Goal: Task Accomplishment & Management: Contribute content

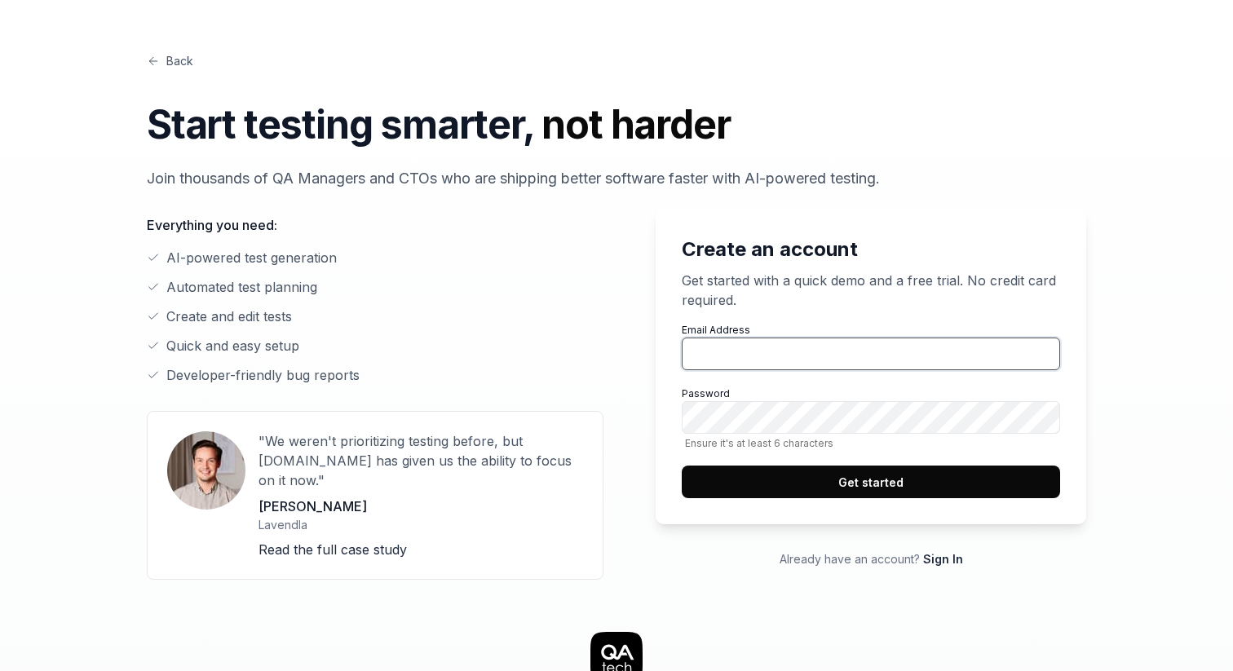
click at [749, 349] on input "Email Address" at bounding box center [871, 354] width 378 height 33
click at [222, 258] on li "AI-powered test generation" at bounding box center [375, 258] width 457 height 20
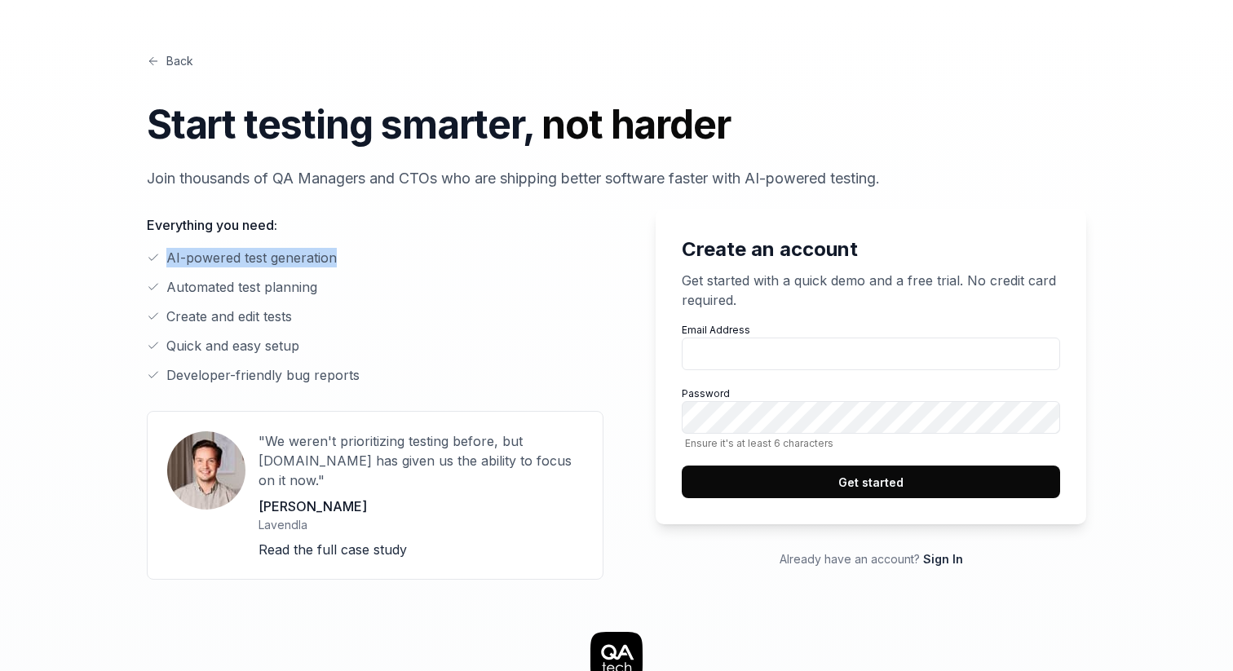
click at [222, 258] on li "AI-powered test generation" at bounding box center [375, 258] width 457 height 20
click at [222, 289] on li "Automated test planning" at bounding box center [375, 287] width 457 height 20
click at [169, 60] on link "Back" at bounding box center [170, 60] width 46 height 17
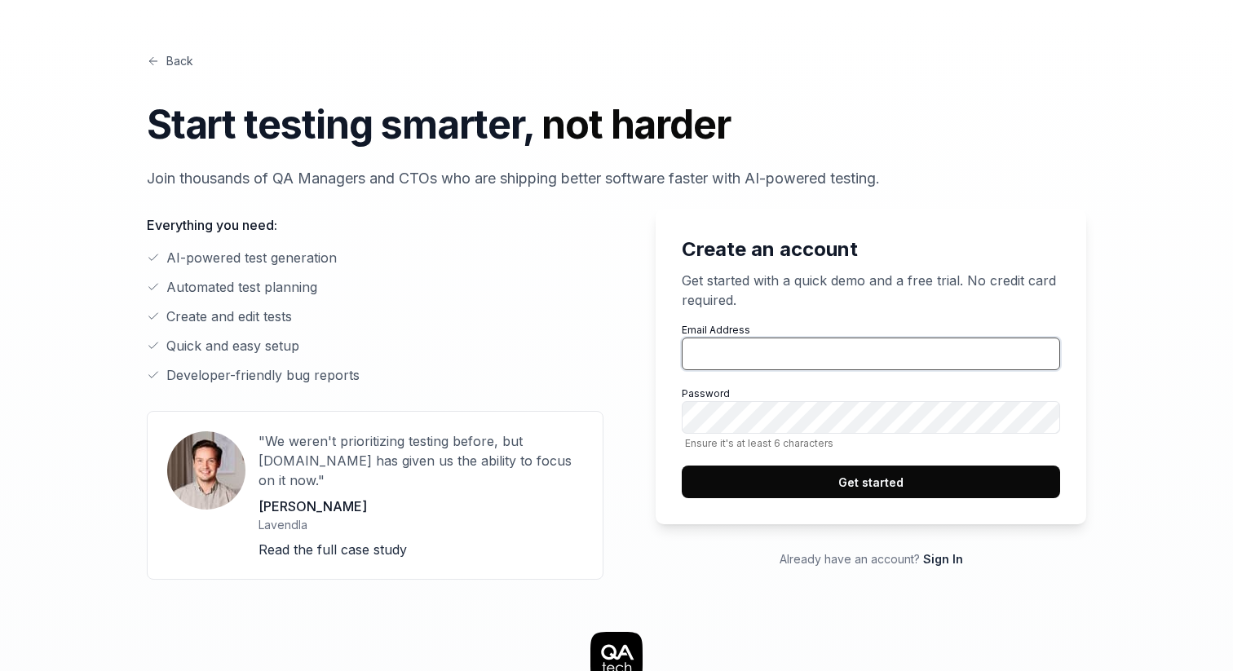
click at [740, 342] on input "Email Address" at bounding box center [871, 354] width 378 height 33
type input "[PERSON_NAME][EMAIL_ADDRESS][DOMAIN_NAME]"
click at [832, 471] on button "Get started" at bounding box center [871, 482] width 378 height 33
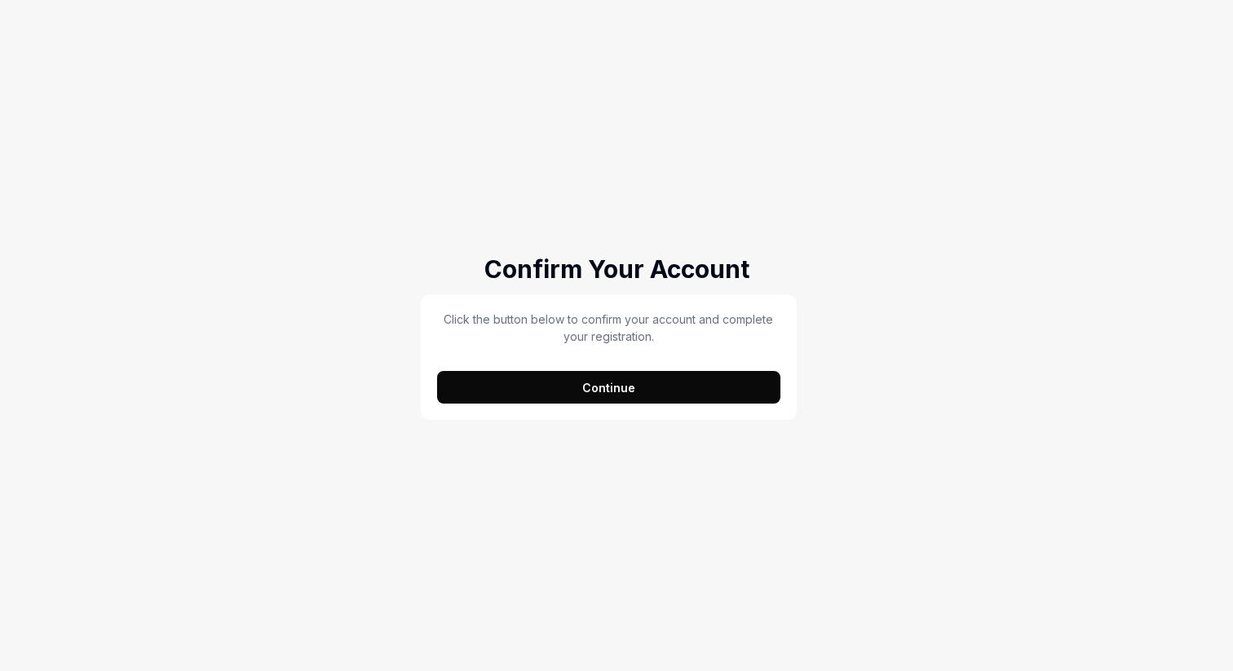
click at [578, 384] on button "Continue" at bounding box center [608, 387] width 343 height 33
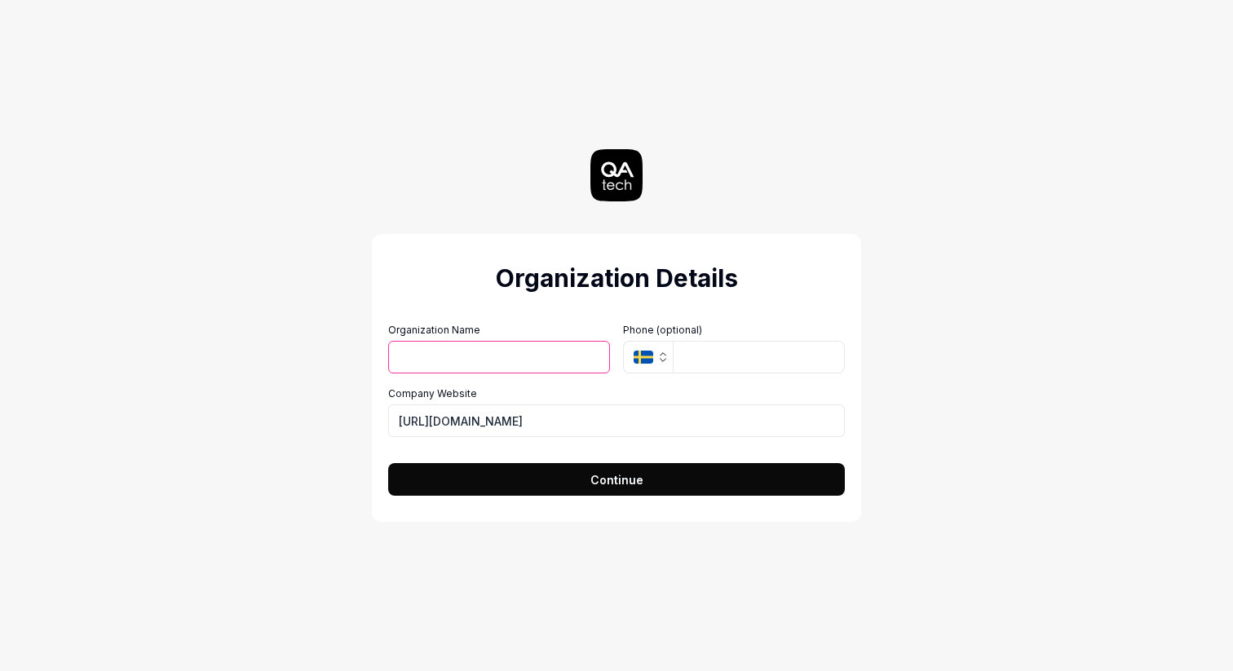
click at [483, 356] on input "Organization Name" at bounding box center [499, 357] width 222 height 33
type input "Bitreport"
click at [534, 426] on input "https://bitreport.app" at bounding box center [616, 420] width 457 height 33
click at [440, 423] on input "https://bitreport.com" at bounding box center [616, 420] width 457 height 33
type input "https://getbitreport.com"
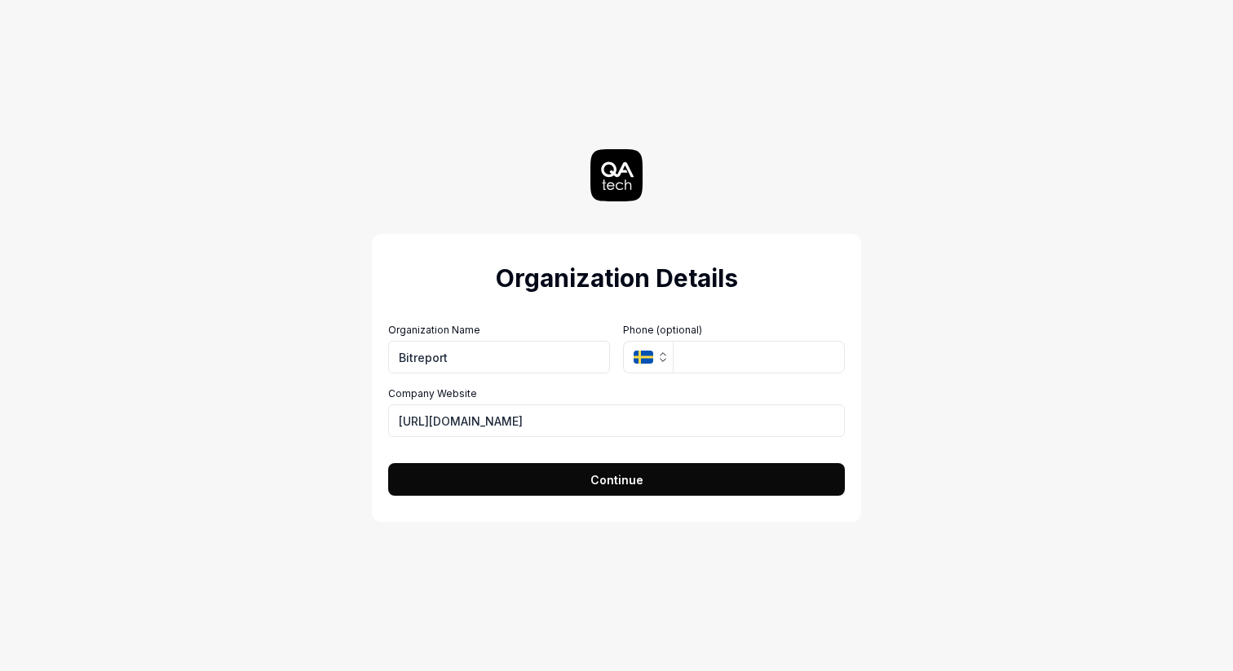
click at [656, 360] on icon "button" at bounding box center [662, 357] width 13 height 13
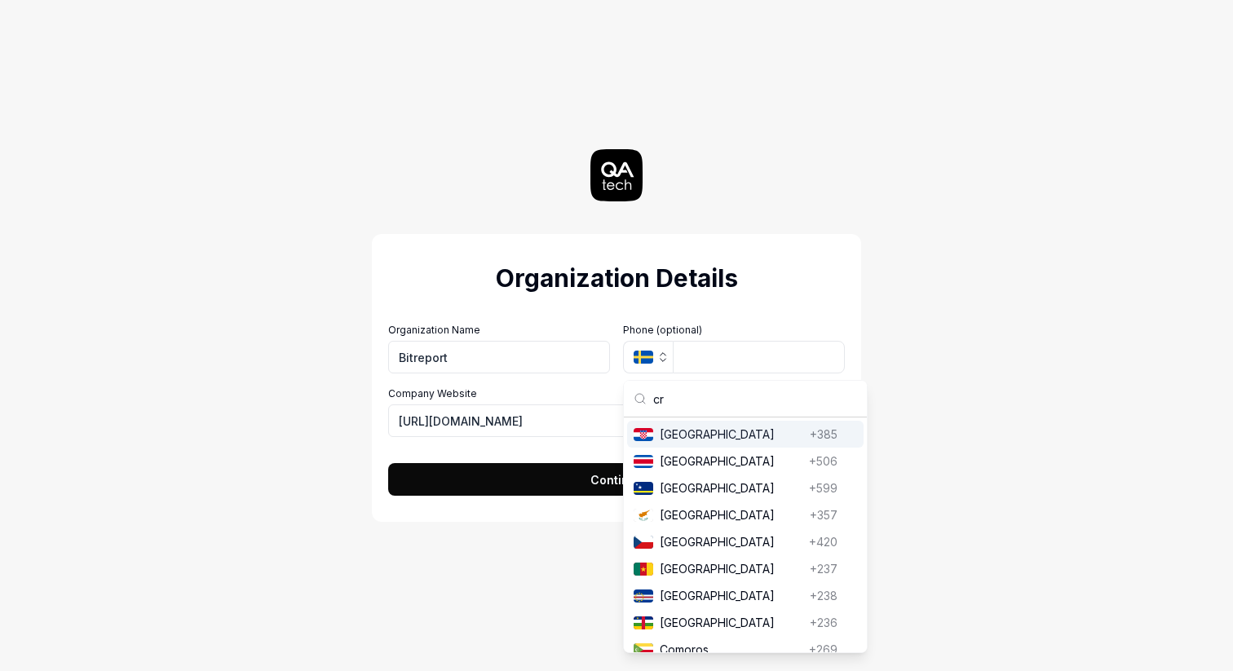
type input "cr"
click at [681, 432] on span "Croatia" at bounding box center [731, 434] width 143 height 17
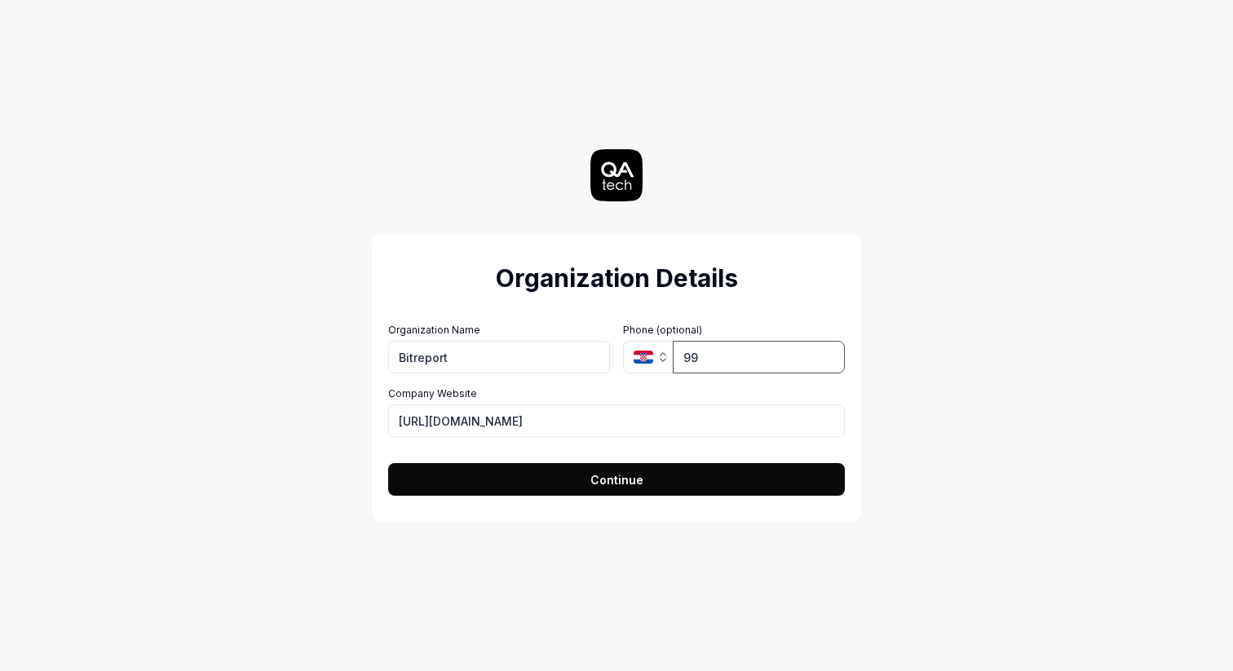
type input "9"
click at [534, 483] on button "Continue" at bounding box center [616, 479] width 457 height 33
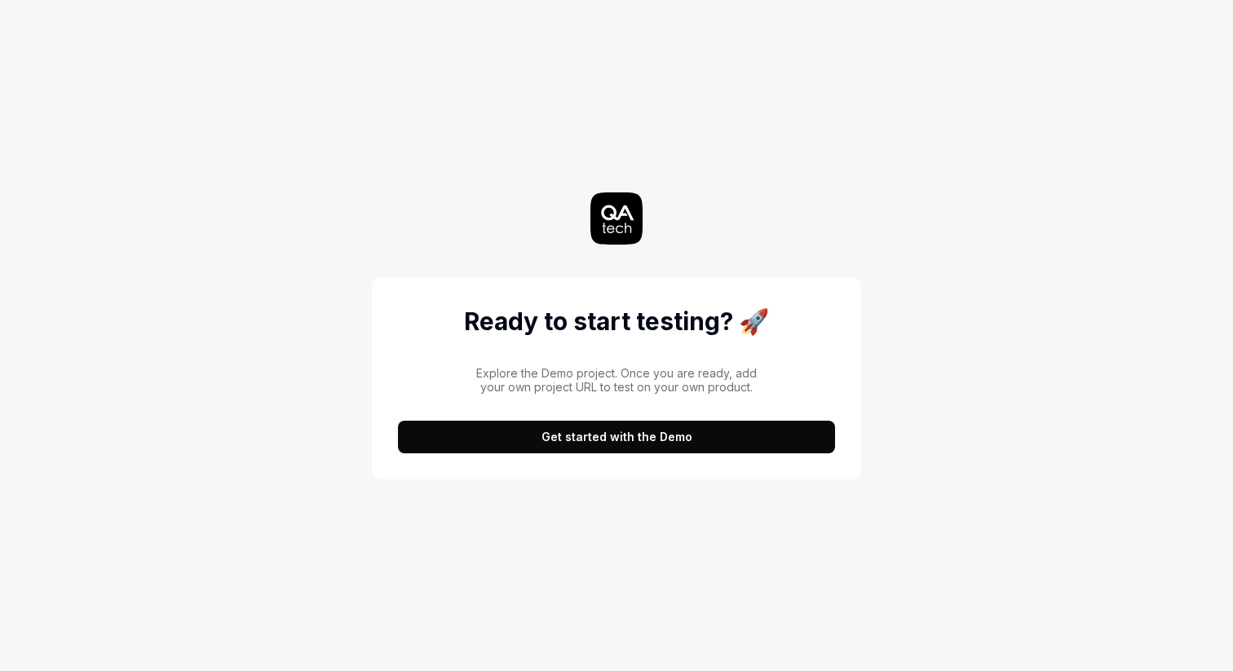
click at [588, 443] on button "Get started with the Demo" at bounding box center [616, 437] width 437 height 33
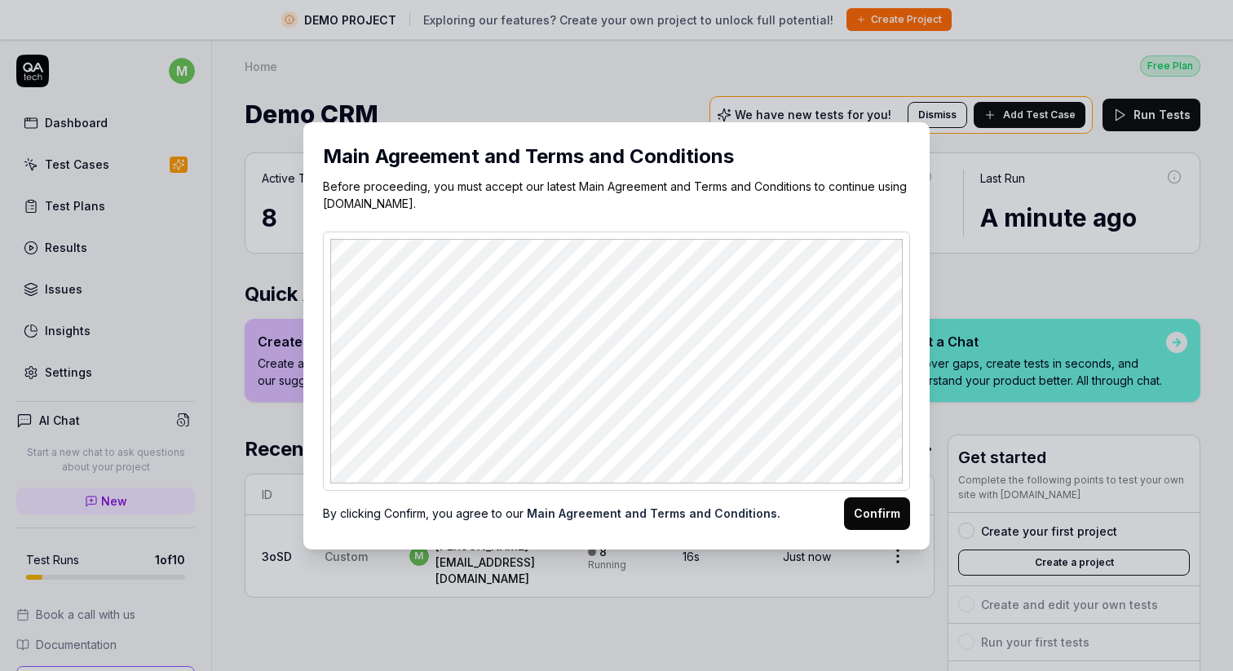
click at [889, 517] on button "Confirm" at bounding box center [877, 513] width 66 height 33
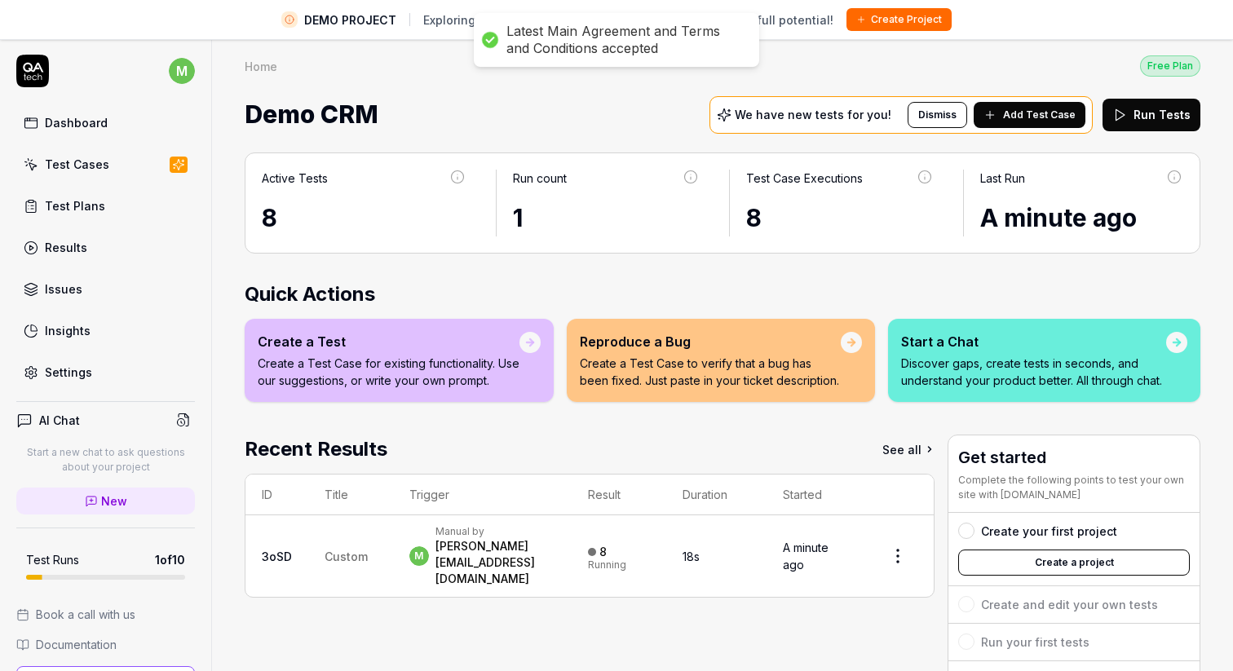
click at [320, 188] on div "Active Tests" at bounding box center [364, 185] width 205 height 30
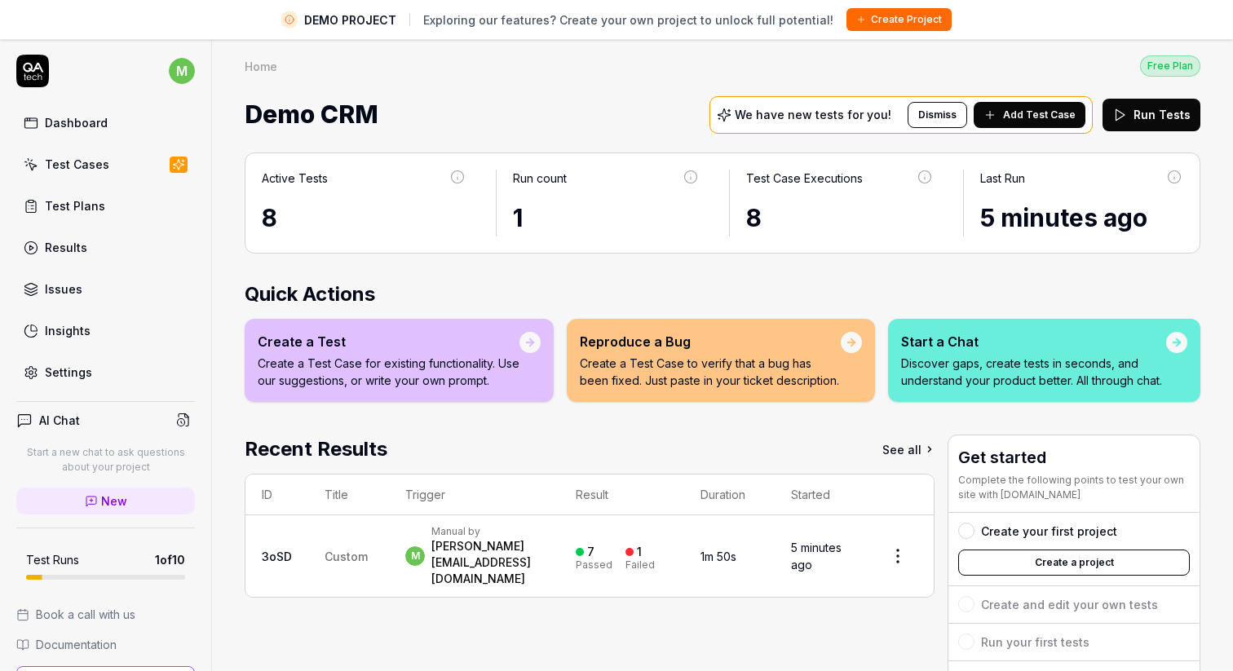
click at [526, 340] on div at bounding box center [529, 342] width 11 height 11
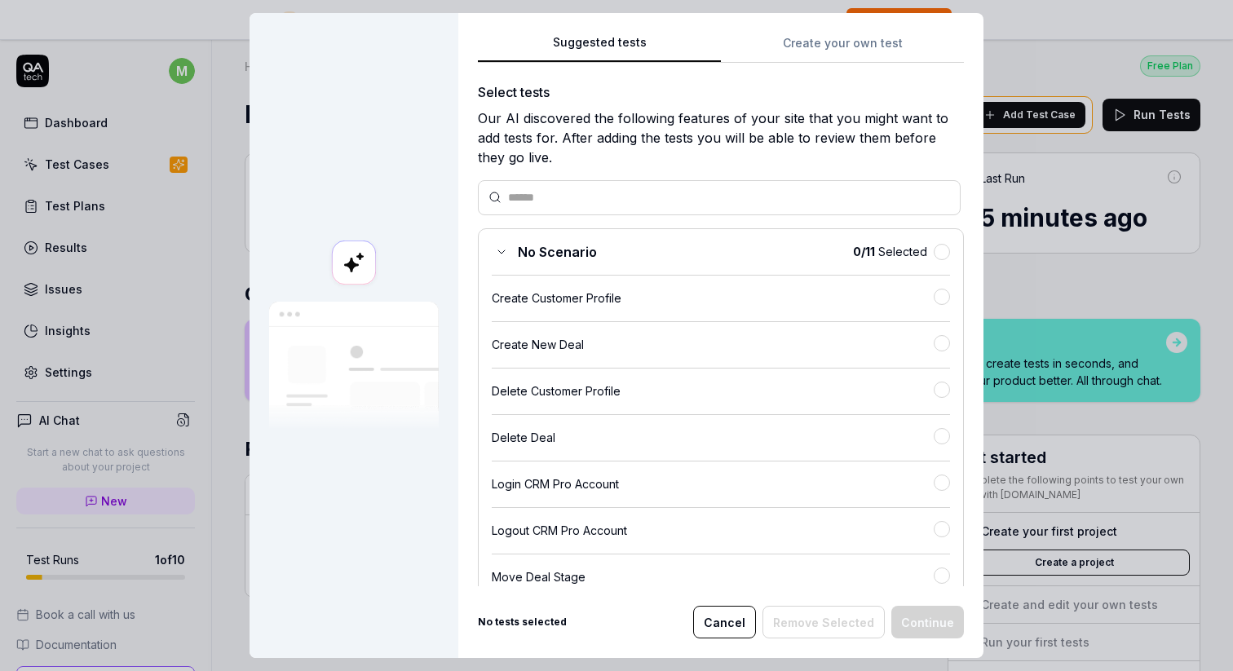
click at [949, 136] on div "Our AI discovered the following features of your site that you might want to ad…" at bounding box center [721, 137] width 486 height 59
click at [726, 628] on button "Cancel" at bounding box center [724, 622] width 63 height 33
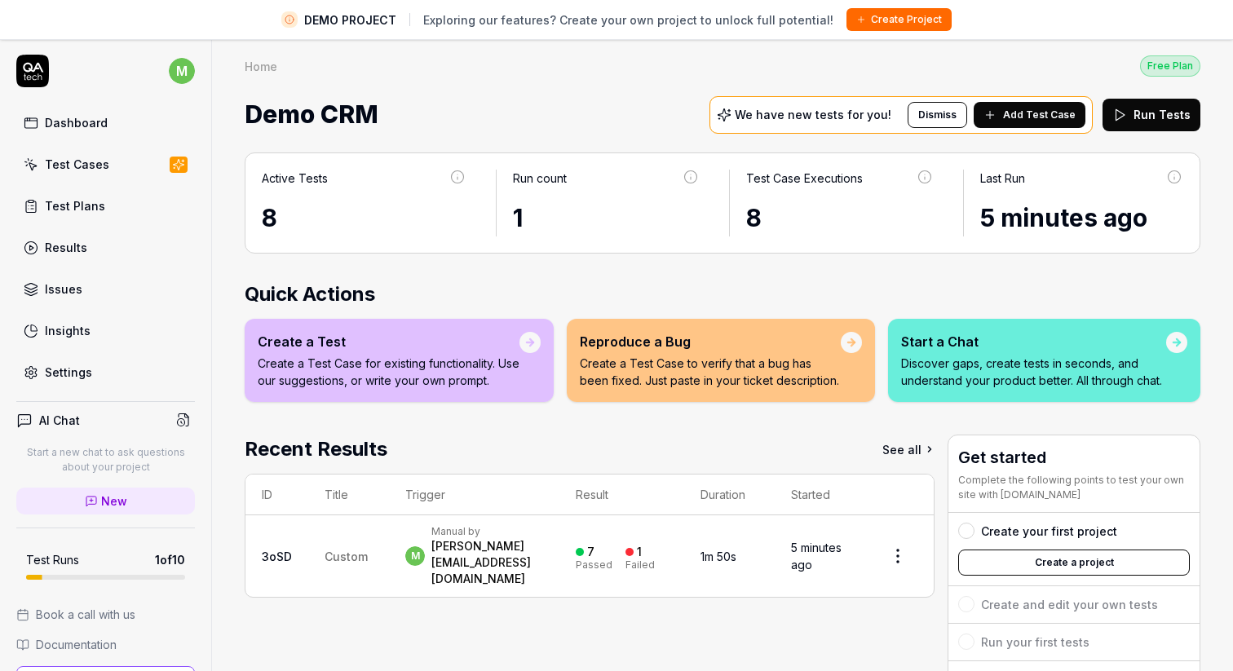
click at [367, 218] on div "8" at bounding box center [364, 218] width 205 height 37
click at [307, 328] on div "Create a Test Create a Test Case for existing functionality. Use our suggestion…" at bounding box center [399, 360] width 309 height 83
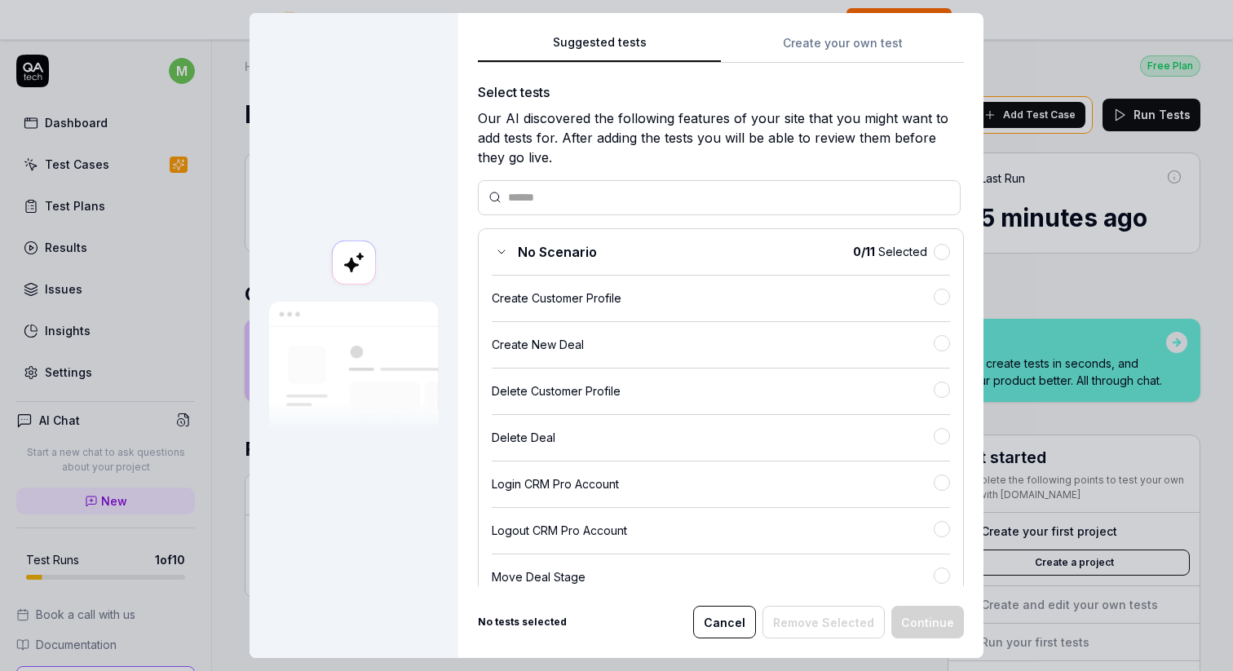
click at [631, 351] on div "Create New Deal" at bounding box center [713, 344] width 442 height 17
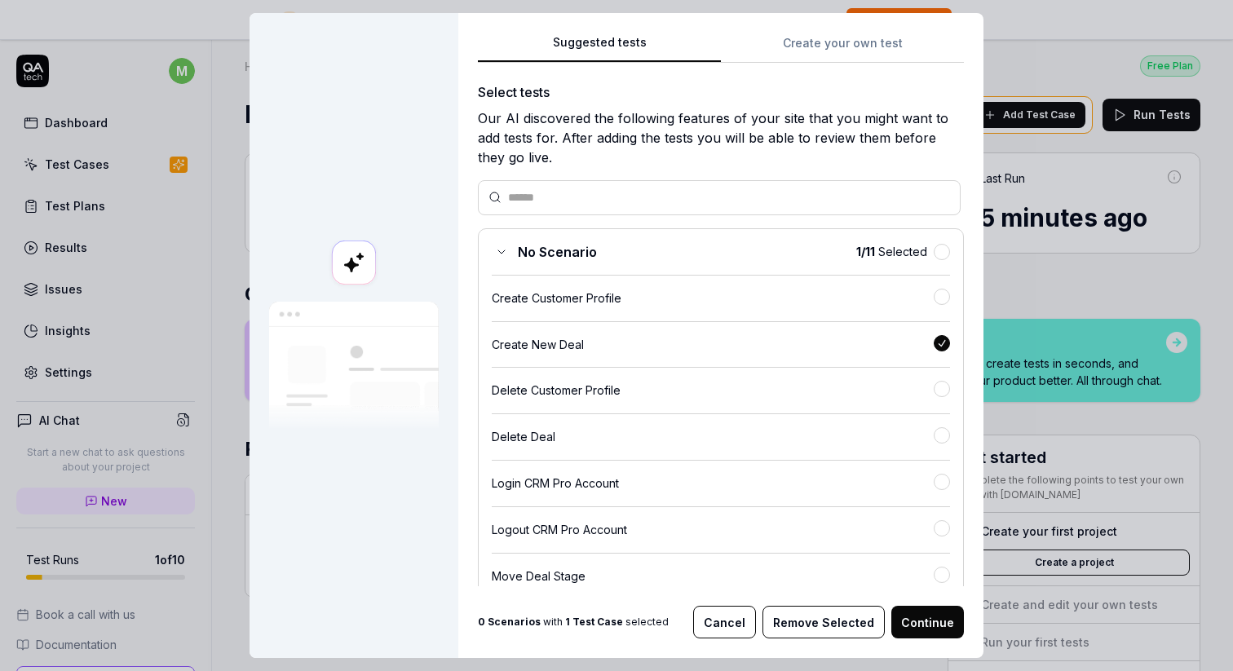
click at [933, 620] on button "Continue" at bounding box center [927, 622] width 73 height 33
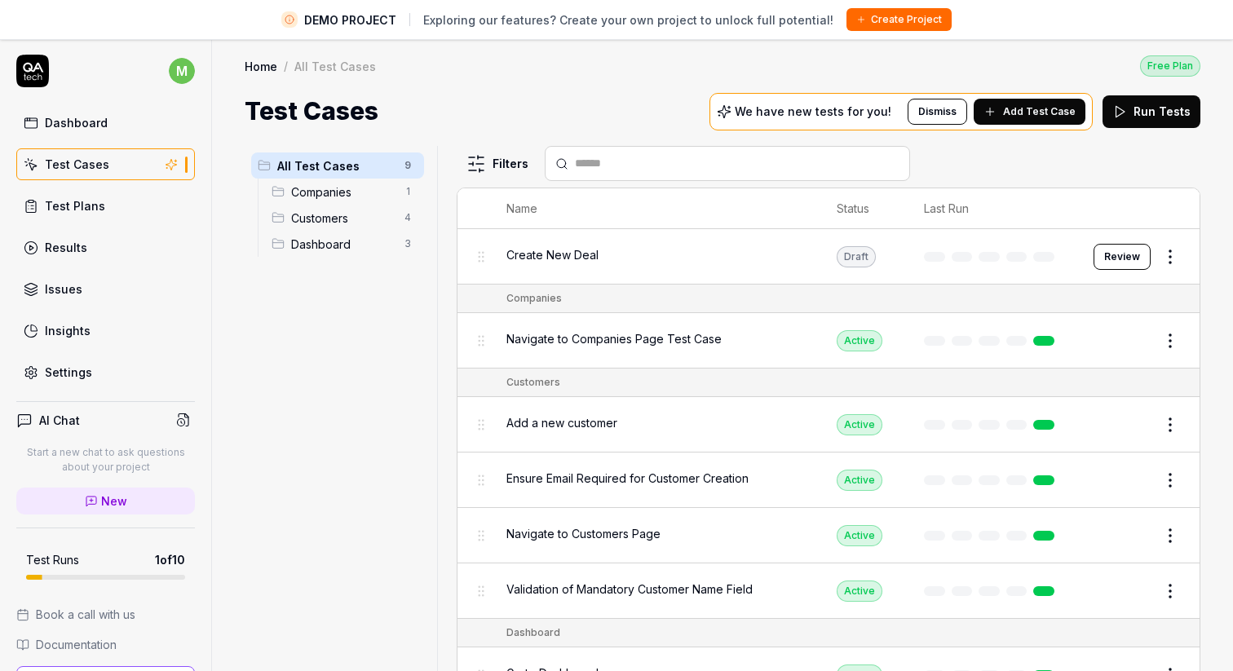
click at [1129, 257] on button "Review" at bounding box center [1121, 257] width 57 height 26
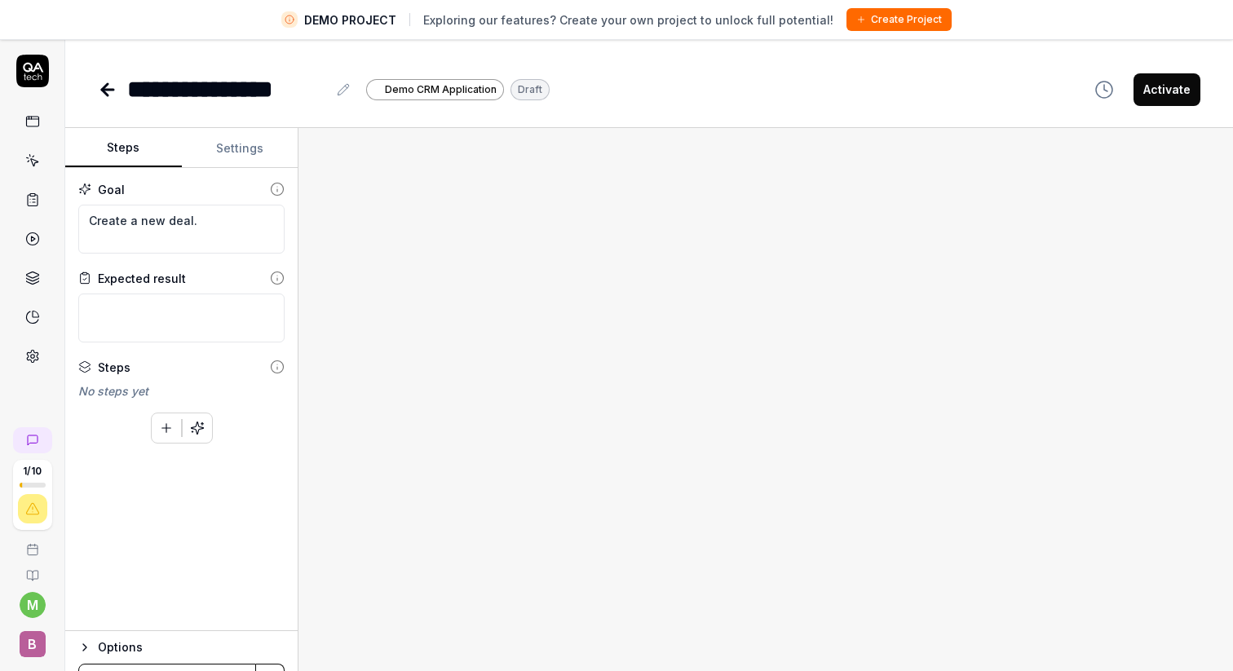
type textarea "*"
click at [435, 88] on span "Demo CRM Application" at bounding box center [441, 89] width 112 height 15
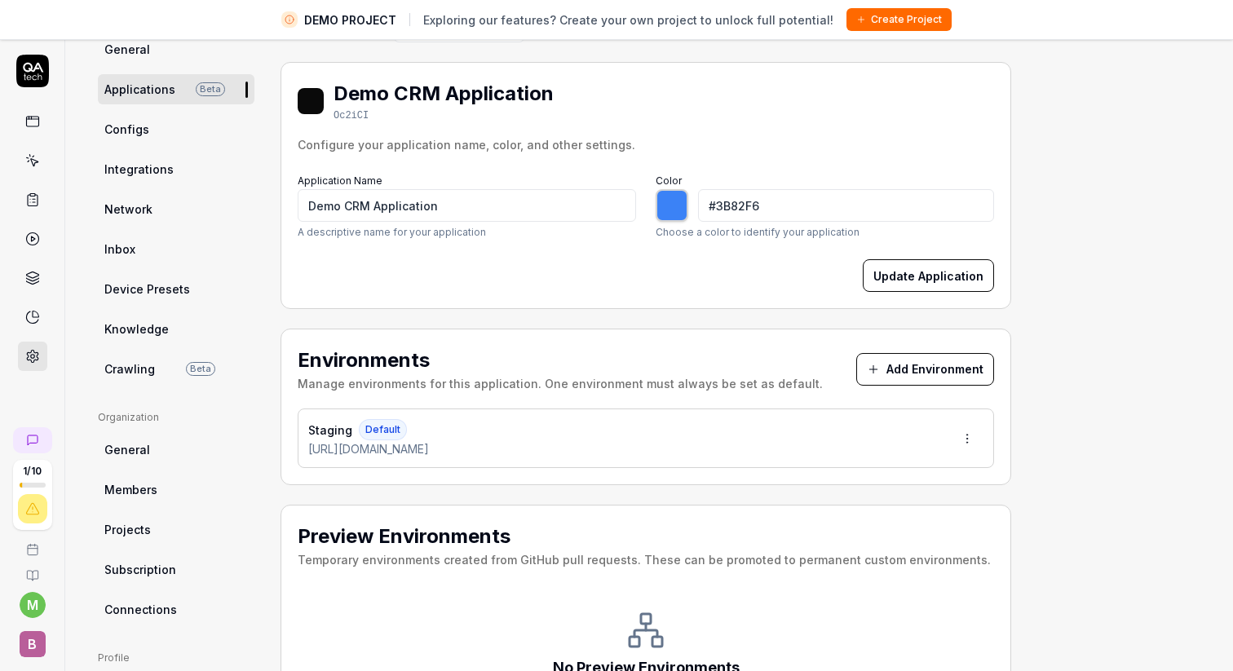
scroll to position [166, 0]
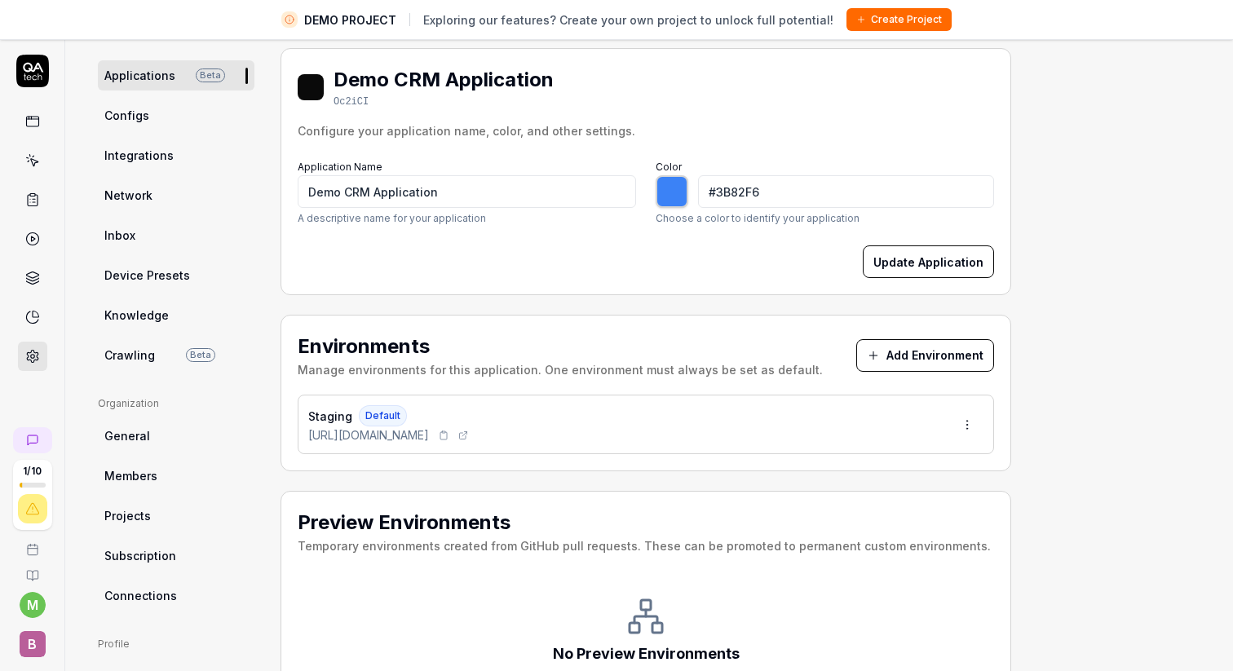
click at [420, 436] on span "https://qacrmdemo.netlify.app/" at bounding box center [368, 434] width 121 height 17
click at [501, 443] on div "Staging Default https://qacrmdemo.netlify.app/" at bounding box center [646, 425] width 696 height 60
click at [468, 430] on icon at bounding box center [463, 435] width 10 height 10
type input "*******"
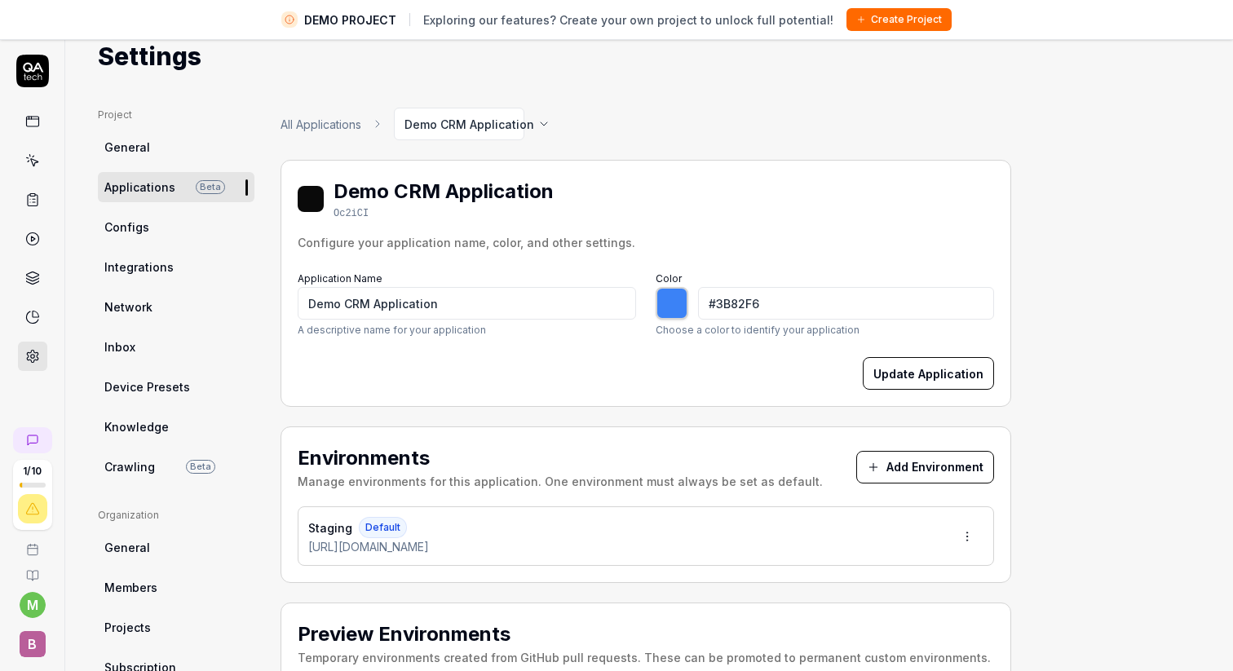
scroll to position [0, 0]
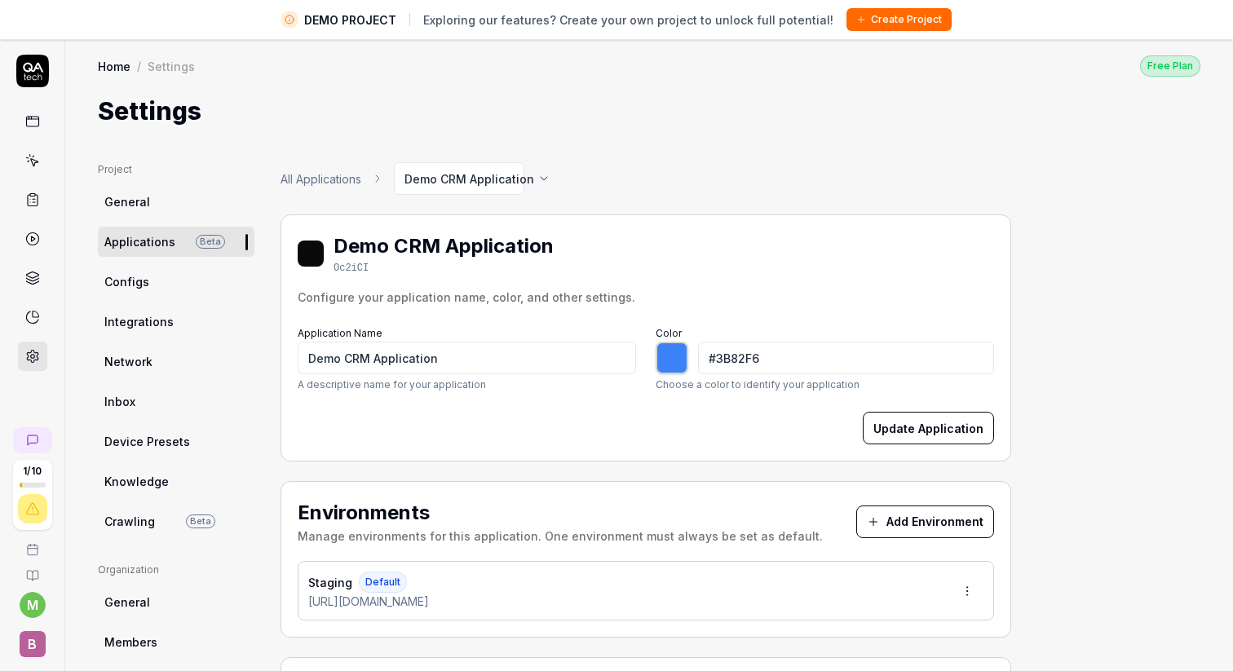
click at [178, 210] on link "General" at bounding box center [176, 202] width 157 height 30
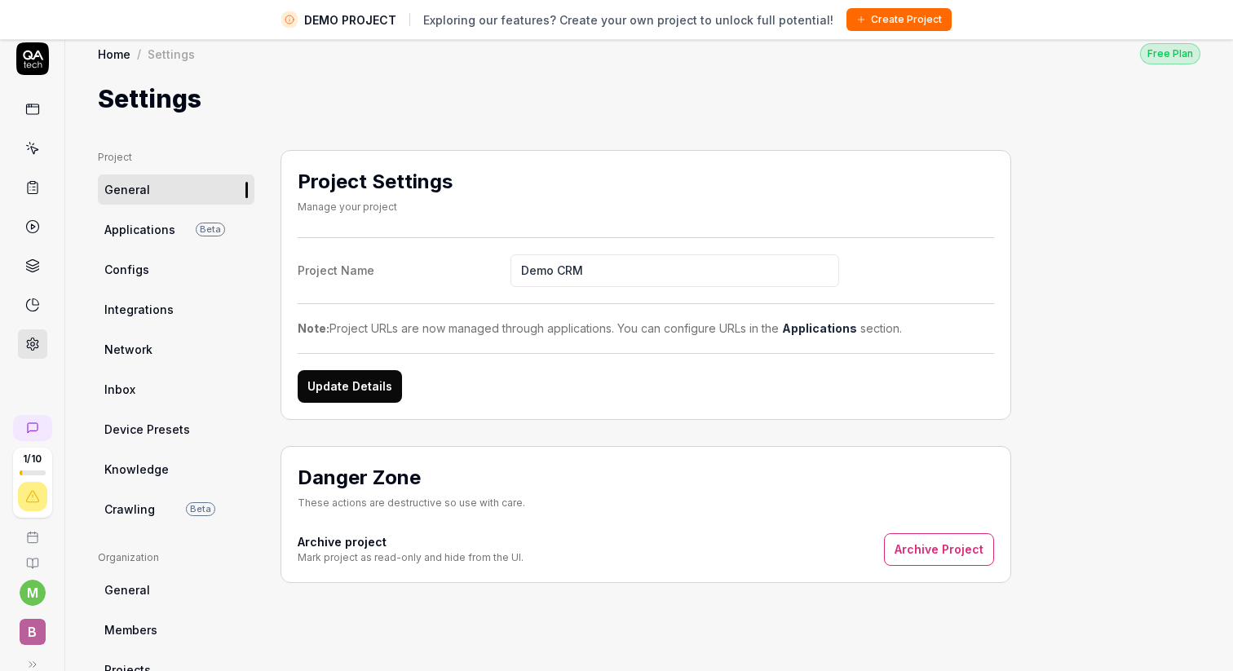
click at [867, 24] on button "Create Project" at bounding box center [898, 19] width 105 height 23
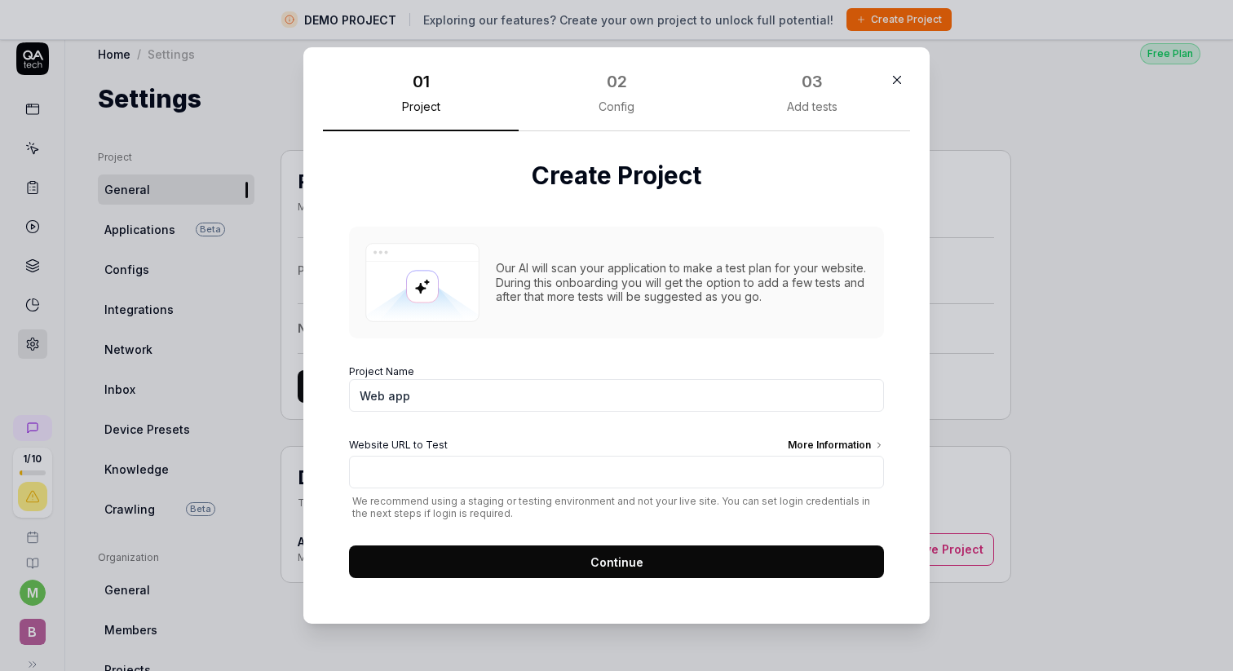
click at [457, 394] on input "Web app" at bounding box center [616, 395] width 535 height 33
type input "Bitreport d.o.o."
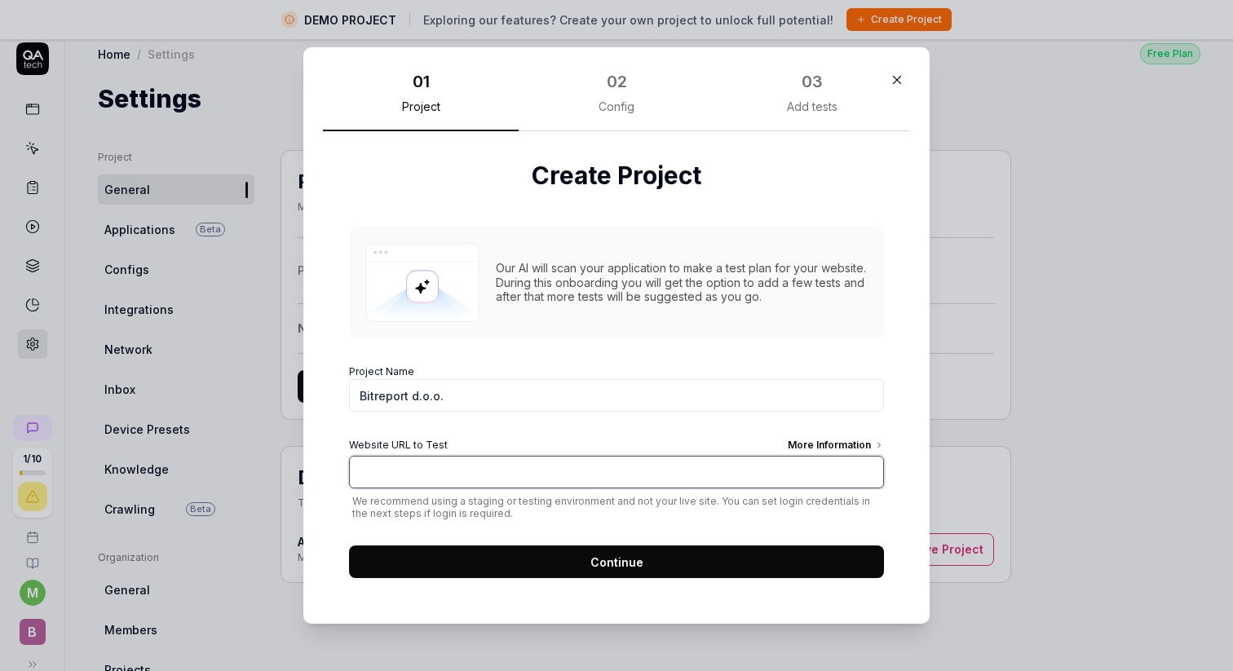
click at [472, 477] on input "Website URL to Test More Information" at bounding box center [616, 472] width 535 height 33
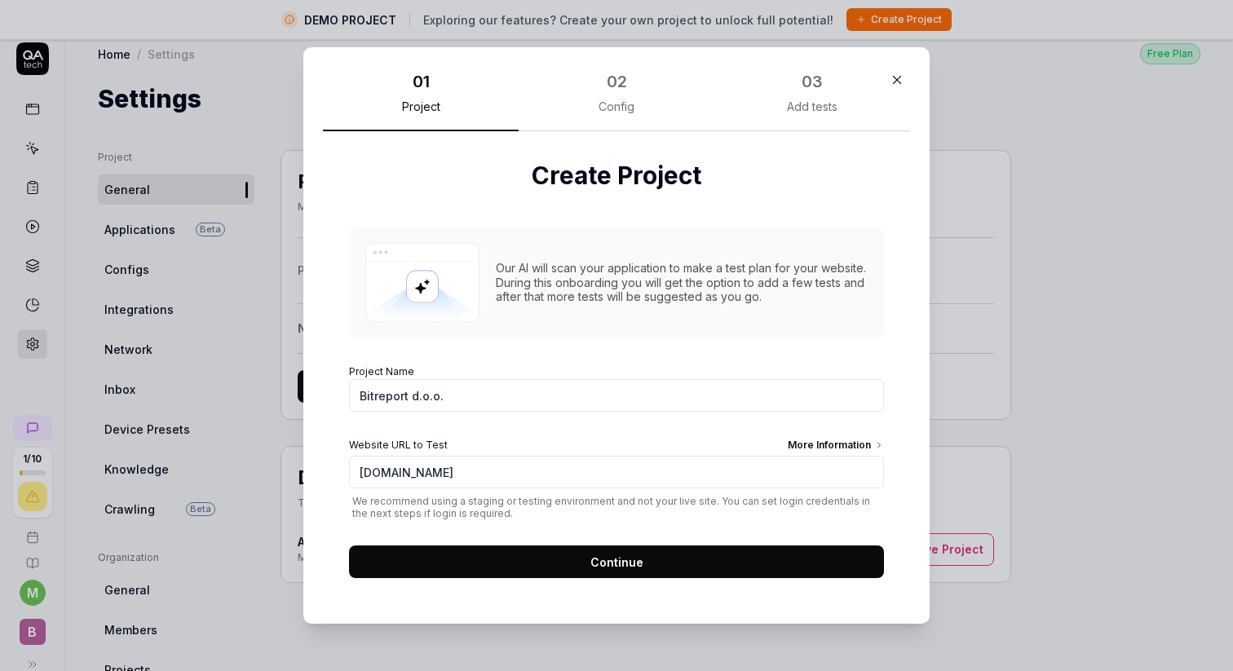
type input "[URL][DOMAIN_NAME]"
click at [443, 558] on button "Continue" at bounding box center [616, 561] width 535 height 33
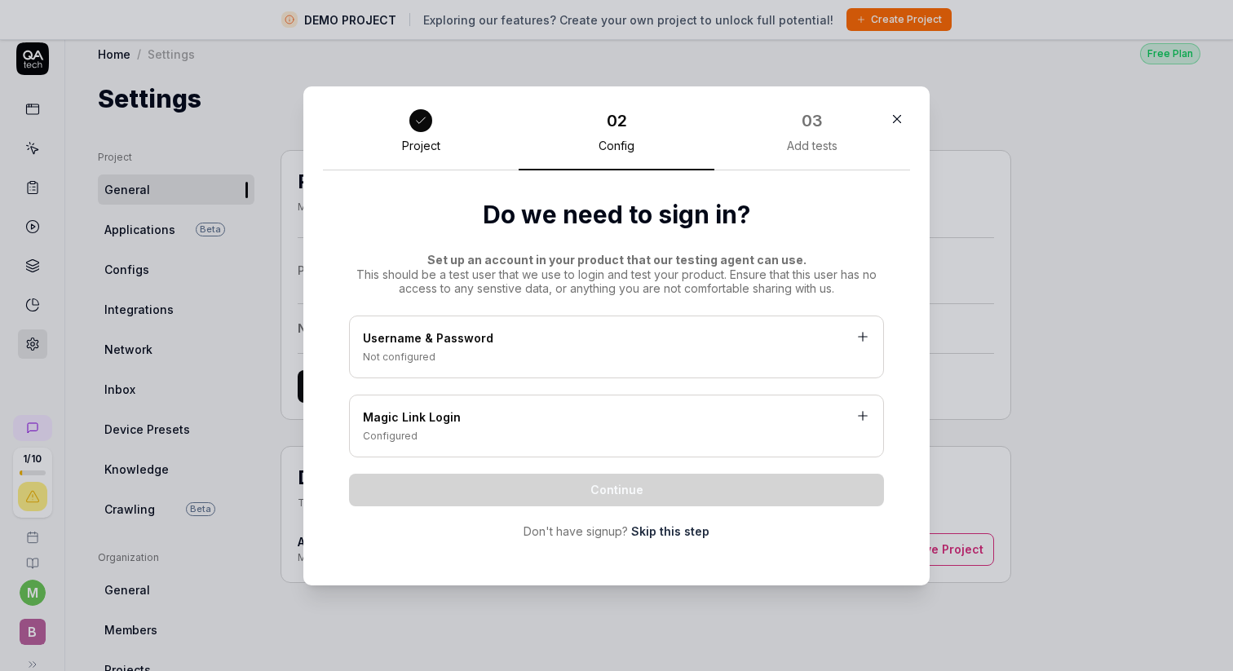
click at [545, 351] on div "Not configured" at bounding box center [616, 357] width 507 height 15
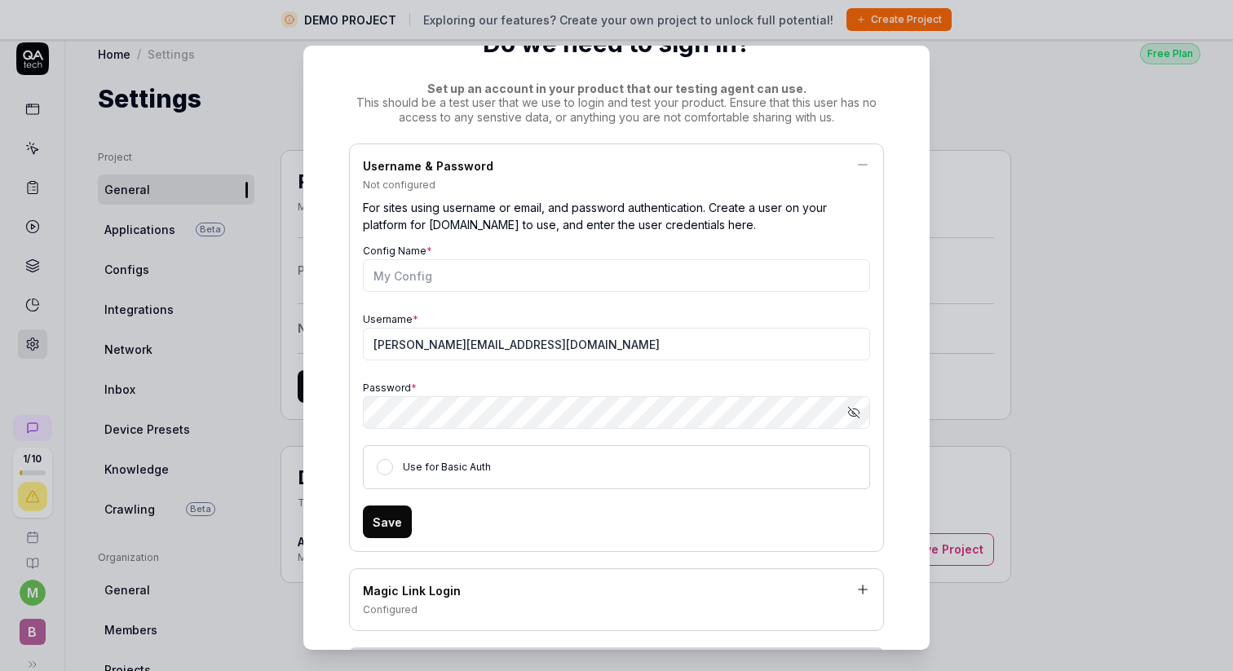
scroll to position [125, 0]
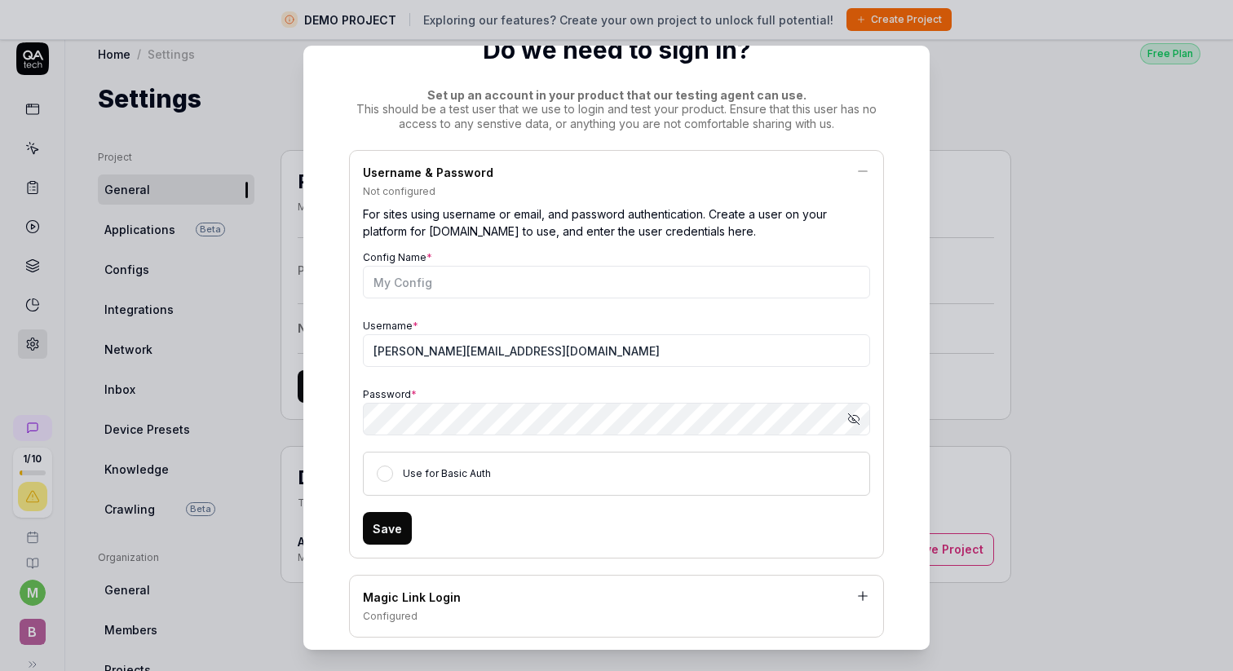
click at [552, 331] on div "Username * marko@bitreport.app" at bounding box center [616, 341] width 507 height 52
click at [552, 347] on input "[PERSON_NAME][EMAIL_ADDRESS][DOMAIN_NAME]" at bounding box center [616, 350] width 507 height 33
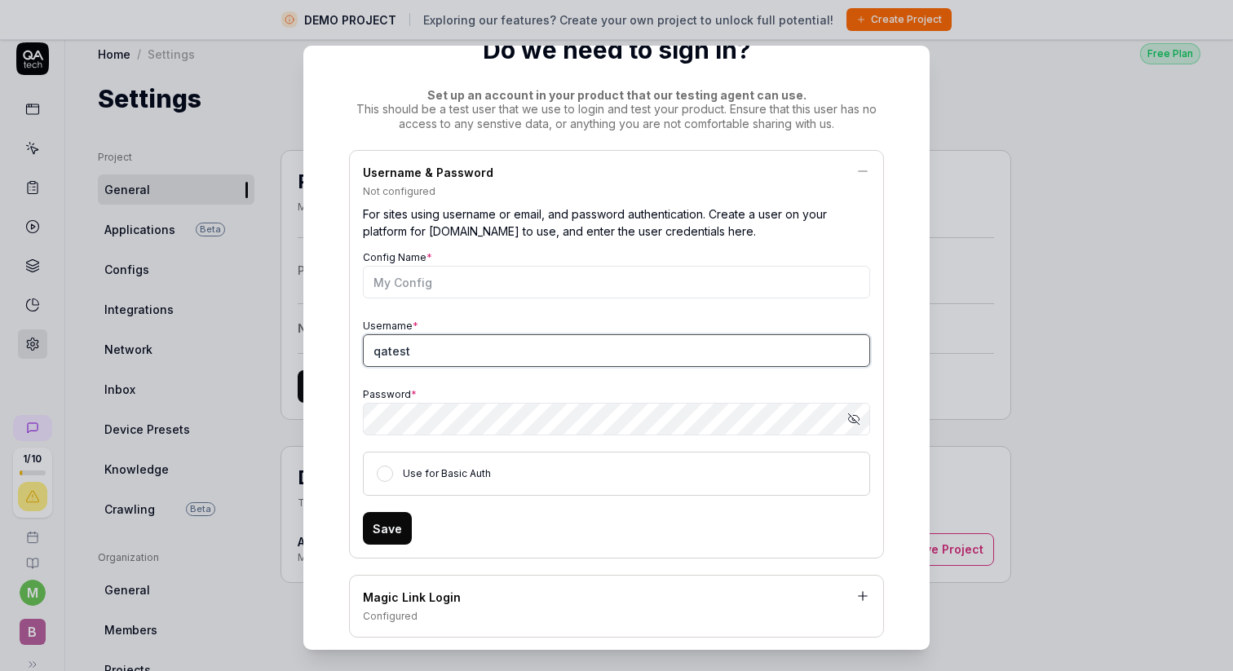
type input "qatest"
click at [399, 533] on button "Save" at bounding box center [387, 528] width 49 height 33
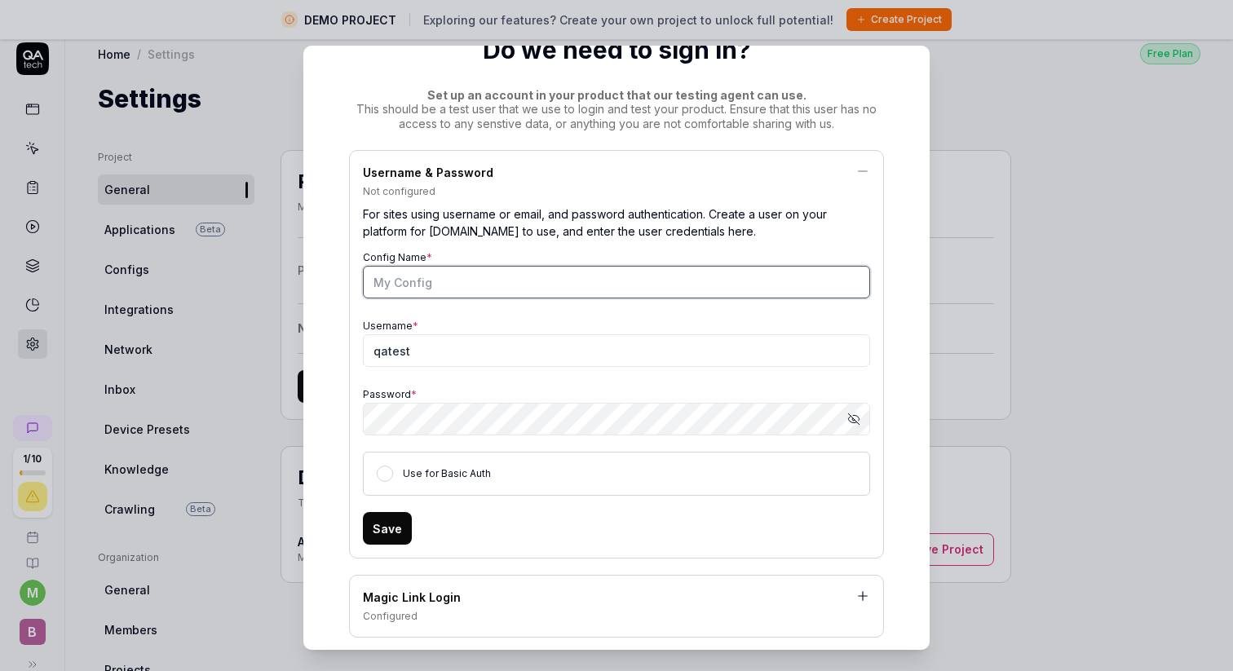
click at [513, 280] on input "Config Name *" at bounding box center [616, 282] width 507 height 33
type input "QA Test"
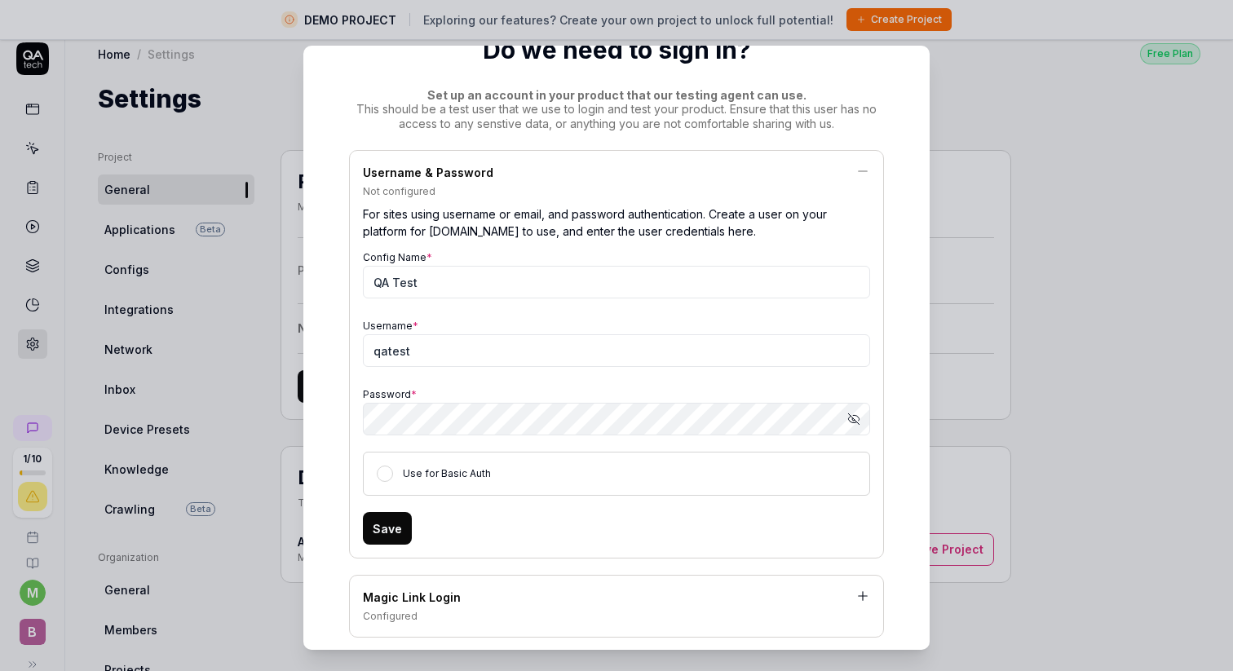
click at [391, 528] on button "Save" at bounding box center [387, 528] width 49 height 33
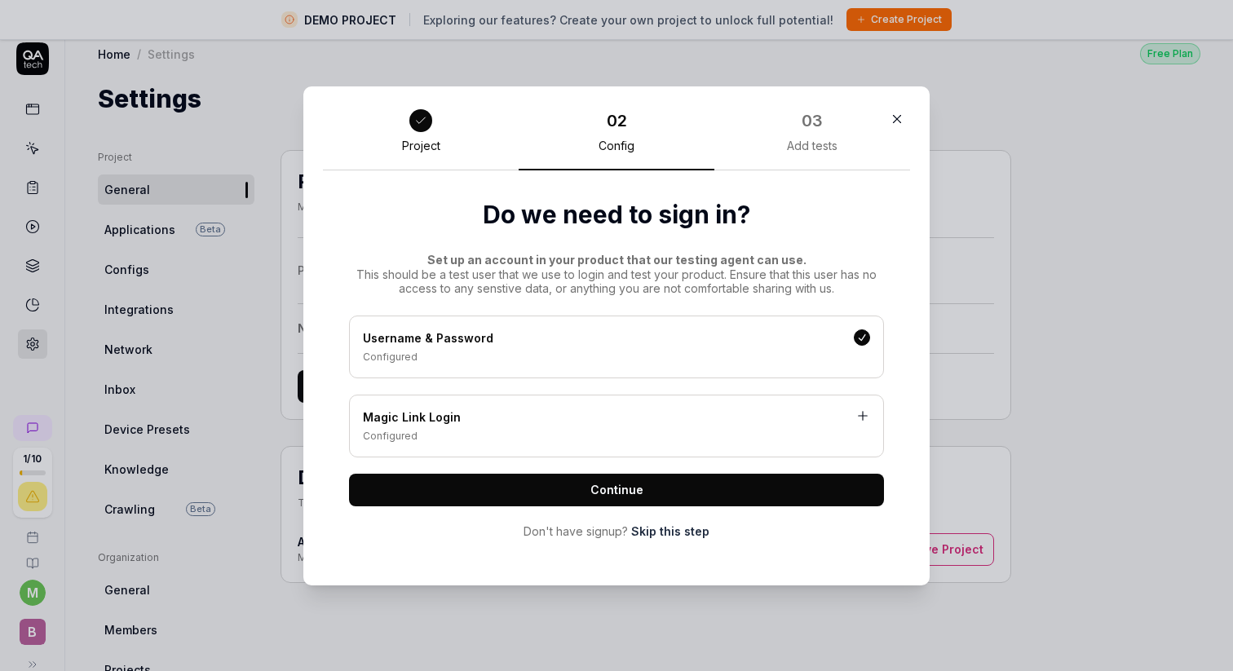
click at [667, 493] on button "Continue" at bounding box center [616, 490] width 535 height 33
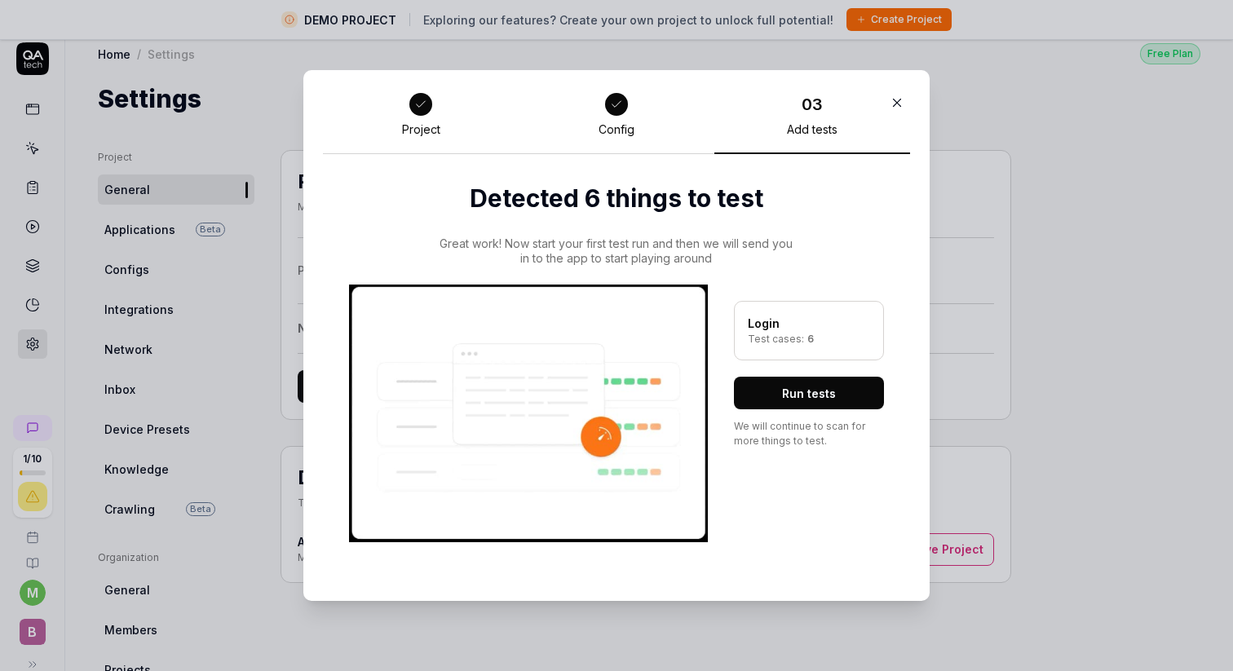
click at [791, 393] on button "Run tests" at bounding box center [809, 393] width 150 height 33
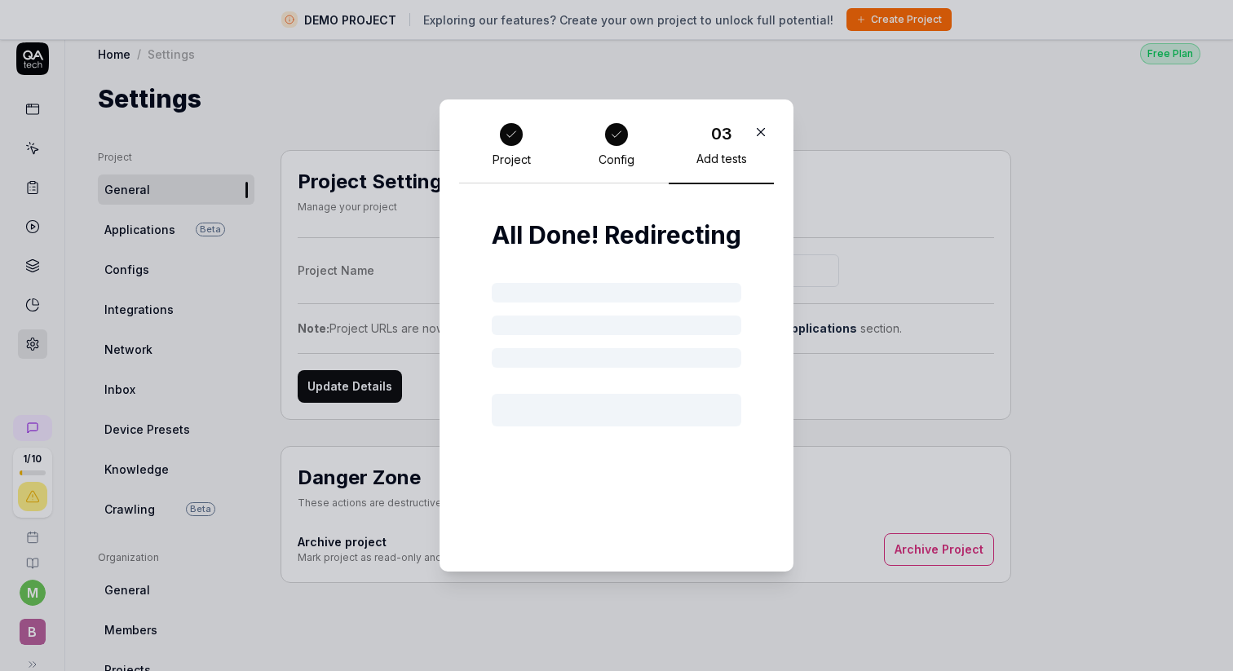
click at [638, 240] on h2 "All Done! Redirecting" at bounding box center [616, 235] width 249 height 37
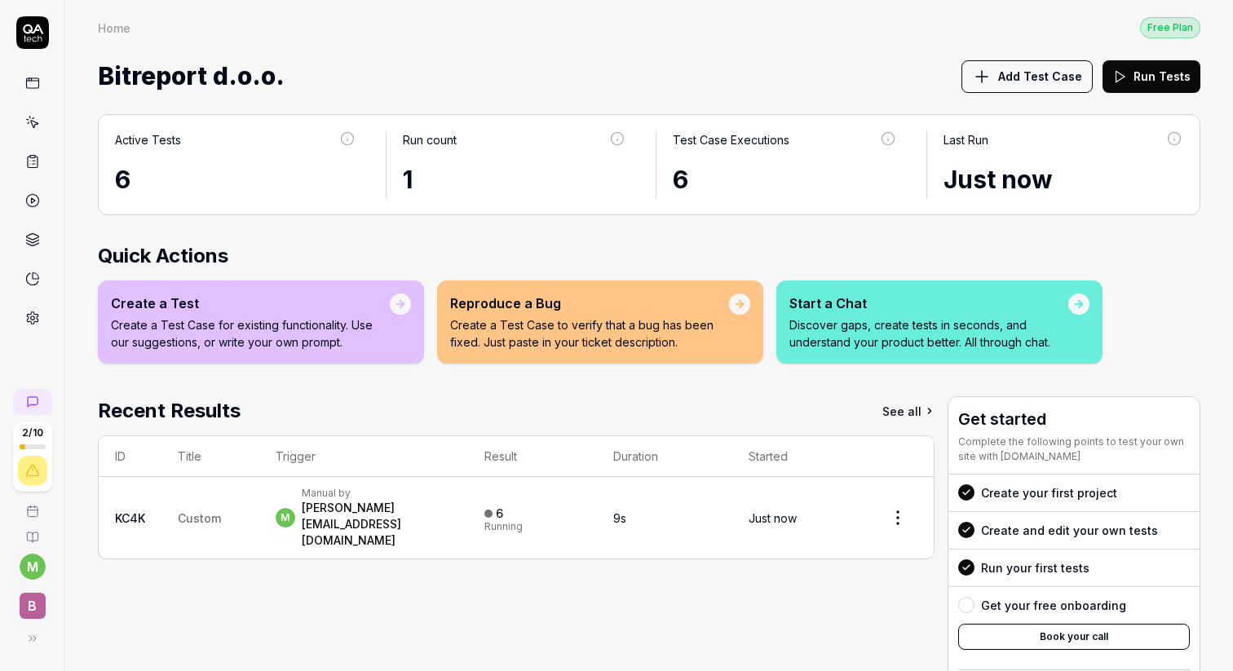
scroll to position [3, 0]
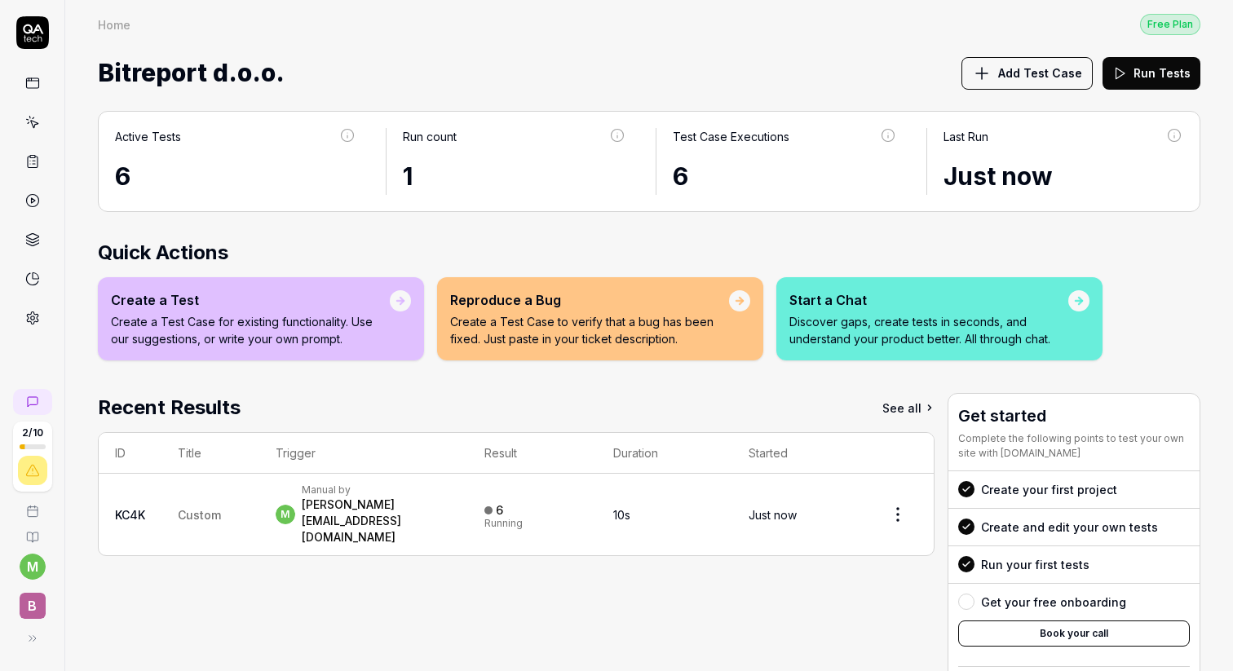
click at [30, 472] on icon at bounding box center [32, 470] width 15 height 15
click at [723, 158] on div "6" at bounding box center [785, 176] width 224 height 37
click at [527, 633] on button "View Legend" at bounding box center [541, 625] width 370 height 33
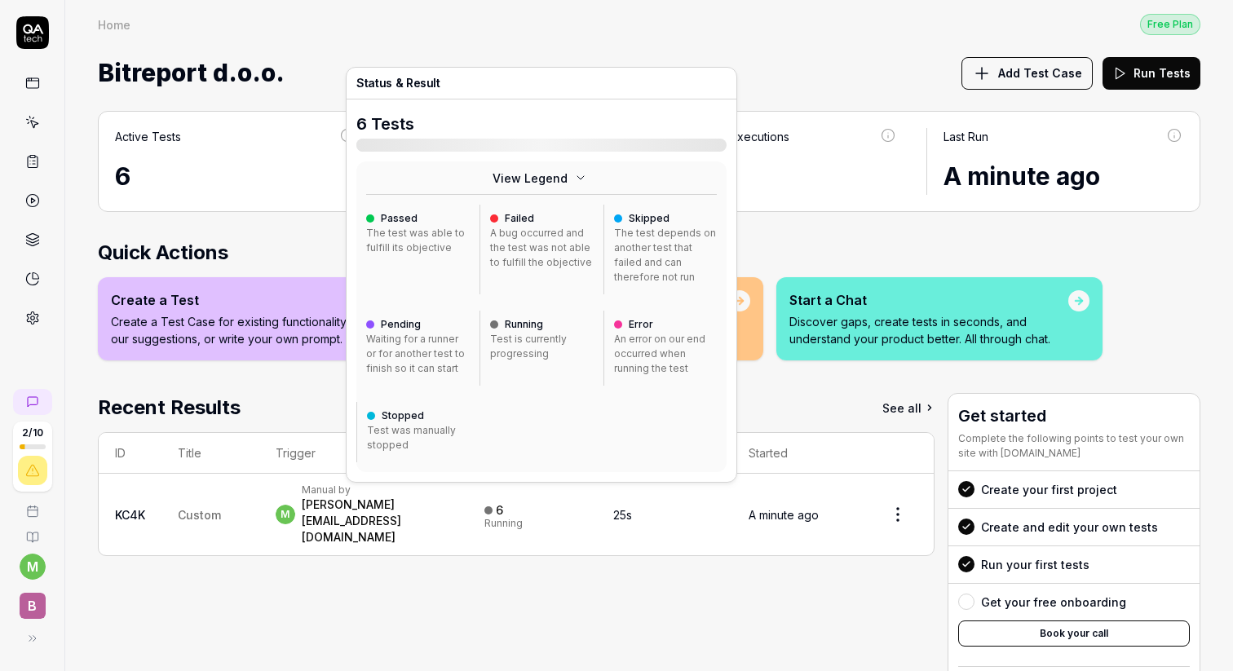
click at [546, 162] on button "View Legend" at bounding box center [541, 177] width 370 height 33
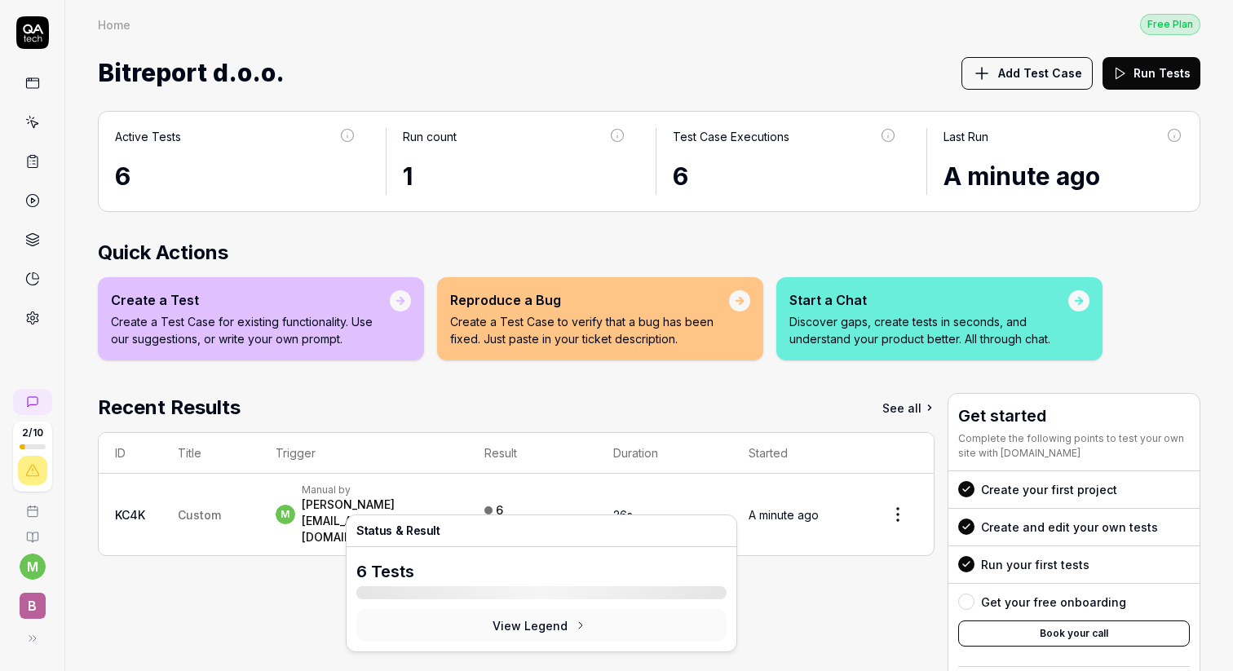
click at [452, 490] on div "m Manual by marko@bitreport.app" at bounding box center [364, 514] width 176 height 62
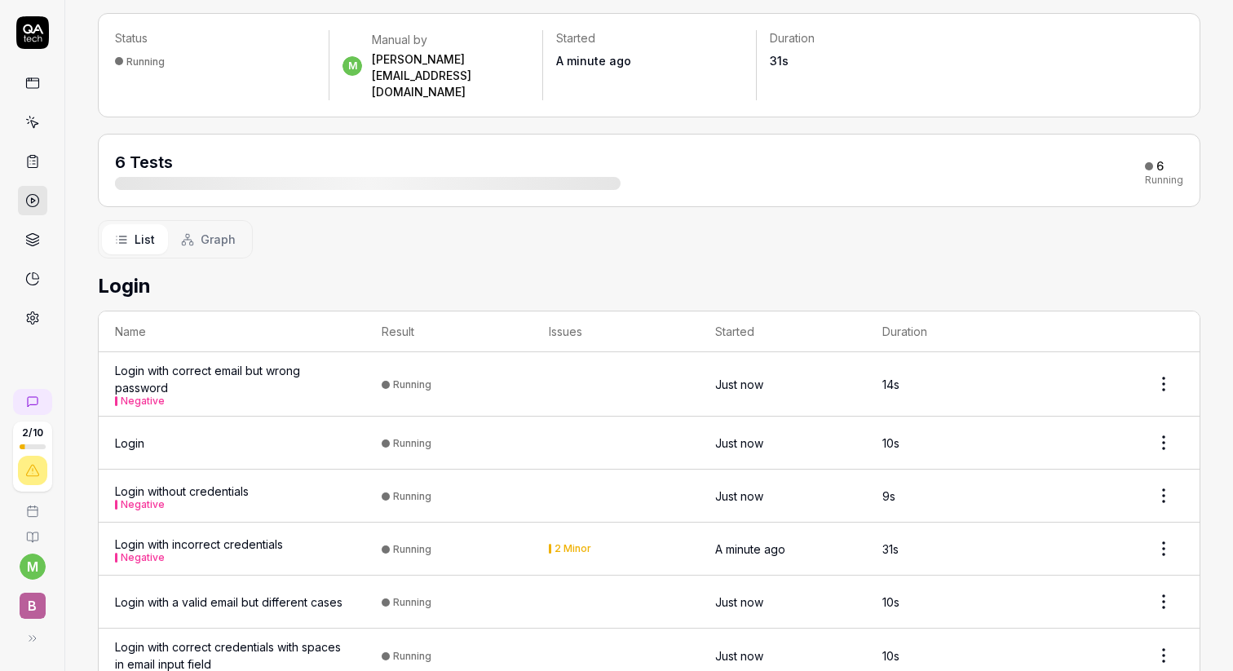
scroll to position [103, 0]
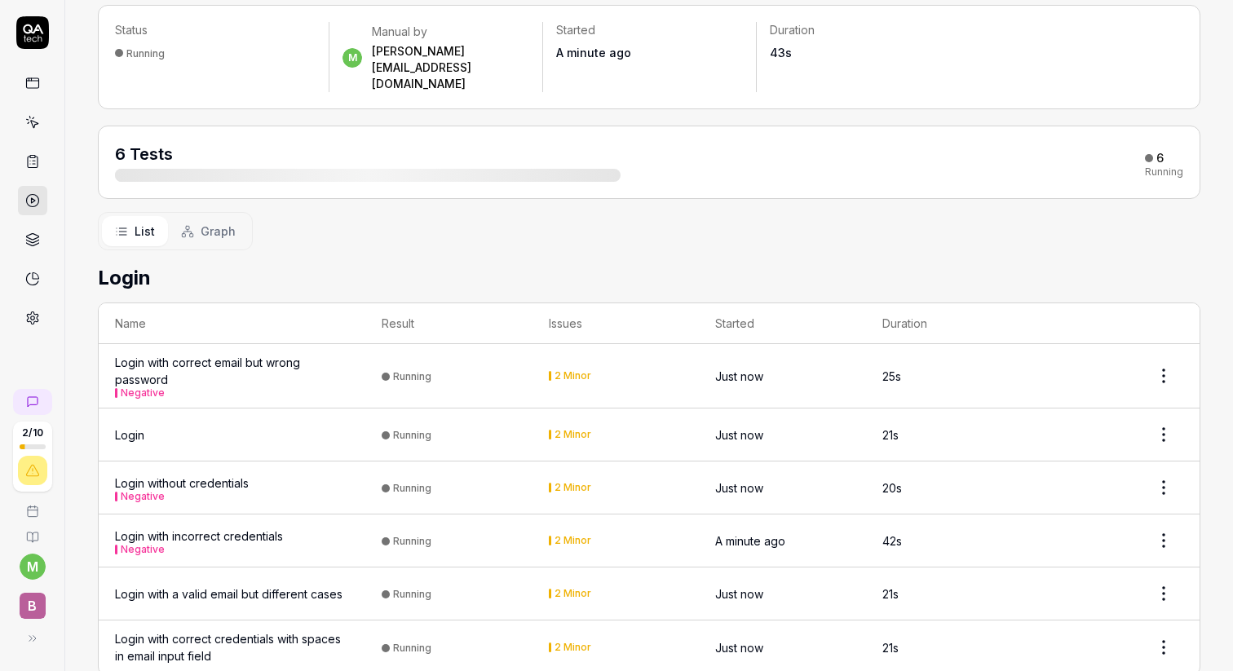
click at [562, 642] on div "2 Minor" at bounding box center [572, 647] width 37 height 10
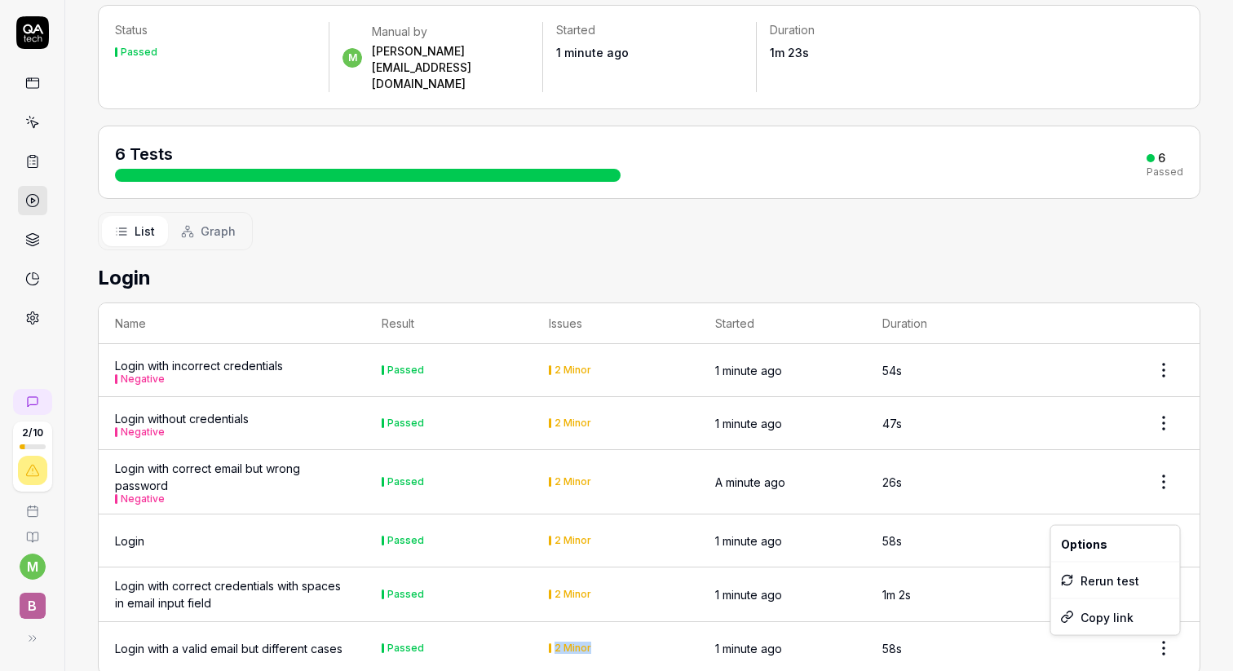
click at [1162, 503] on html "2 / 10 m B Home / Results / Run: KC4K Free Plan Home / Results / Run: KC4K Free…" at bounding box center [616, 335] width 1233 height 671
click at [1127, 624] on div "Copy link" at bounding box center [1115, 617] width 129 height 36
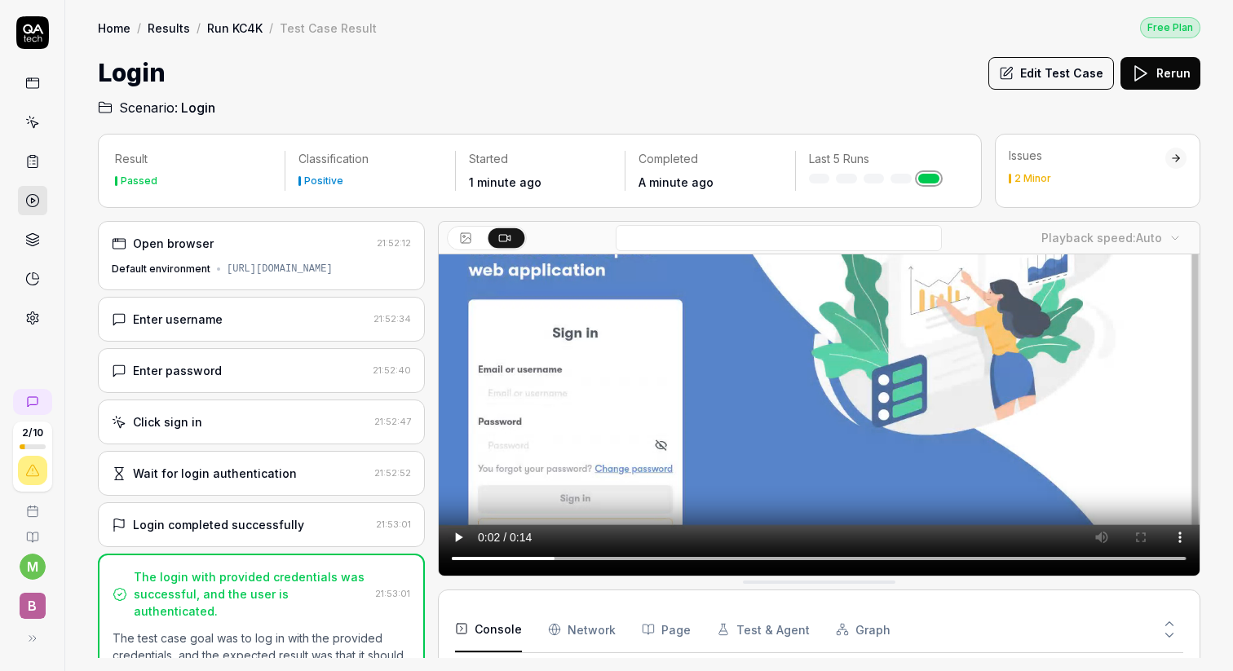
click at [38, 208] on link at bounding box center [32, 200] width 29 height 29
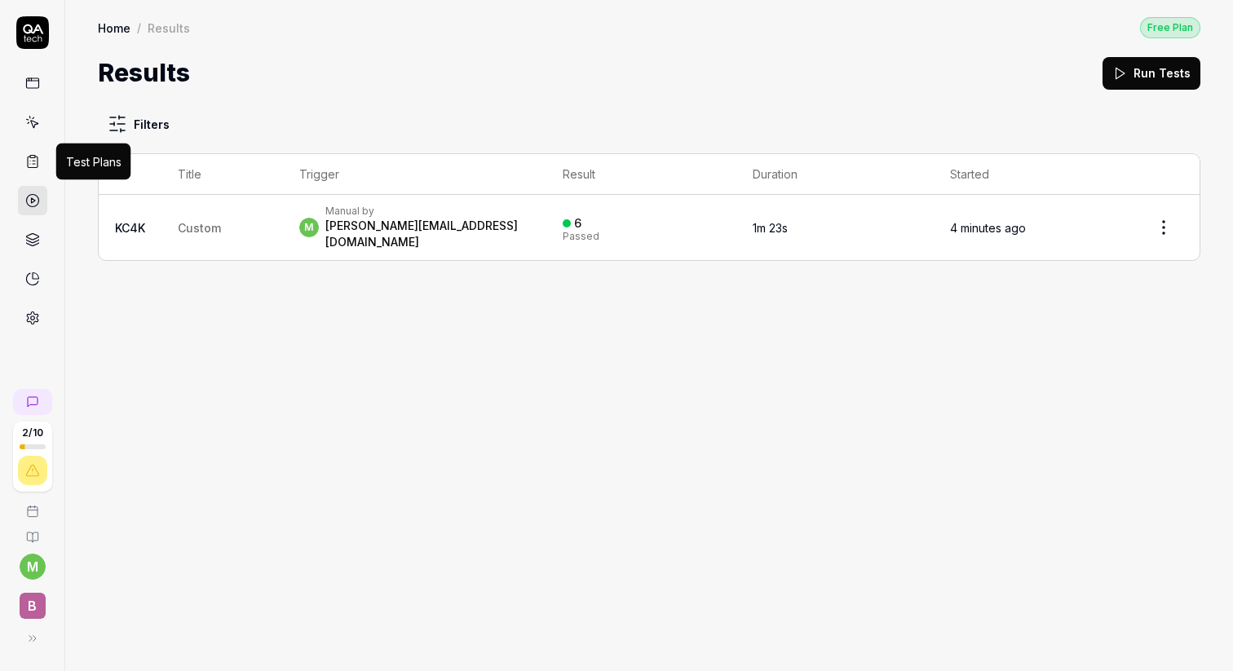
click at [36, 165] on icon at bounding box center [32, 161] width 15 height 15
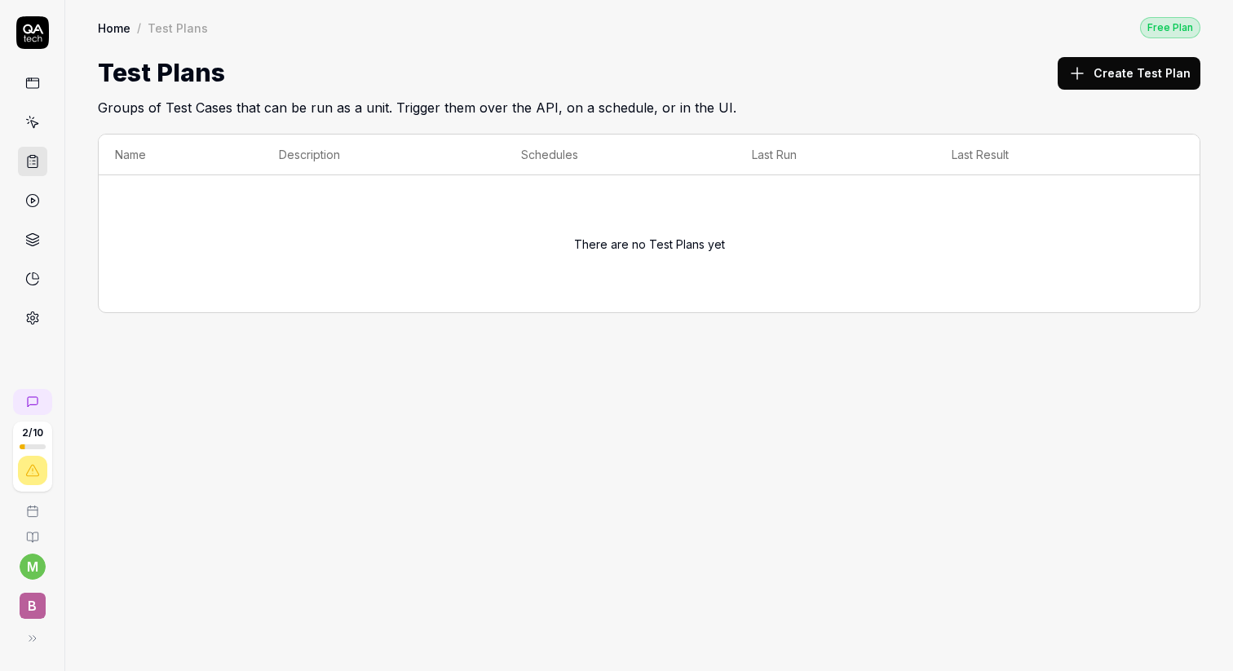
click at [169, 98] on h2 "Groups of Test Cases that can be run as a unit. Trigger them over the API, on a…" at bounding box center [649, 104] width 1102 height 26
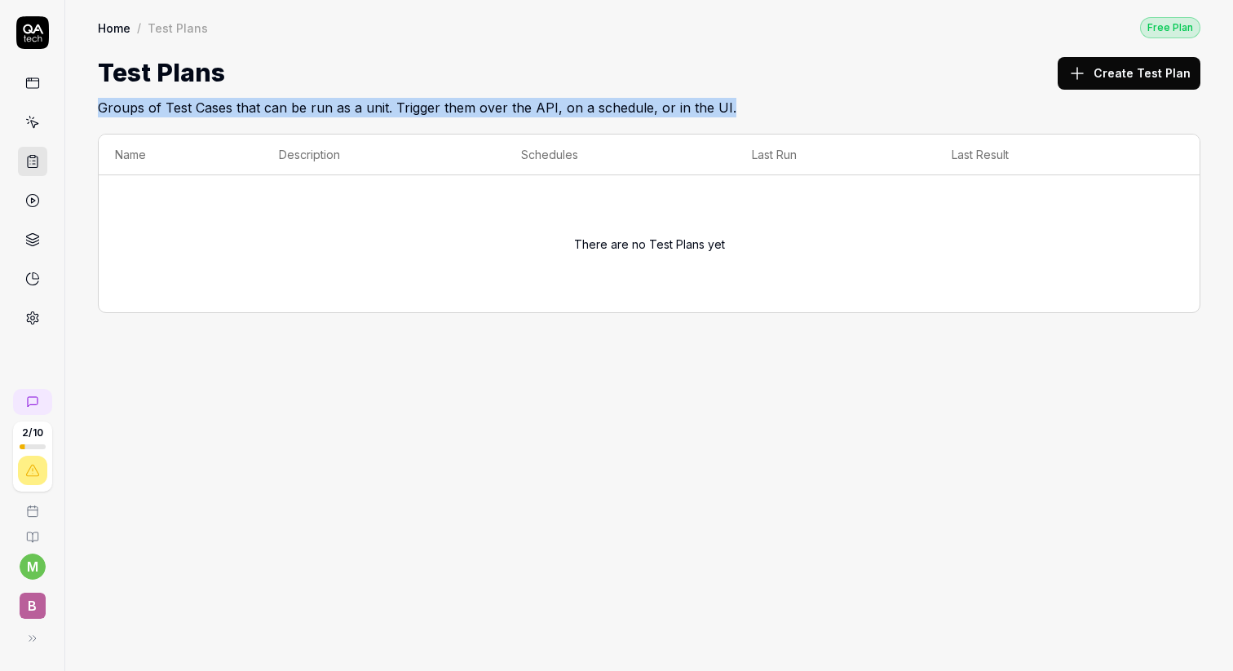
click at [169, 98] on h2 "Groups of Test Cases that can be run as a unit. Trigger them over the API, on a…" at bounding box center [649, 104] width 1102 height 26
click at [31, 121] on icon at bounding box center [33, 124] width 7 height 7
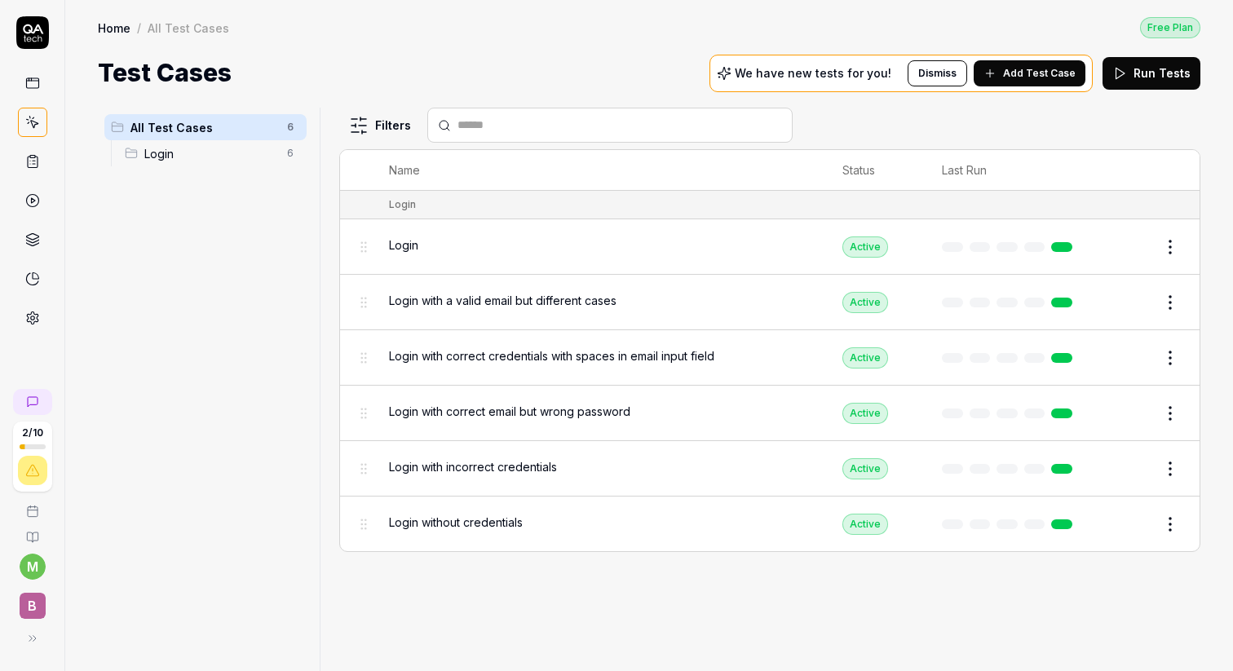
click at [162, 151] on span "Login" at bounding box center [210, 153] width 133 height 17
click at [1039, 79] on span "Add Test Case" at bounding box center [1039, 73] width 73 height 15
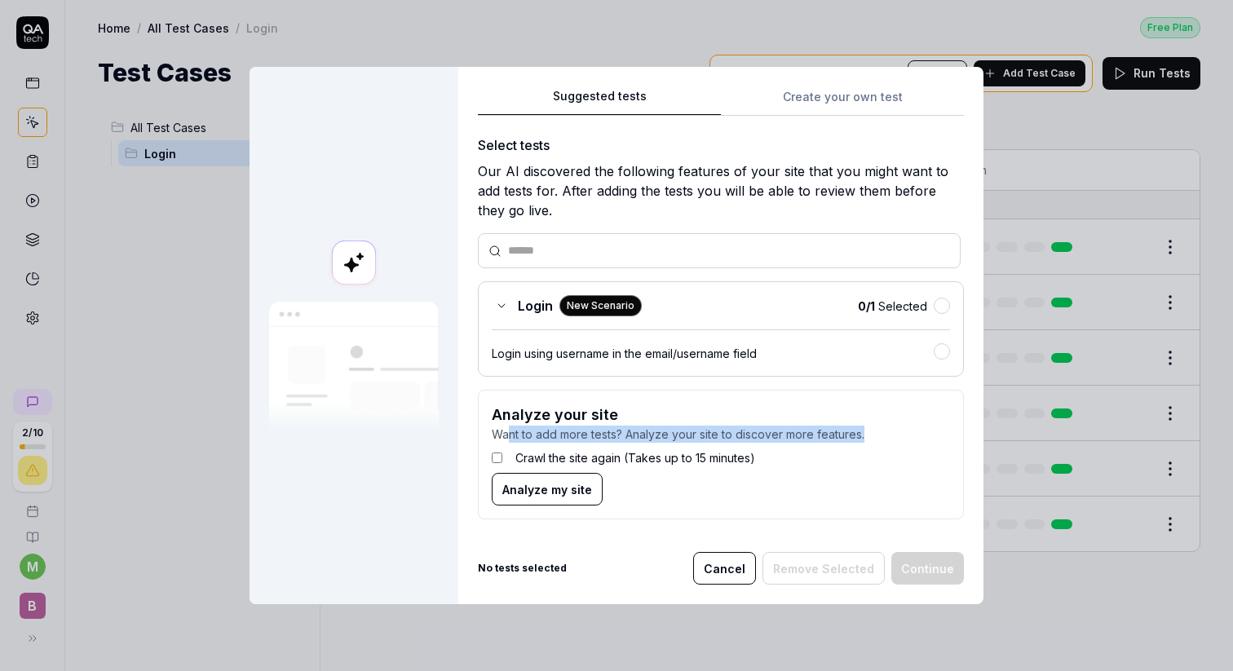
drag, startPoint x: 510, startPoint y: 441, endPoint x: 868, endPoint y: 439, distance: 357.9
click at [868, 440] on p "Want to add more tests? Analyze your site to discover more features." at bounding box center [721, 434] width 458 height 17
click at [774, 439] on p "Want to add more tests? Analyze your site to discover more features." at bounding box center [721, 434] width 458 height 17
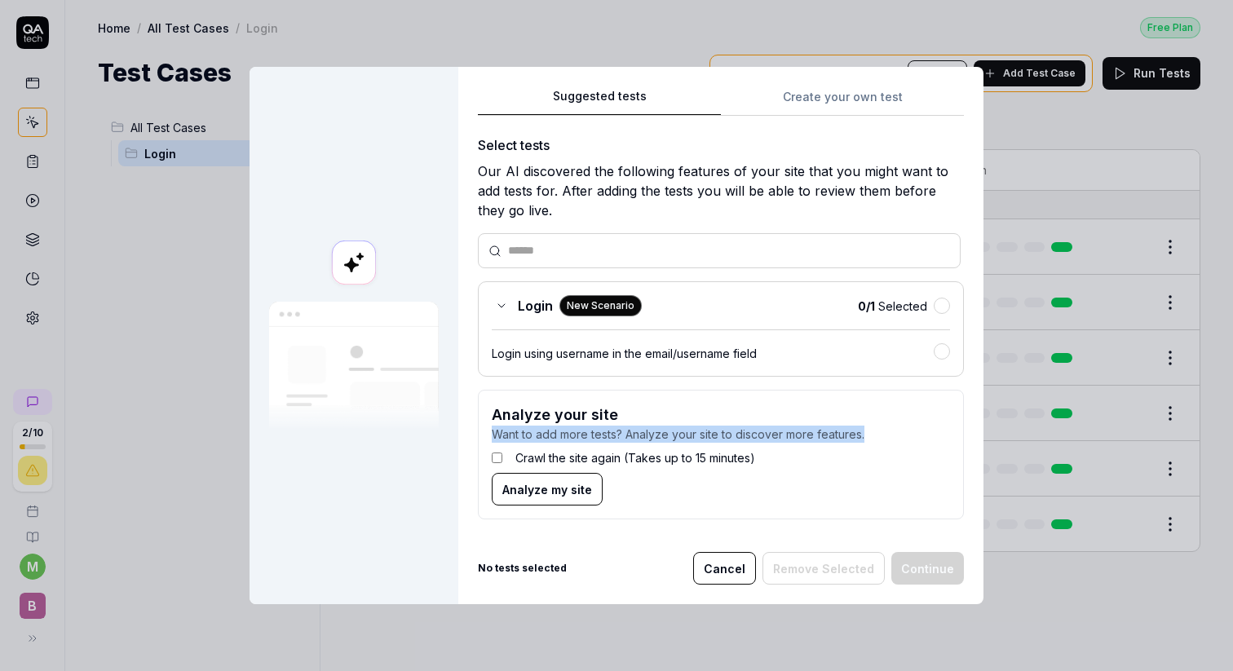
click at [563, 496] on span "Analyze my site" at bounding box center [547, 489] width 90 height 17
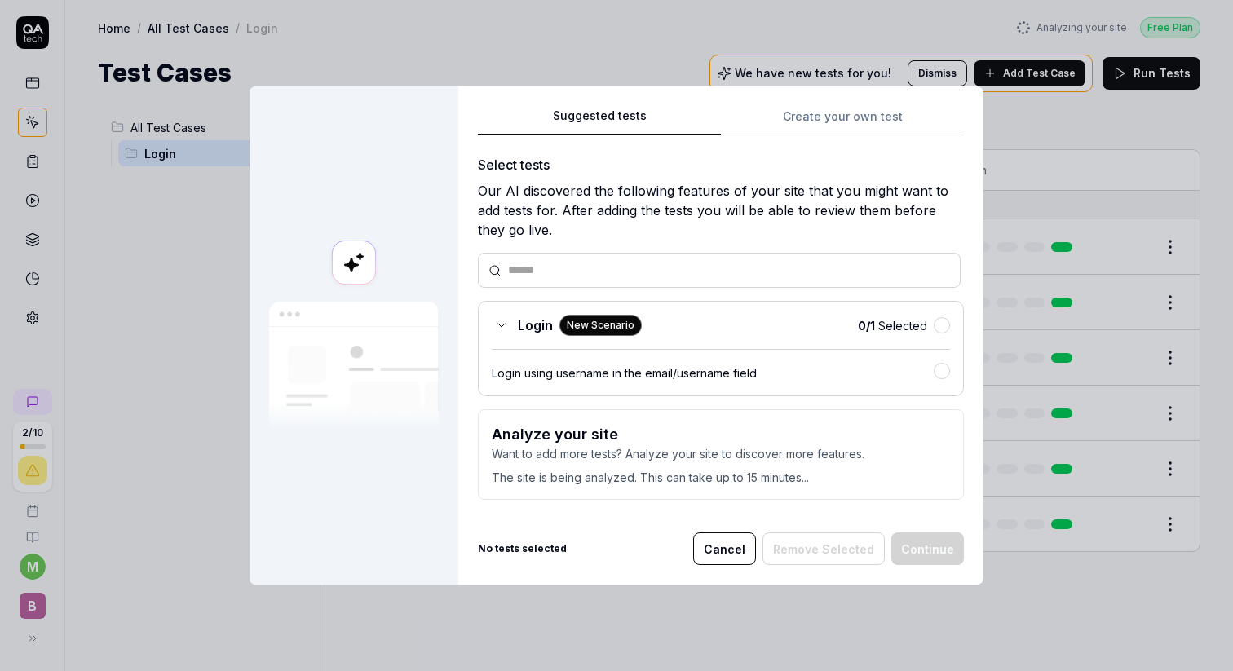
click at [514, 549] on b "No tests selected" at bounding box center [522, 548] width 89 height 15
click at [840, 121] on div "Suggested tests Create your own test Select tests Our AI discovered the followi…" at bounding box center [721, 310] width 486 height 408
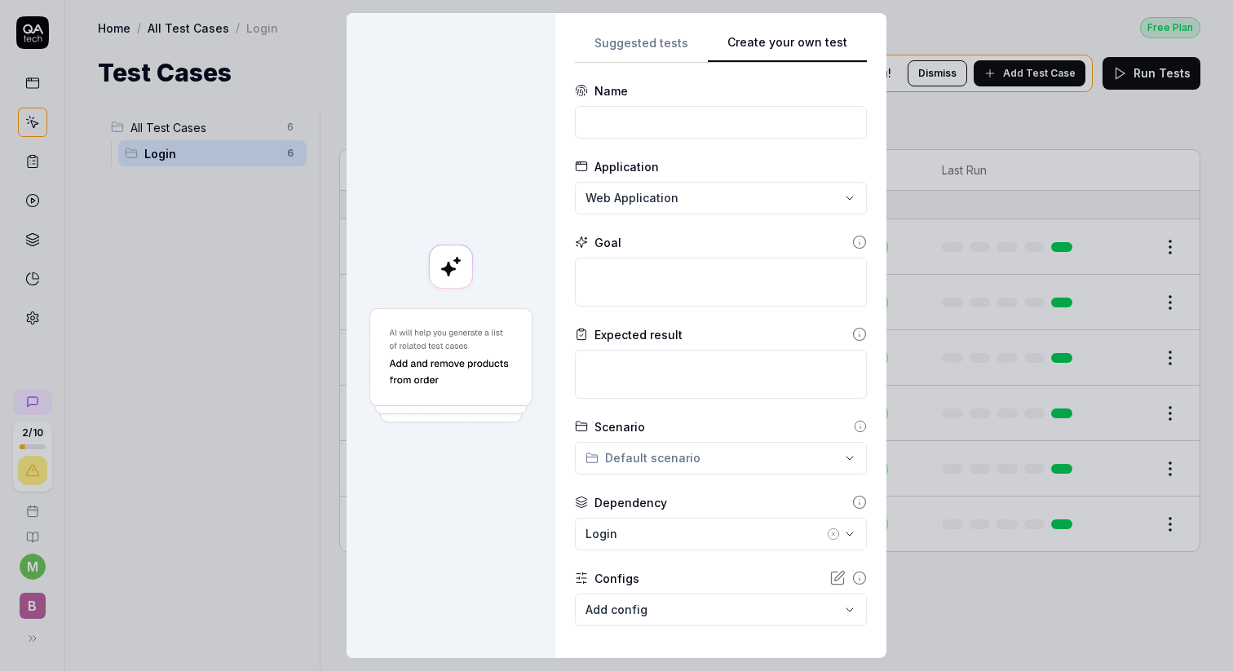
click at [646, 44] on div "**********" at bounding box center [616, 335] width 1233 height 671
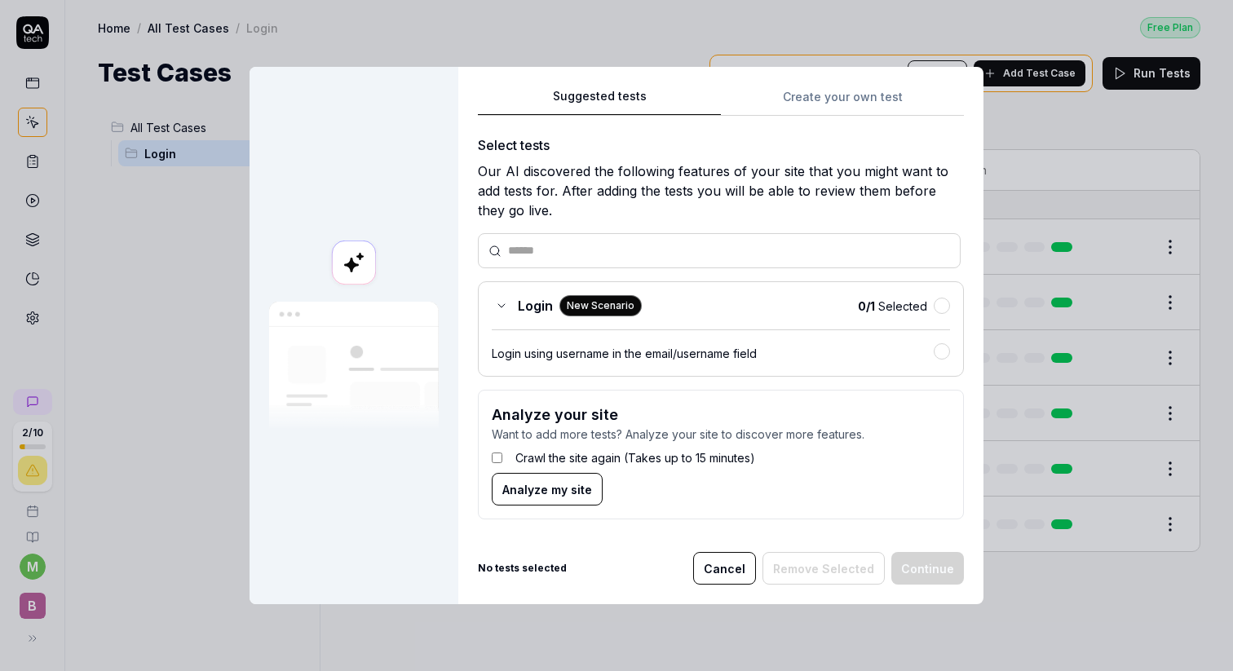
click at [883, 105] on div "Suggested tests Suggested tests Create your own test Select tests Our AI discov…" at bounding box center [616, 335] width 1233 height 671
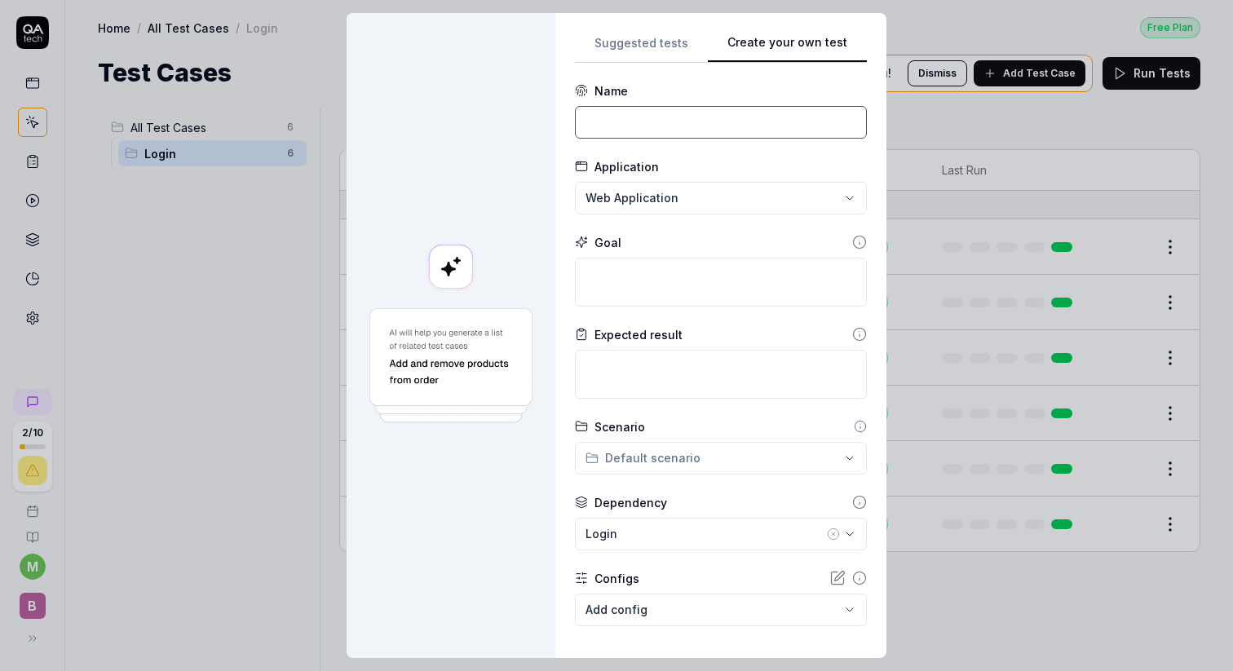
click at [646, 130] on input at bounding box center [721, 122] width 292 height 33
type input "T"
type input "Create task"
click at [673, 214] on form "**********" at bounding box center [721, 399] width 292 height 635
click at [673, 202] on div "**********" at bounding box center [616, 335] width 1233 height 671
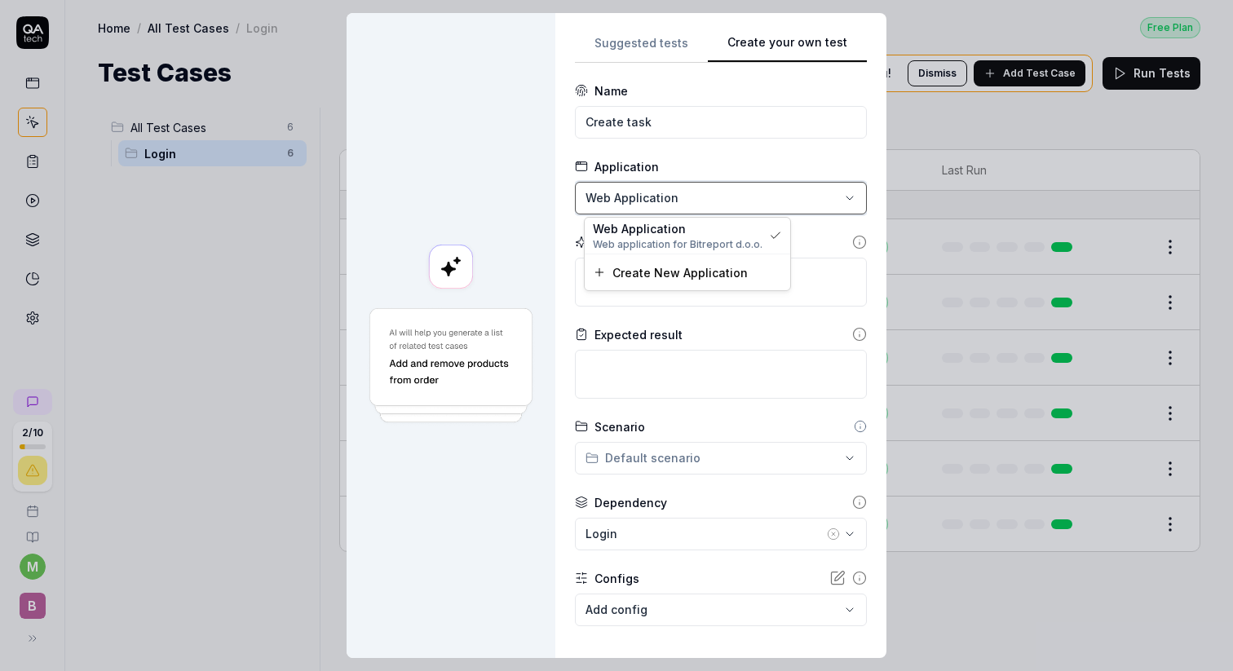
click at [821, 236] on div "**********" at bounding box center [616, 335] width 1233 height 671
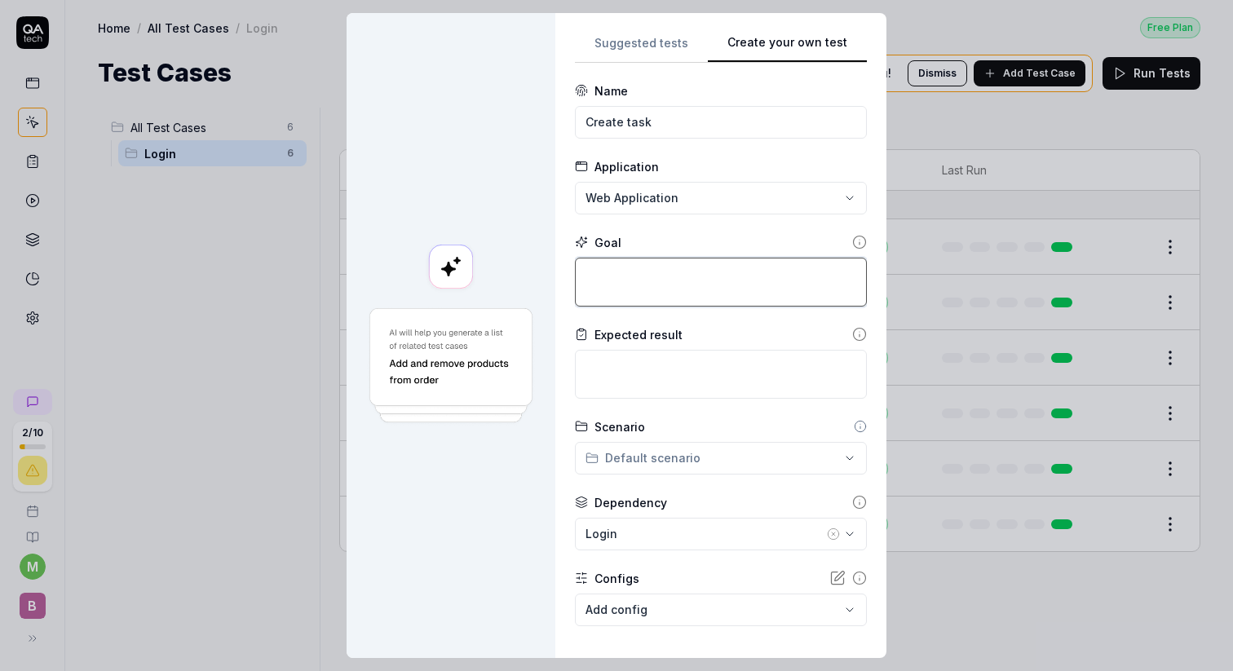
click at [621, 258] on textarea at bounding box center [721, 282] width 292 height 49
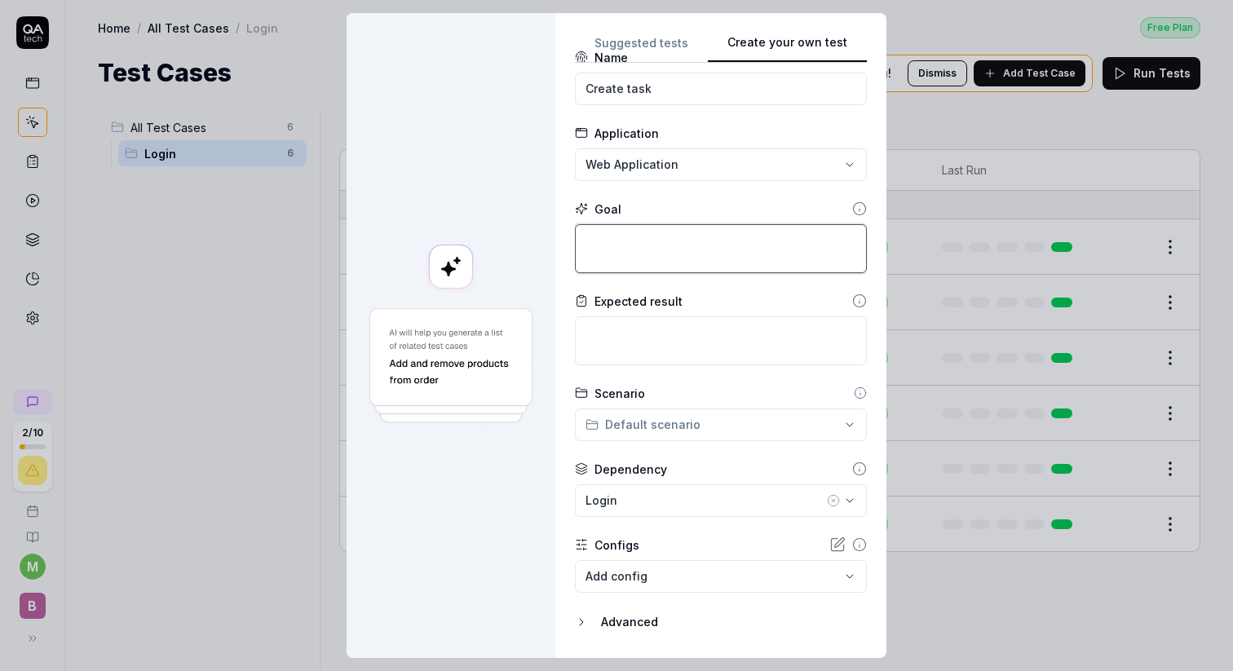
scroll to position [35, 0]
click at [646, 321] on textarea at bounding box center [721, 339] width 292 height 49
click at [858, 302] on circle at bounding box center [860, 299] width 12 height 12
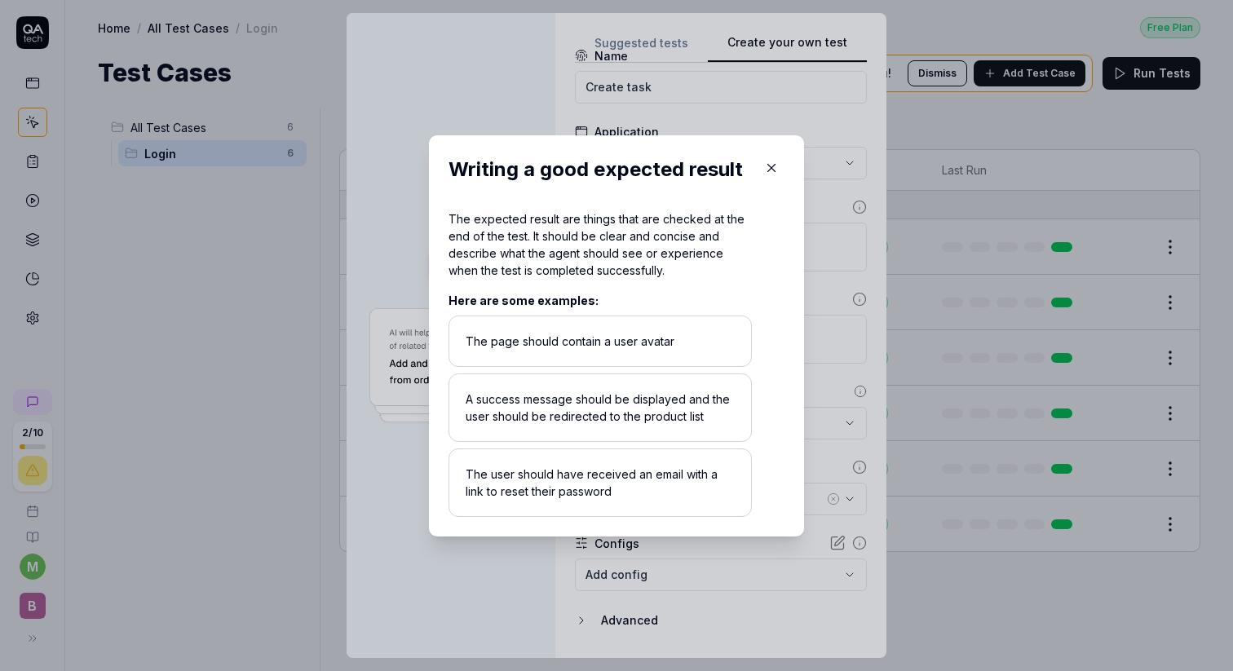
click at [775, 168] on icon "button" at bounding box center [771, 168] width 15 height 15
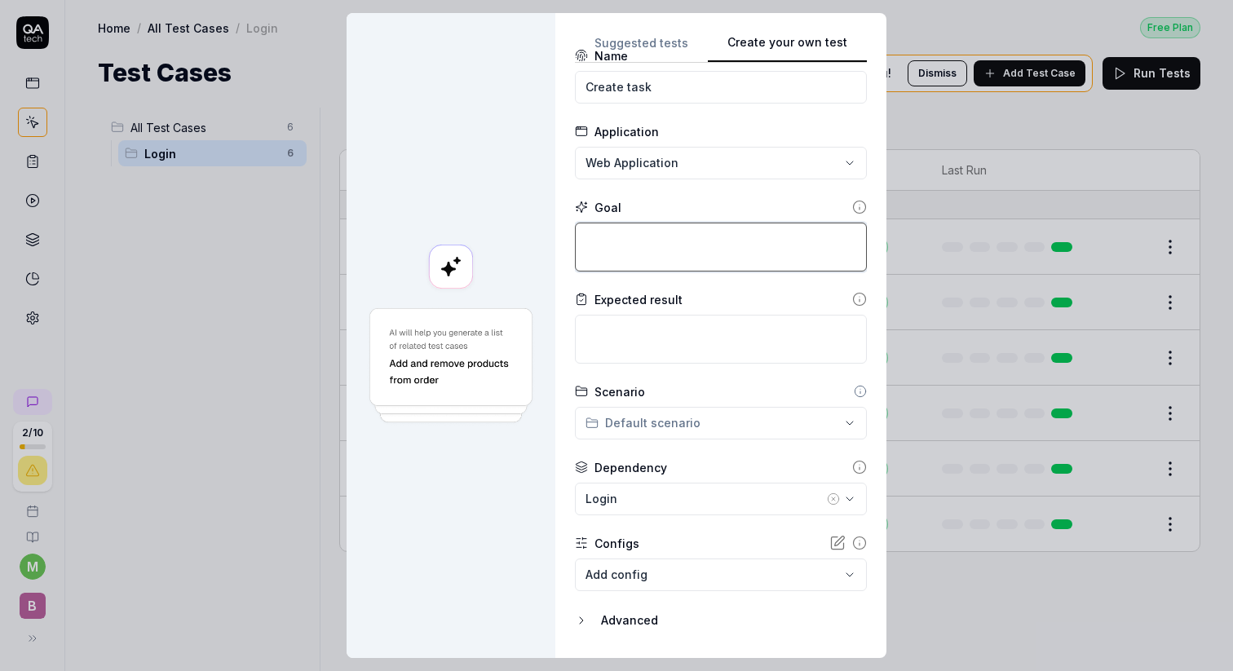
click at [672, 258] on textarea at bounding box center [721, 247] width 292 height 49
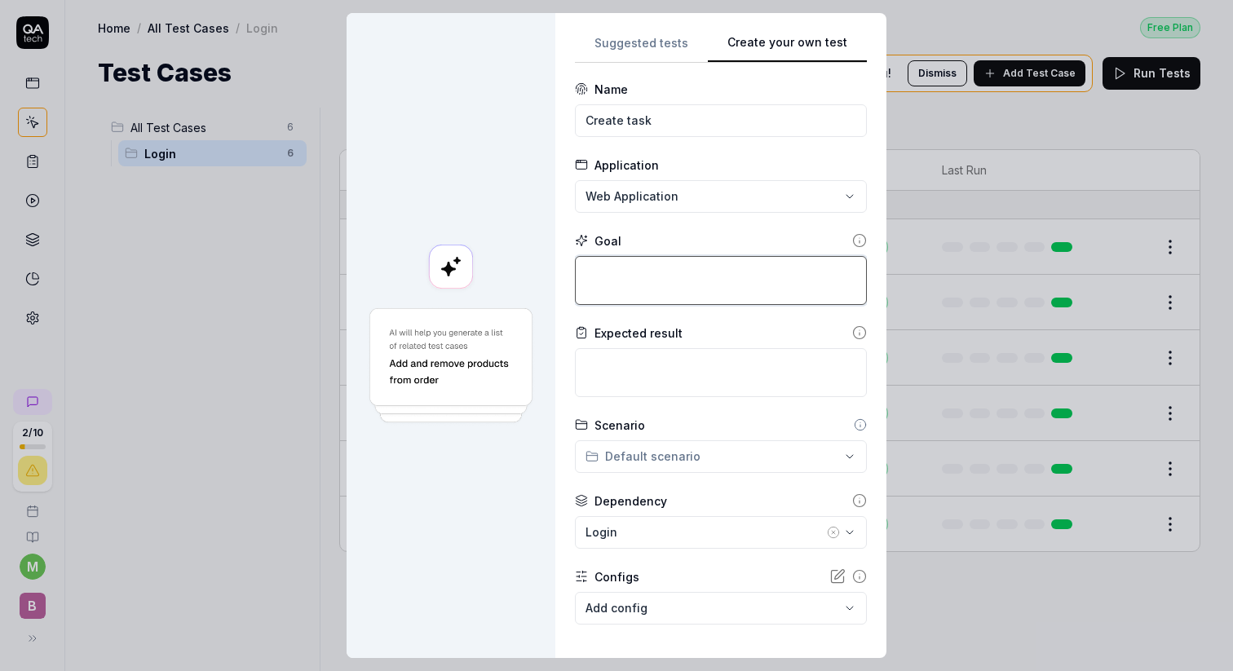
type textarea "*"
type textarea "C"
type textarea "*"
type textarea "To"
type textarea "*"
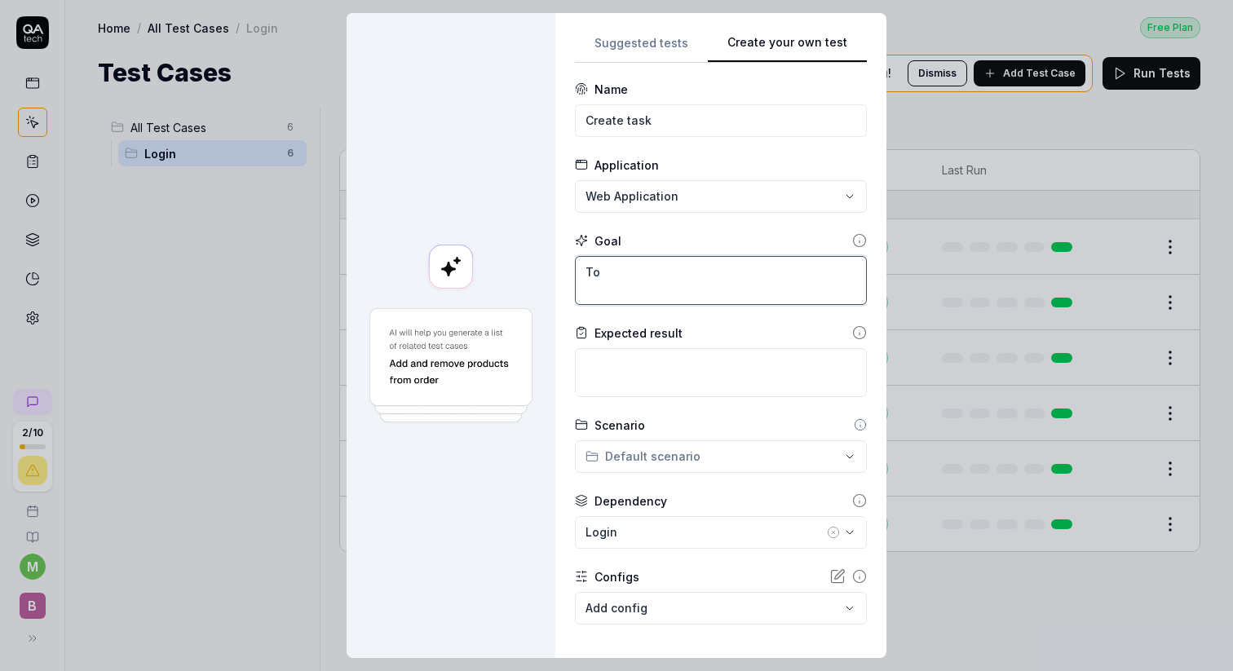
type textarea "To"
type textarea "*"
type textarea "To c"
type textarea "*"
type textarea "To cr"
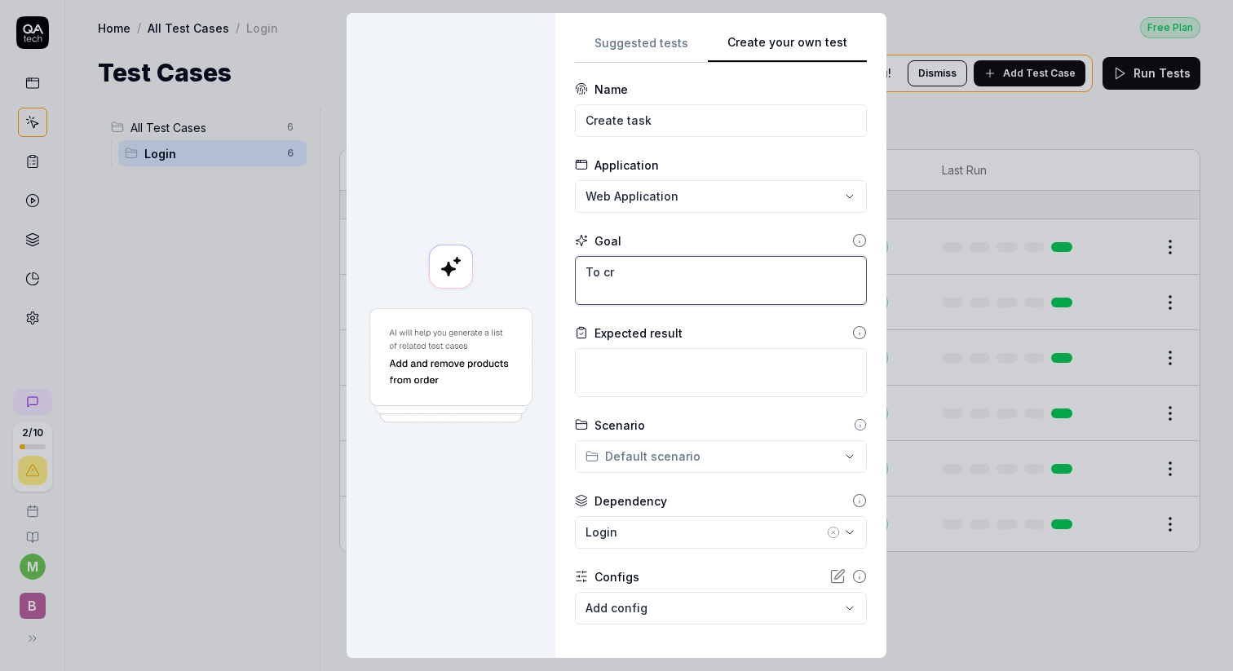
type textarea "*"
type textarea "To cre"
type textarea "*"
type textarea "To crea"
type textarea "*"
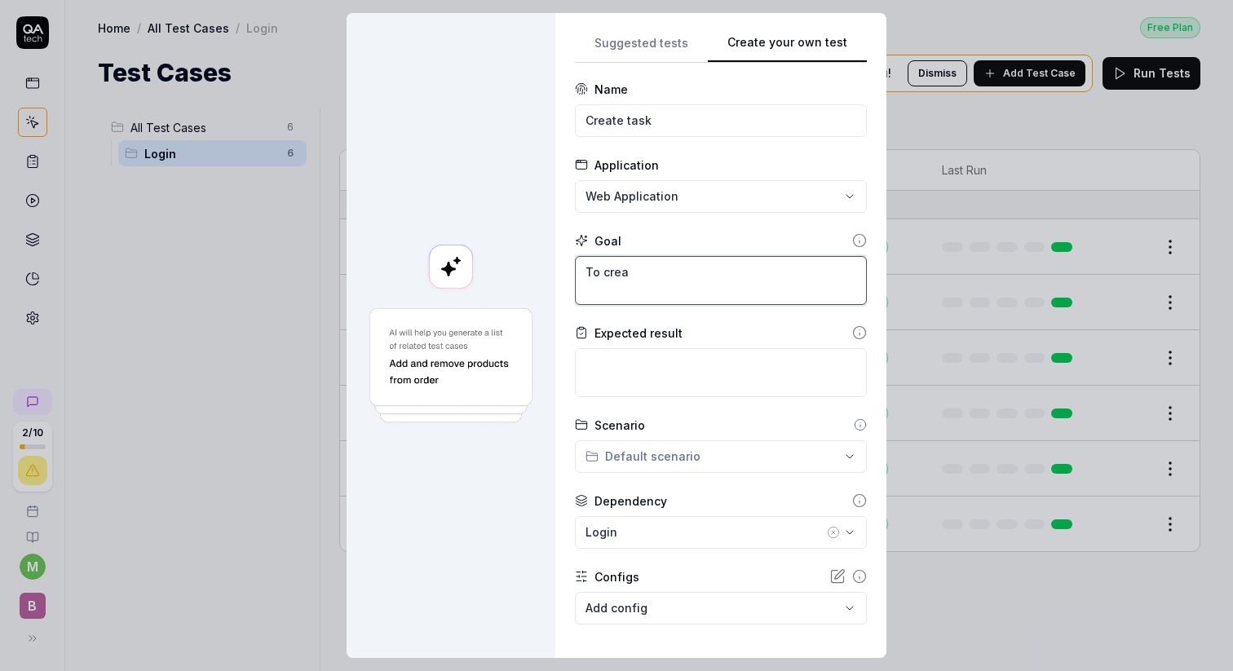
type textarea "To creat"
type textarea "*"
type textarea "To create"
type textarea "*"
type textarea "To create"
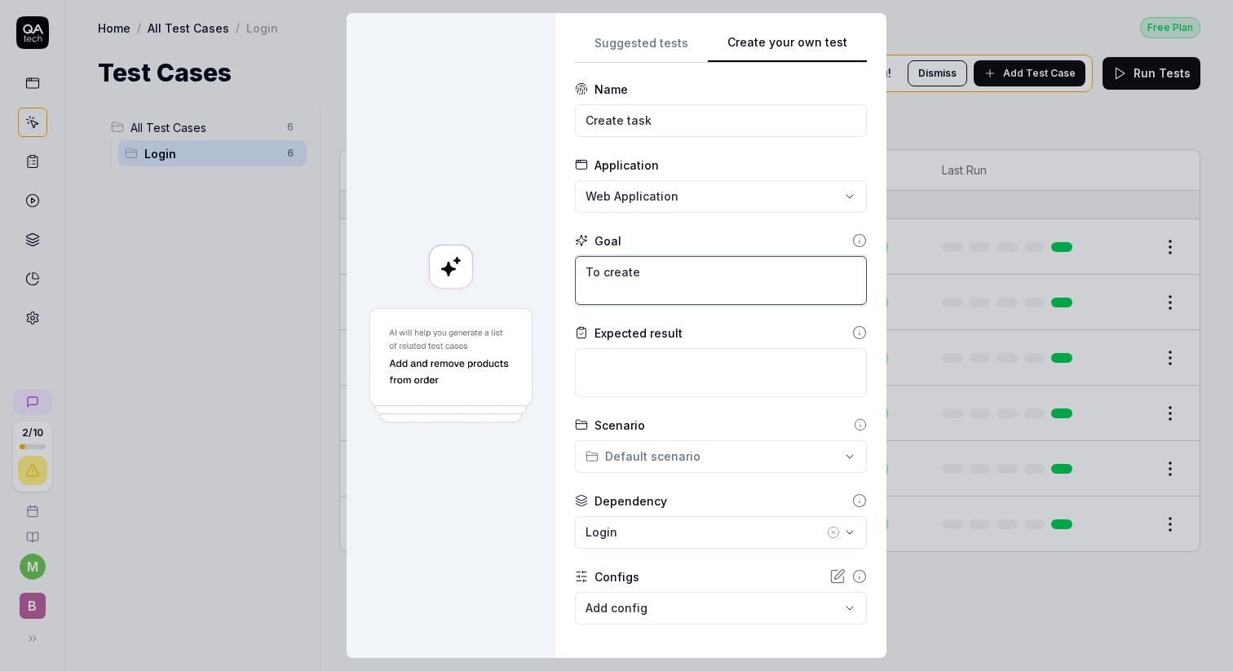
type textarea "*"
type textarea "To create a"
type textarea "*"
type textarea "To create a"
type textarea "*"
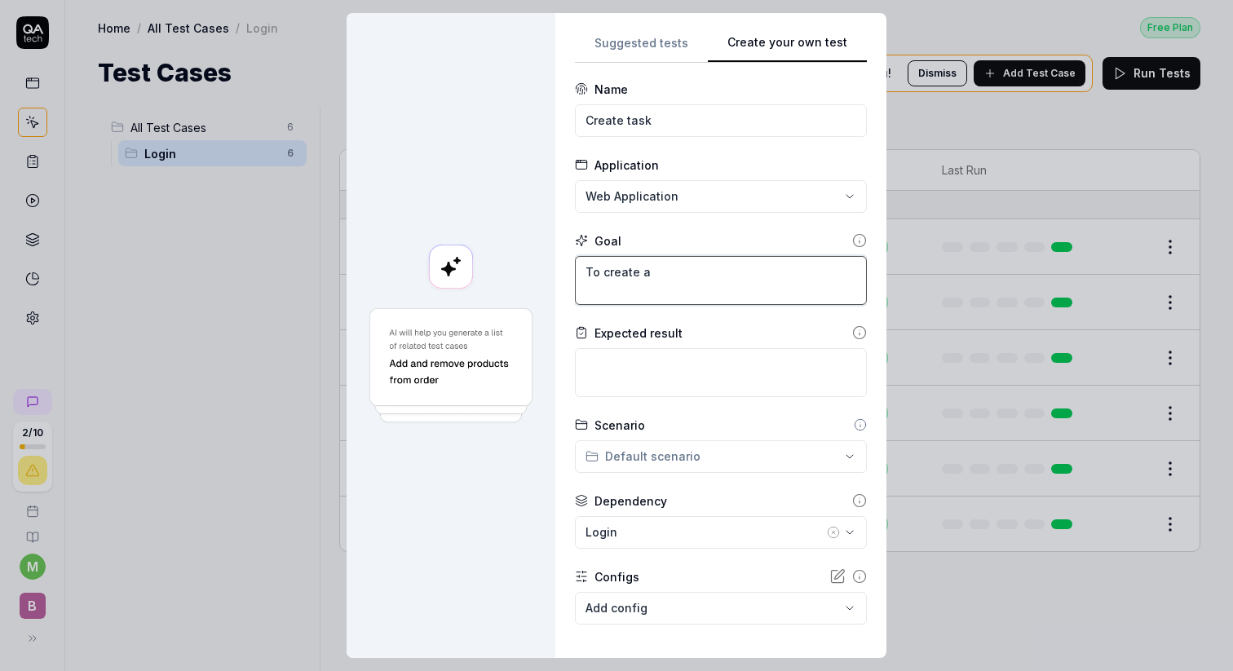
type textarea "To create a t"
type textarea "*"
type textarea "To create a ta"
type textarea "*"
type textarea "To create a tas"
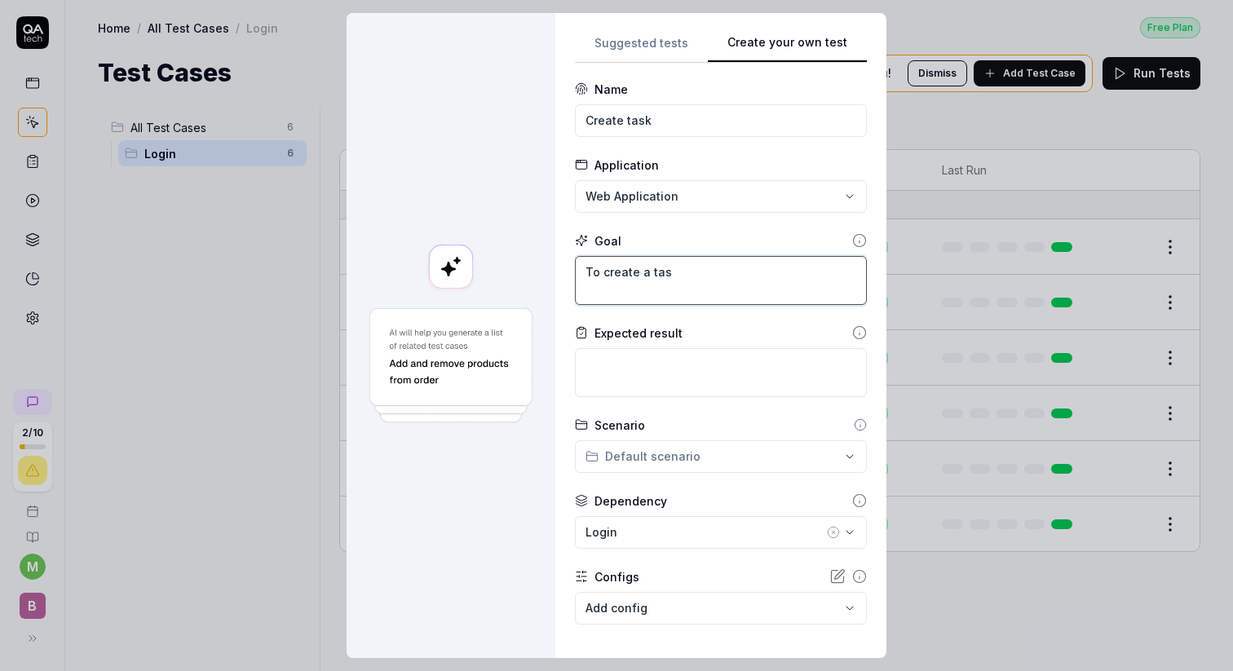
type textarea "*"
type textarea "To create a task"
click at [641, 355] on textarea at bounding box center [721, 372] width 292 height 49
type textarea "*"
type textarea "T"
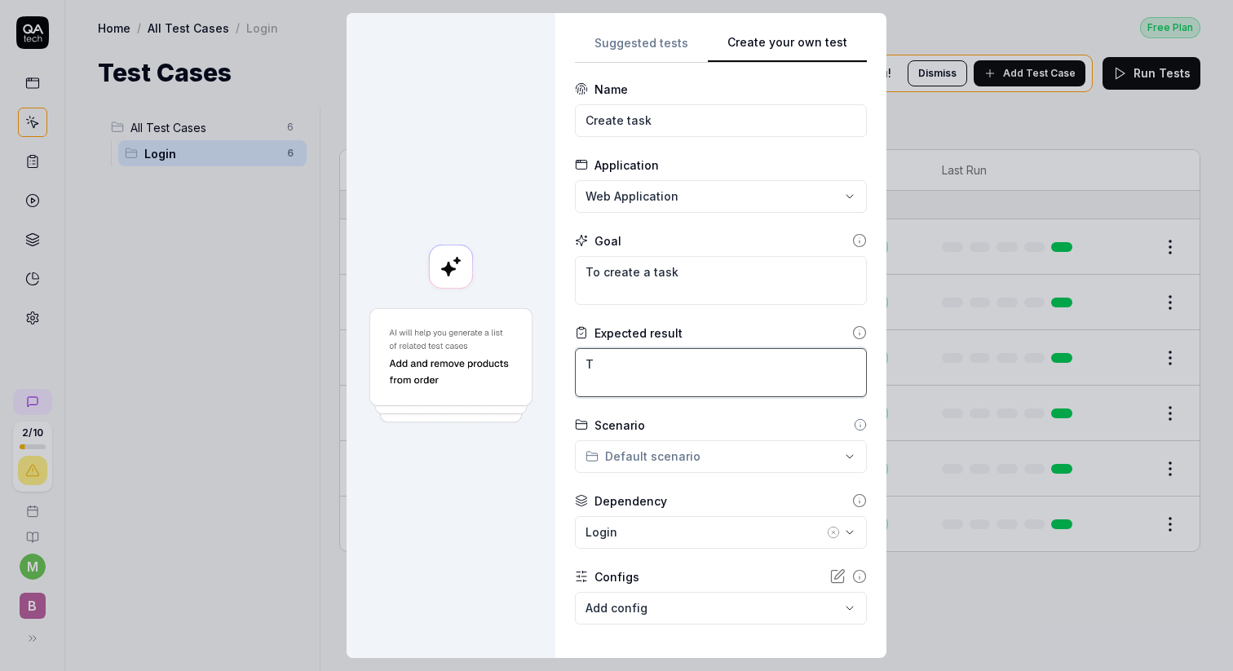
type textarea "*"
type textarea "Ta"
type textarea "*"
type textarea "Tas"
type textarea "*"
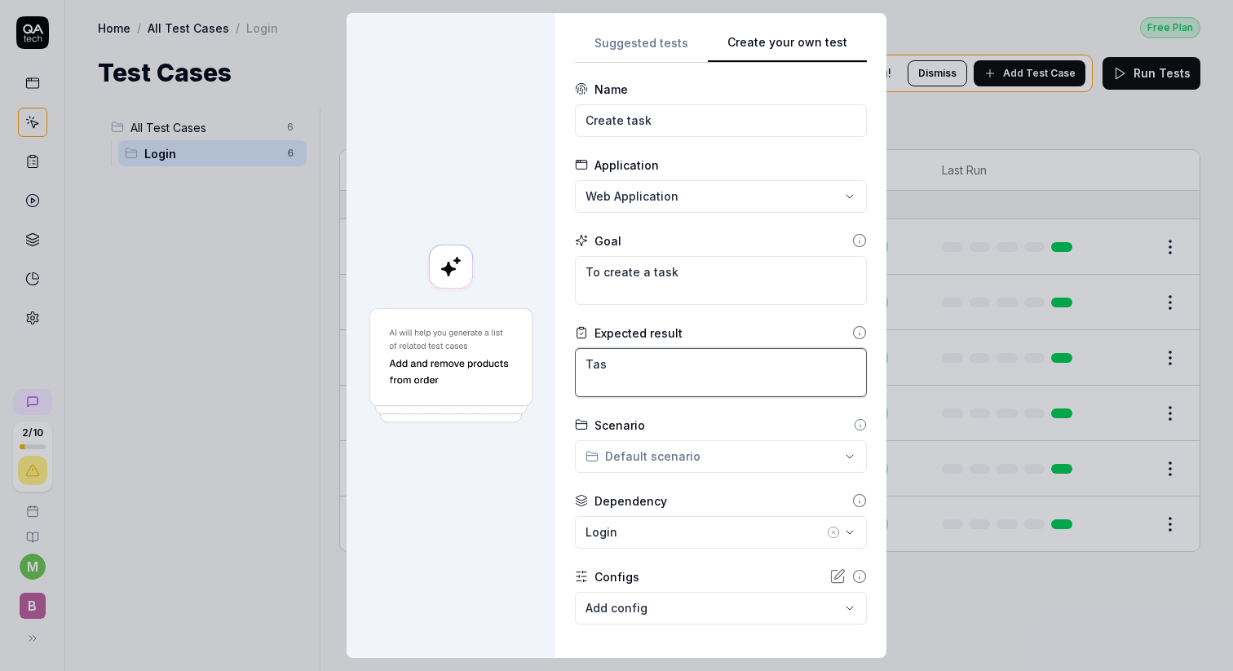
type textarea "Task"
type textarea "*"
type textarea "Task"
type textarea "*"
type textarea "Task s"
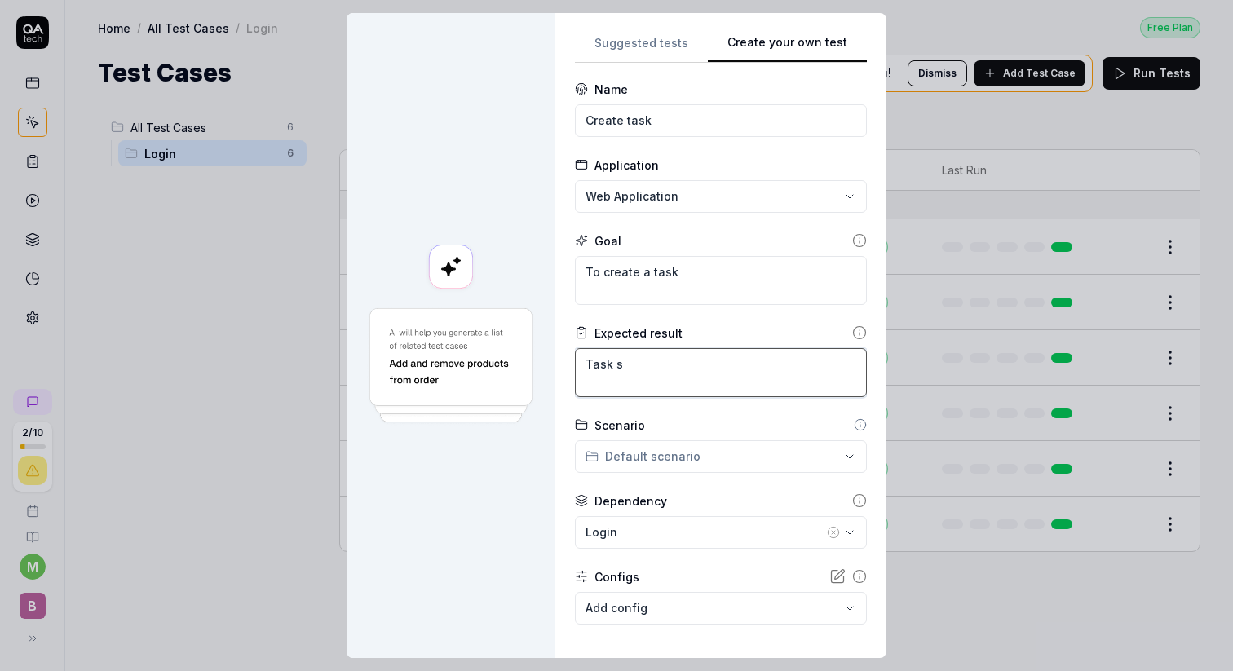
type textarea "*"
type textarea "Task su"
type textarea "*"
type textarea "Task suc"
type textarea "*"
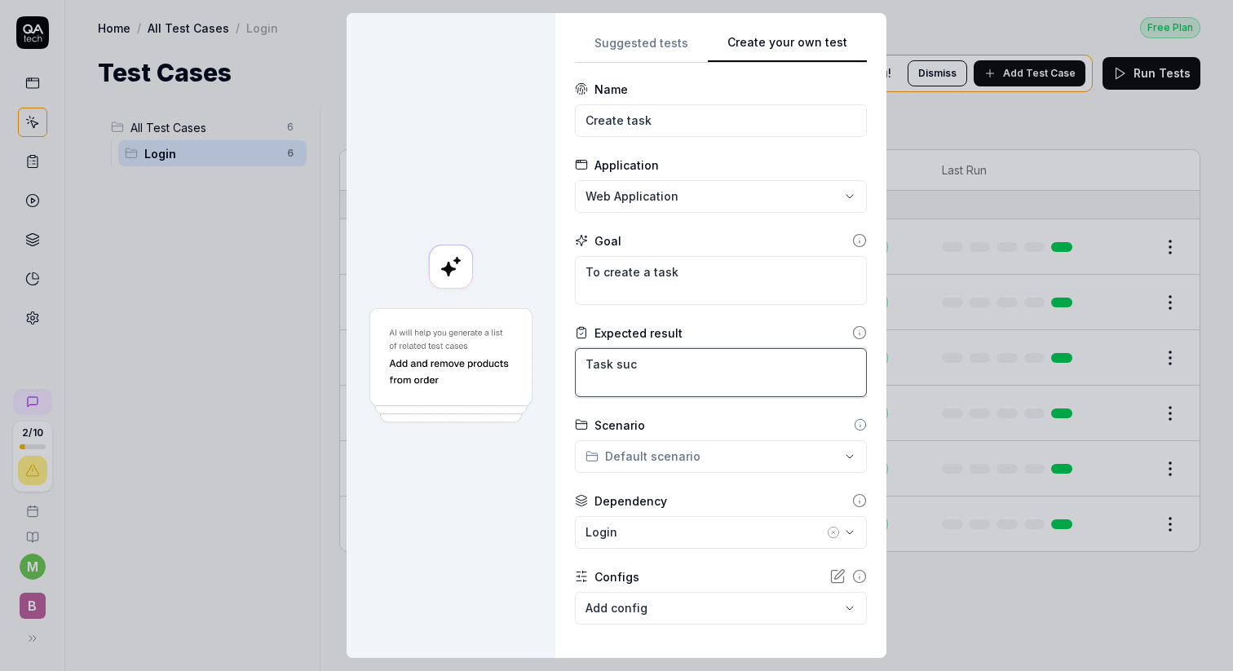
type textarea "Task suce"
type textarea "*"
type textarea "Task suces"
type textarea "*"
type textarea "Task sucess"
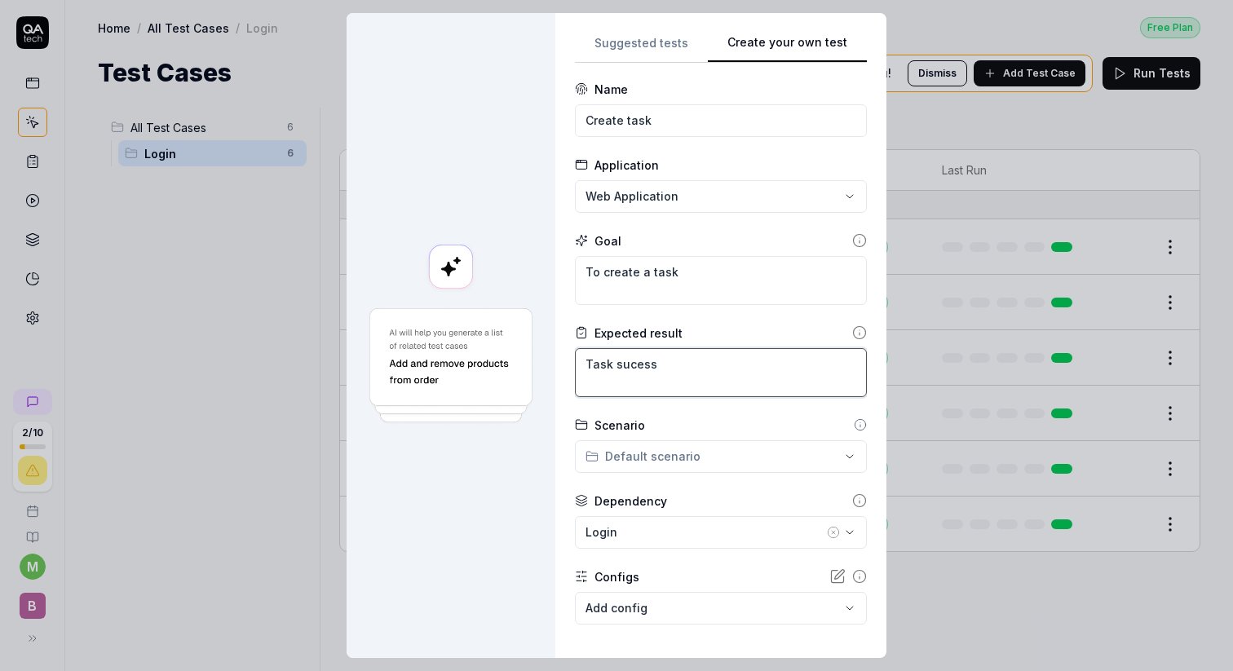
type textarea "*"
type textarea "Task sucessf"
type textarea "*"
type textarea "Task sucessfu"
type textarea "*"
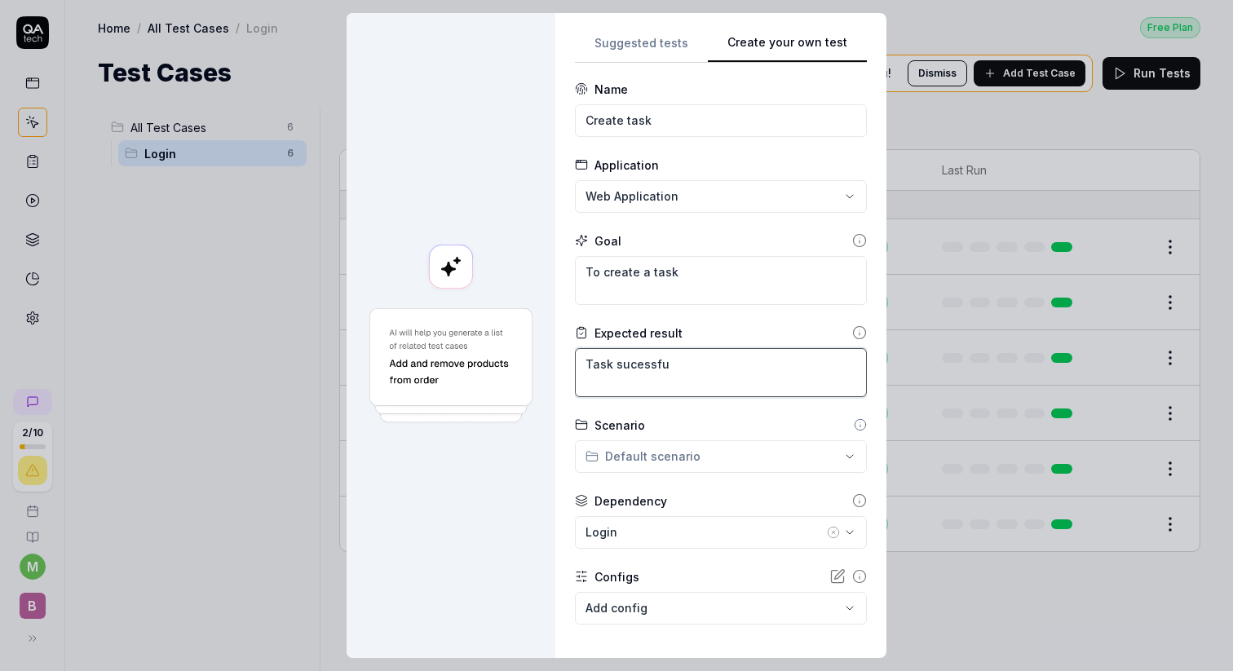
type textarea "Task sucessful"
type textarea "*"
type textarea "Task sucessfult"
type textarea "*"
type textarea "Task sucessfult"
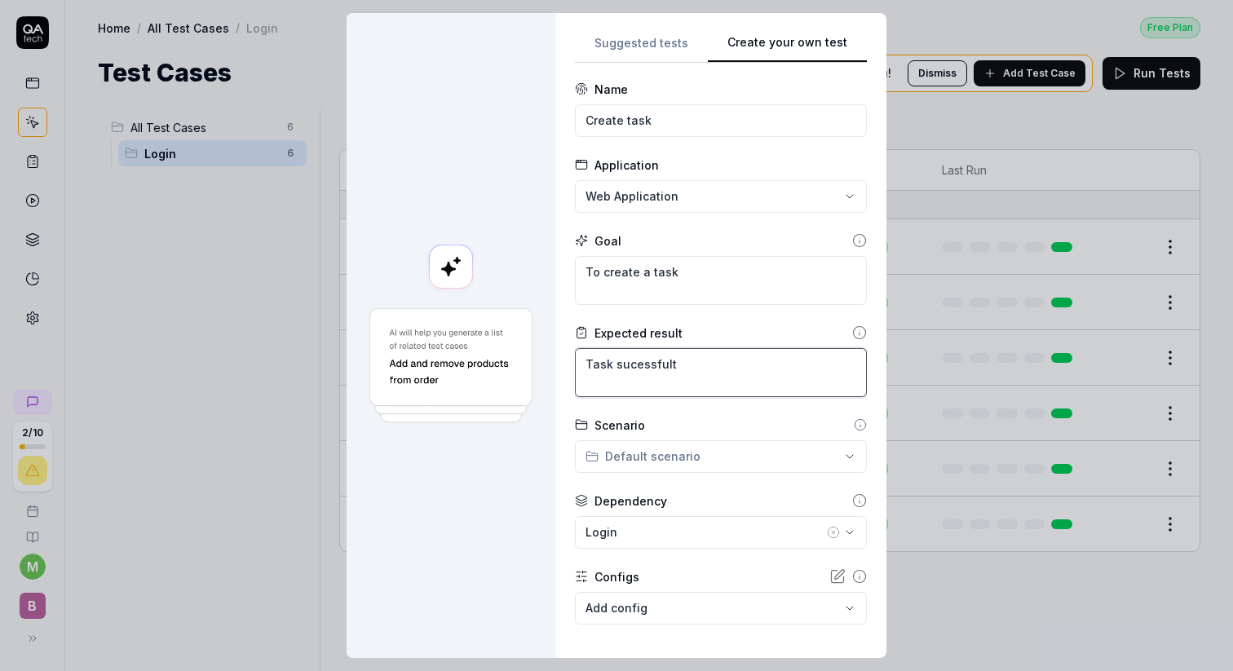
type textarea "*"
type textarea "Task sucessful"
type textarea "*"
type textarea "Task sucessfuly"
type textarea "*"
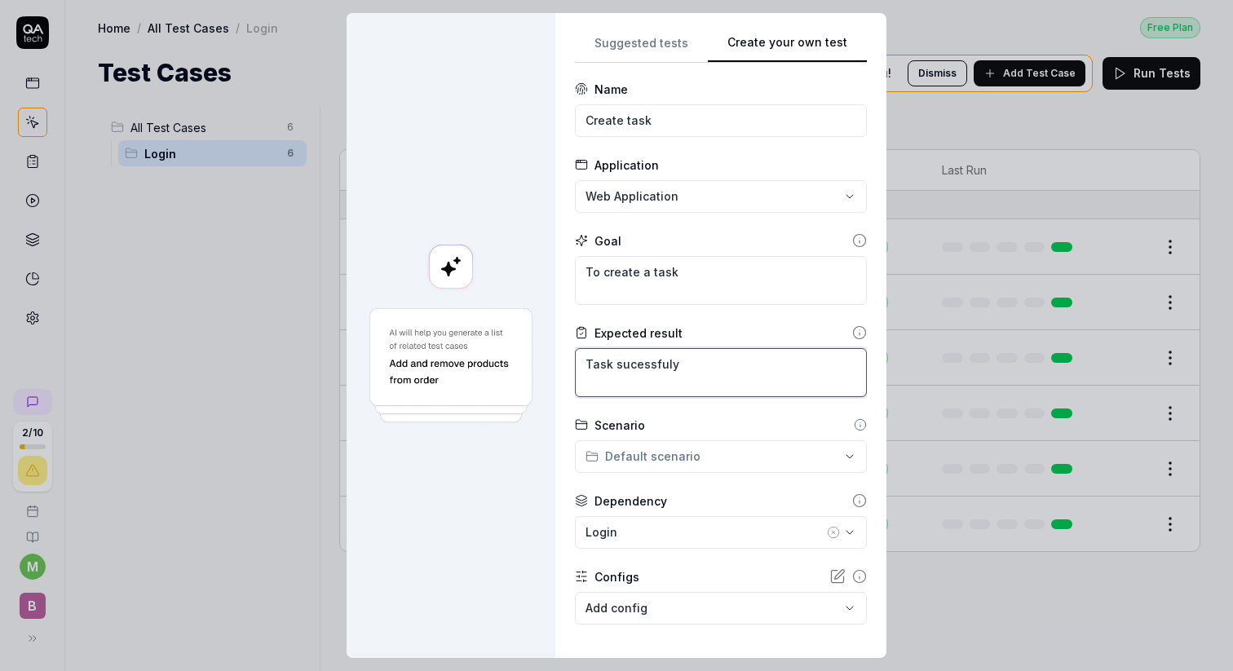
type textarea "Task sucessfuly"
click at [642, 363] on textarea "Task sucessfuly" at bounding box center [721, 372] width 292 height 49
type textarea "*"
type textarea "Task successfuly"
click at [673, 374] on textarea "Task successfuly" at bounding box center [721, 372] width 292 height 49
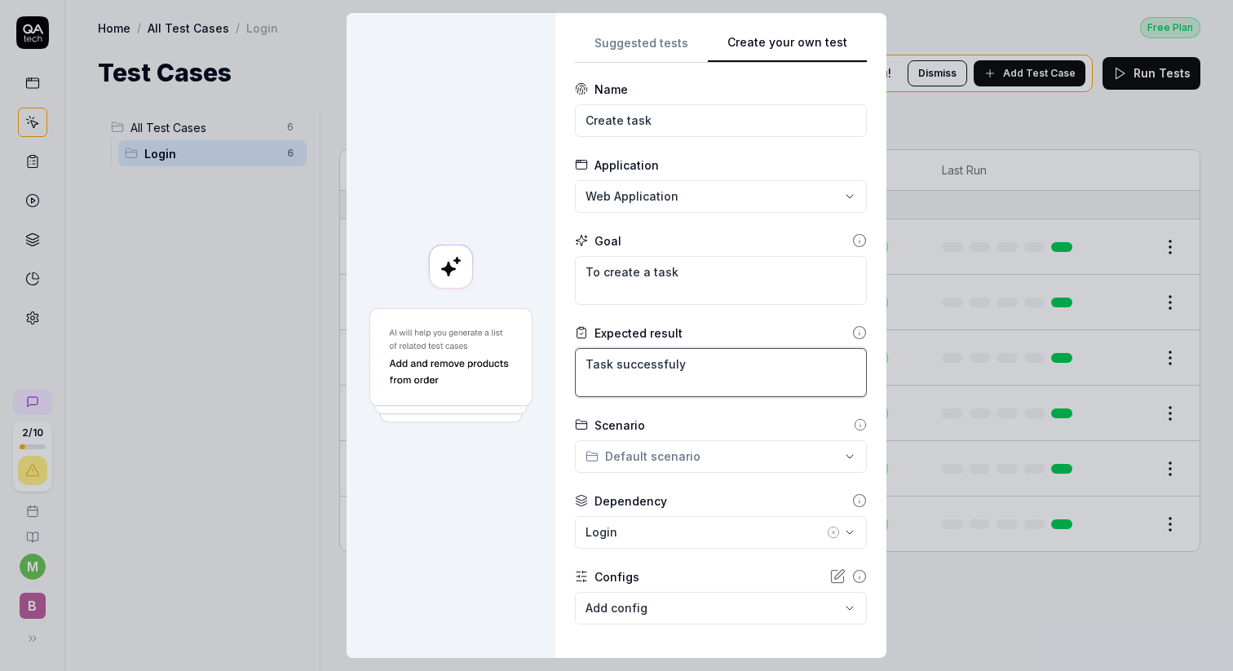
click at [663, 367] on textarea "Task successfuly" at bounding box center [721, 372] width 292 height 49
type textarea "*"
type textarea "Task succesfuly"
click at [758, 360] on textarea "Task succesfuly" at bounding box center [721, 372] width 292 height 49
click at [666, 366] on textarea "Task succesfuly" at bounding box center [721, 372] width 292 height 49
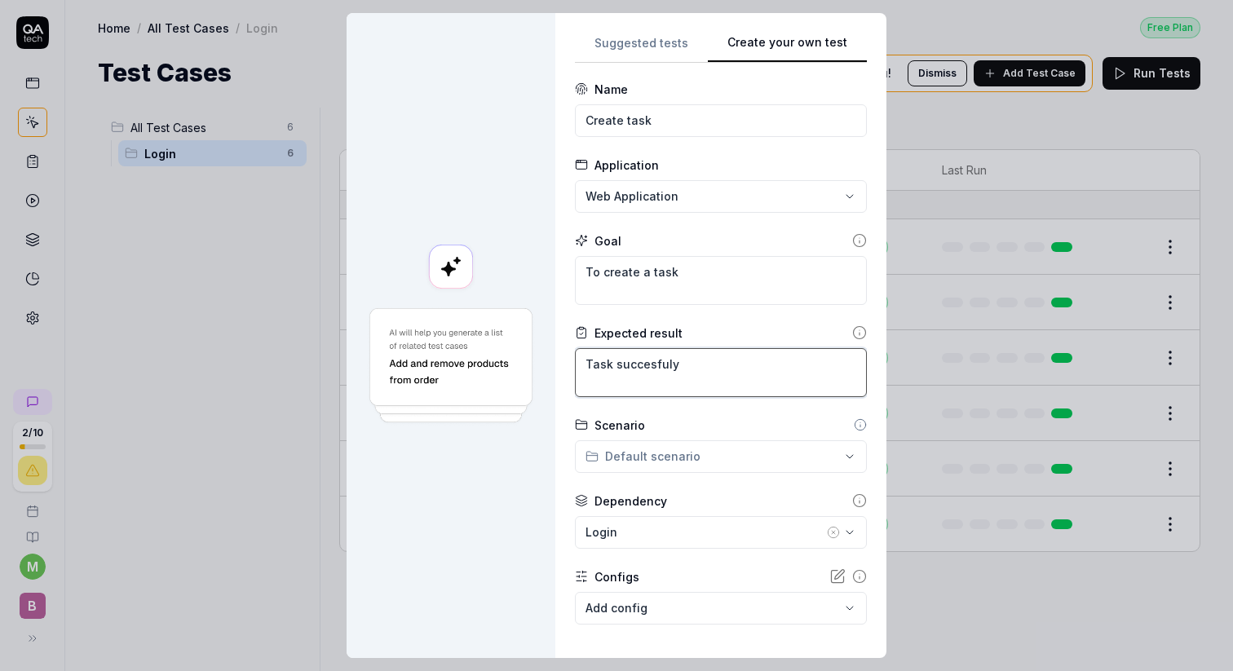
click at [666, 366] on textarea "Task succesfuly" at bounding box center [721, 372] width 292 height 49
type textarea "*"
type textarea "Task successfully"
click at [708, 368] on textarea "Task successfully" at bounding box center [721, 372] width 292 height 49
type textarea "*"
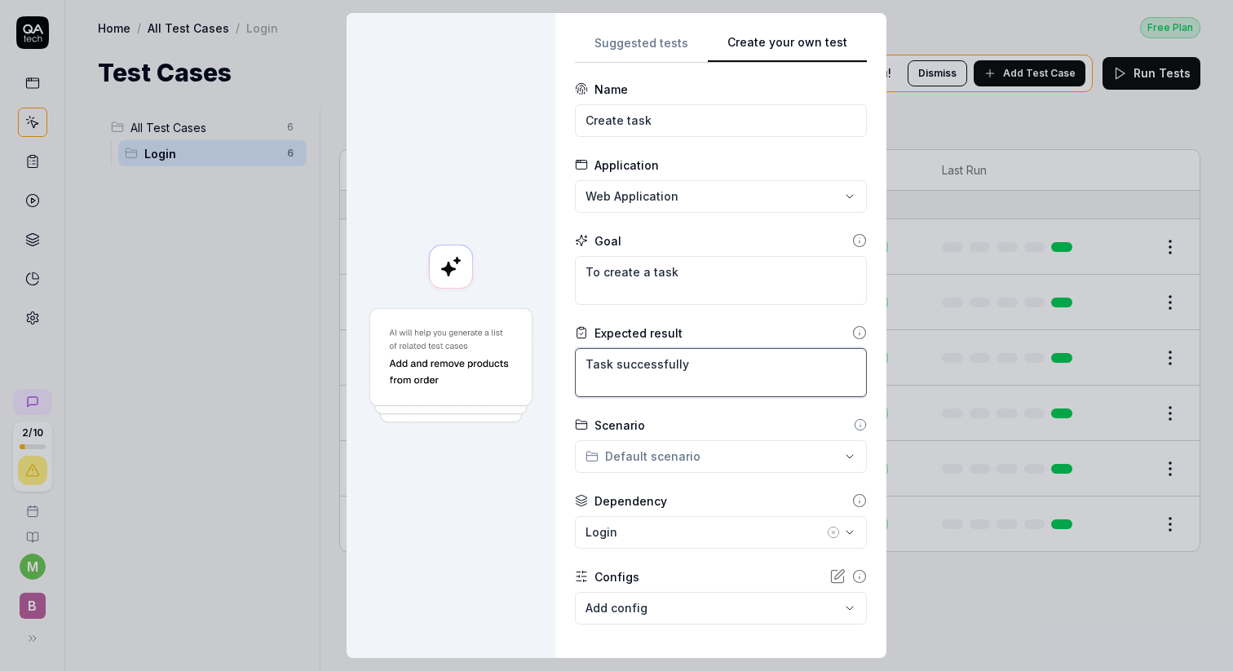
type textarea "Task successfully c"
type textarea "*"
type textarea "Task successfully cr"
type textarea "*"
type textarea "Task successfully cre"
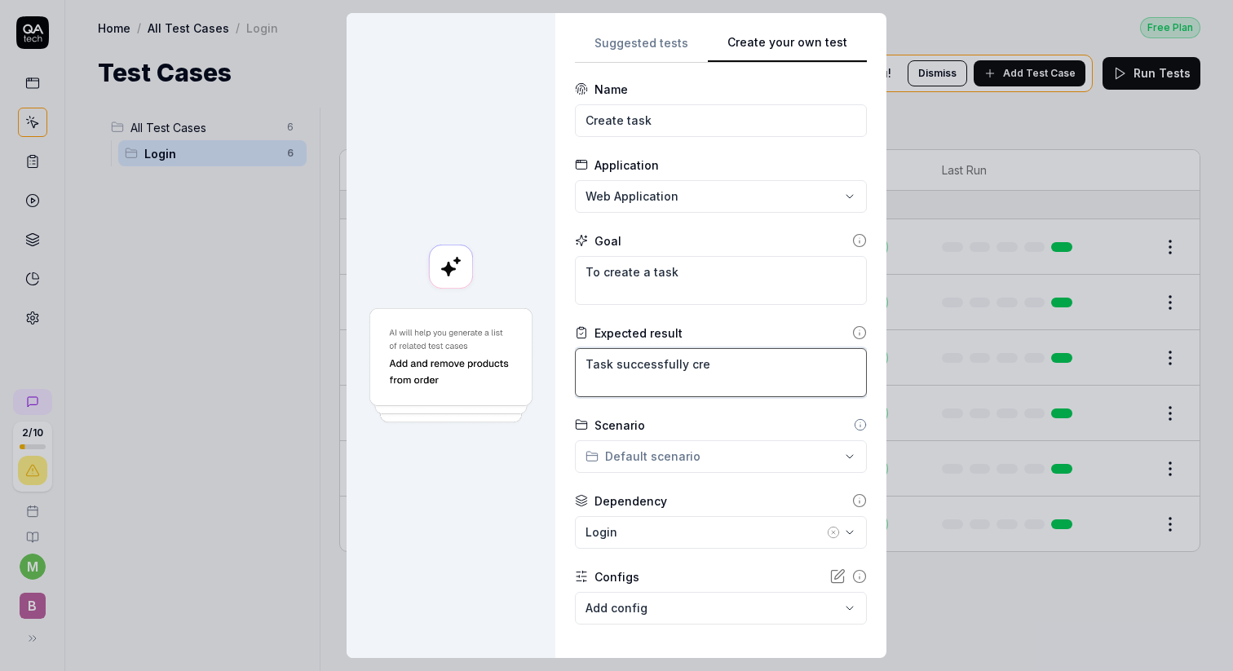
type textarea "*"
type textarea "Task successfully crea"
type textarea "*"
type textarea "Task successfully creat"
type textarea "*"
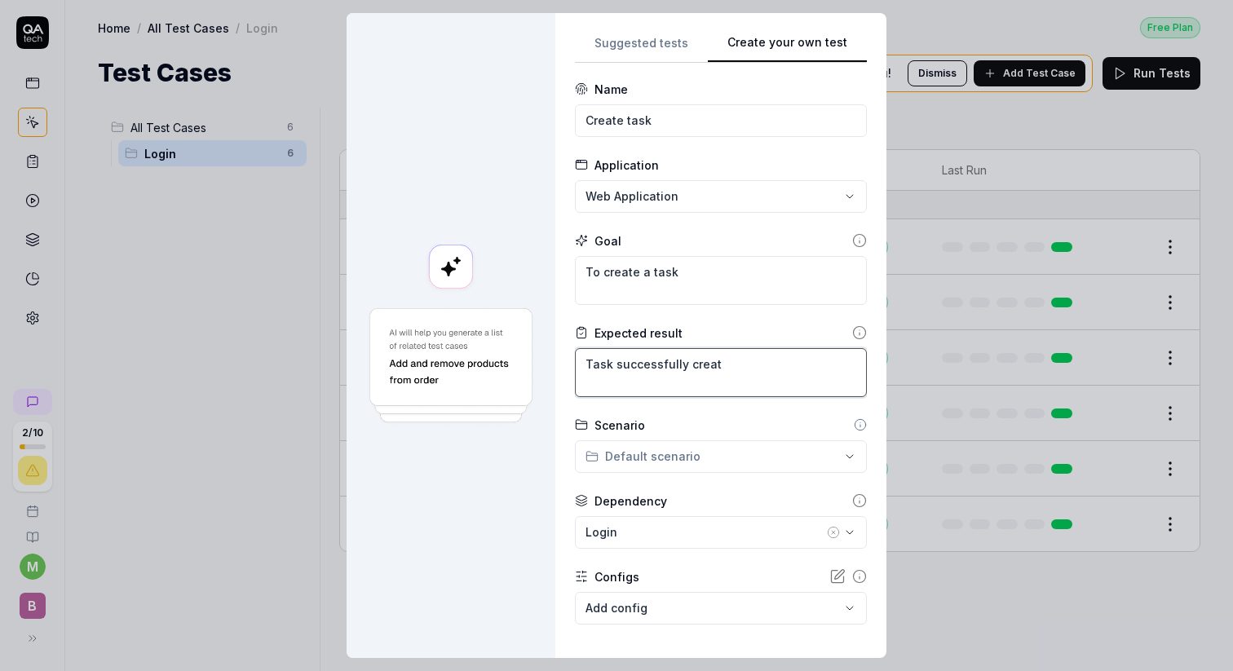
type textarea "Task successfully create"
type textarea "*"
type textarea "Task successfully created"
type textarea "*"
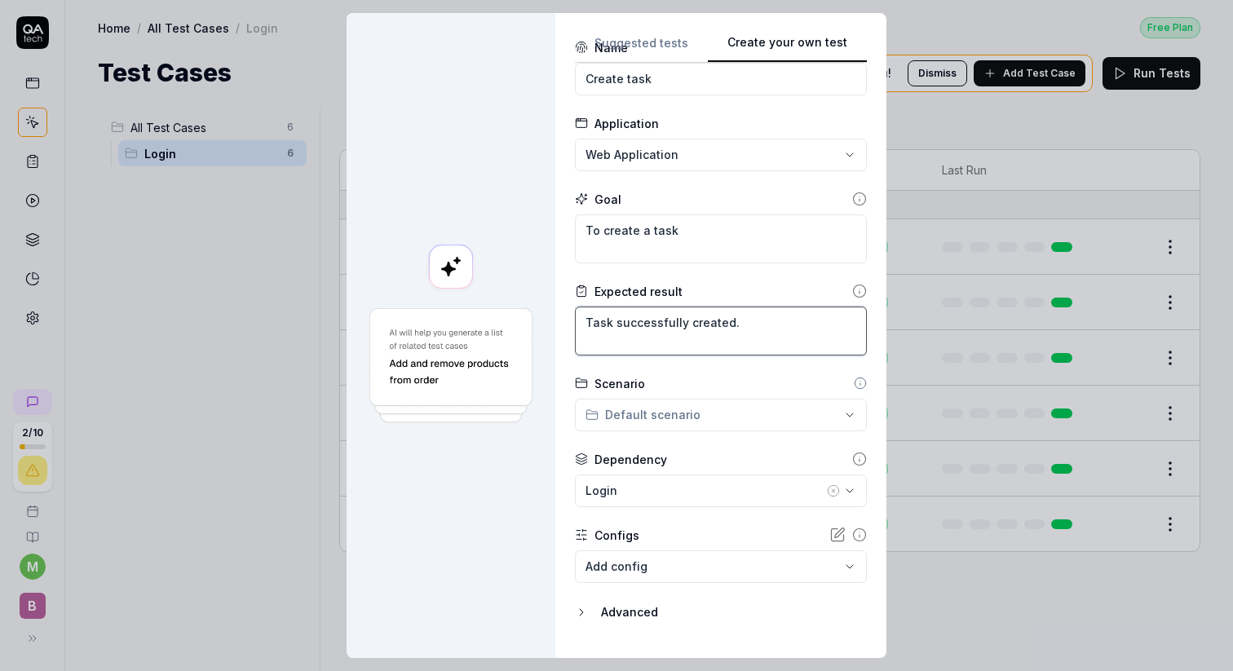
type textarea "Task successfully created."
click at [744, 408] on div "**********" at bounding box center [616, 335] width 1233 height 671
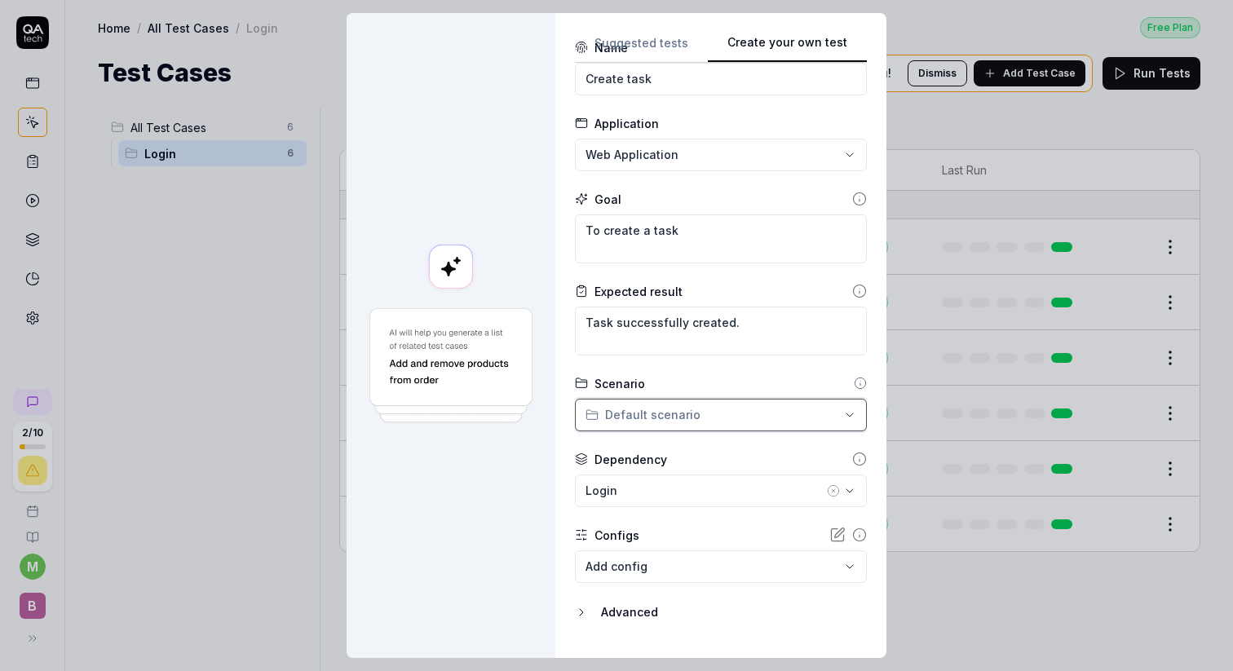
click at [721, 448] on div "**********" at bounding box center [616, 335] width 1233 height 671
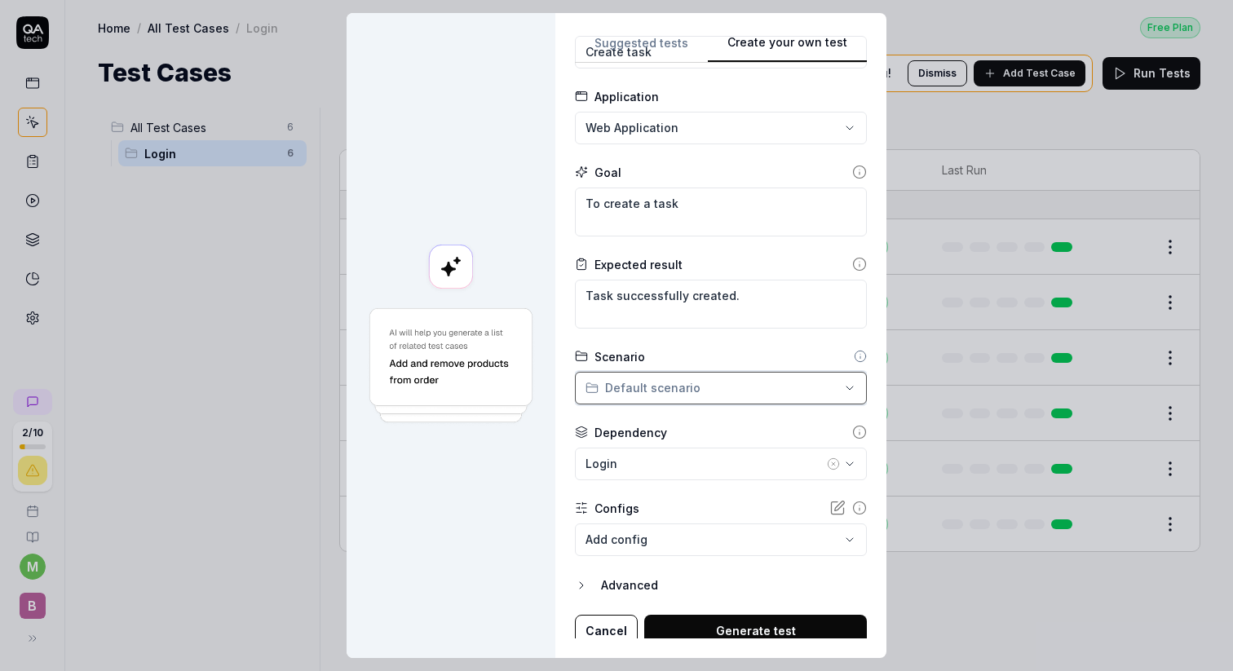
scroll to position [78, 0]
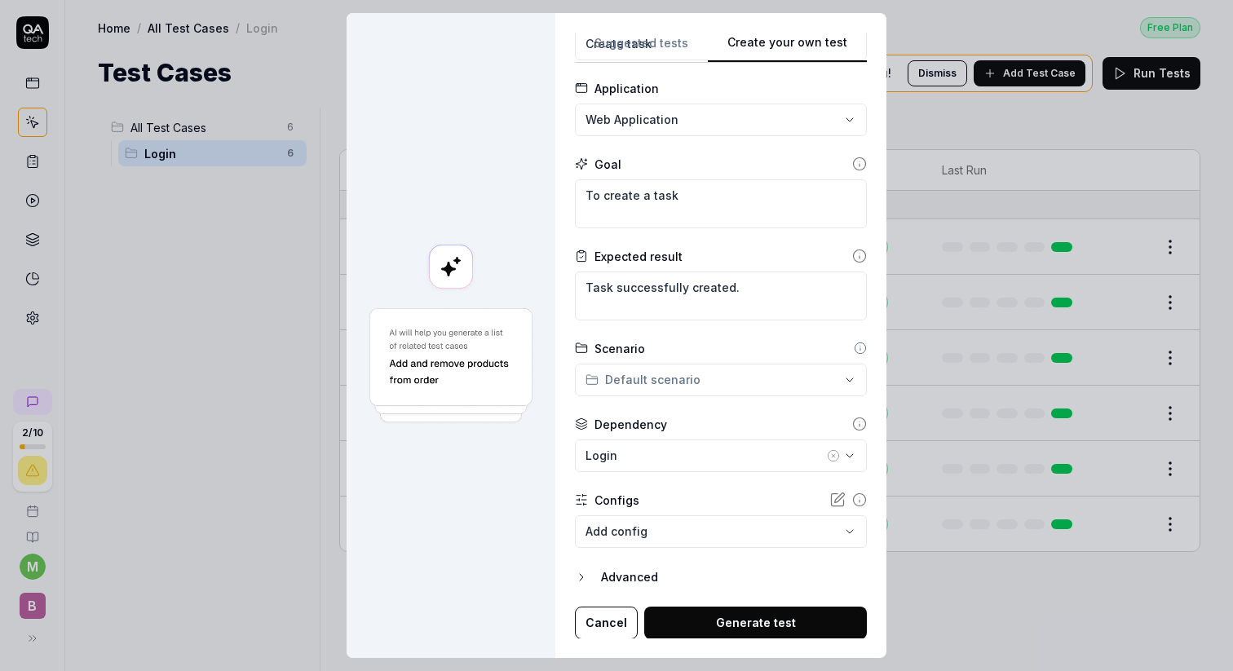
click at [622, 577] on div "Advanced" at bounding box center [734, 577] width 266 height 20
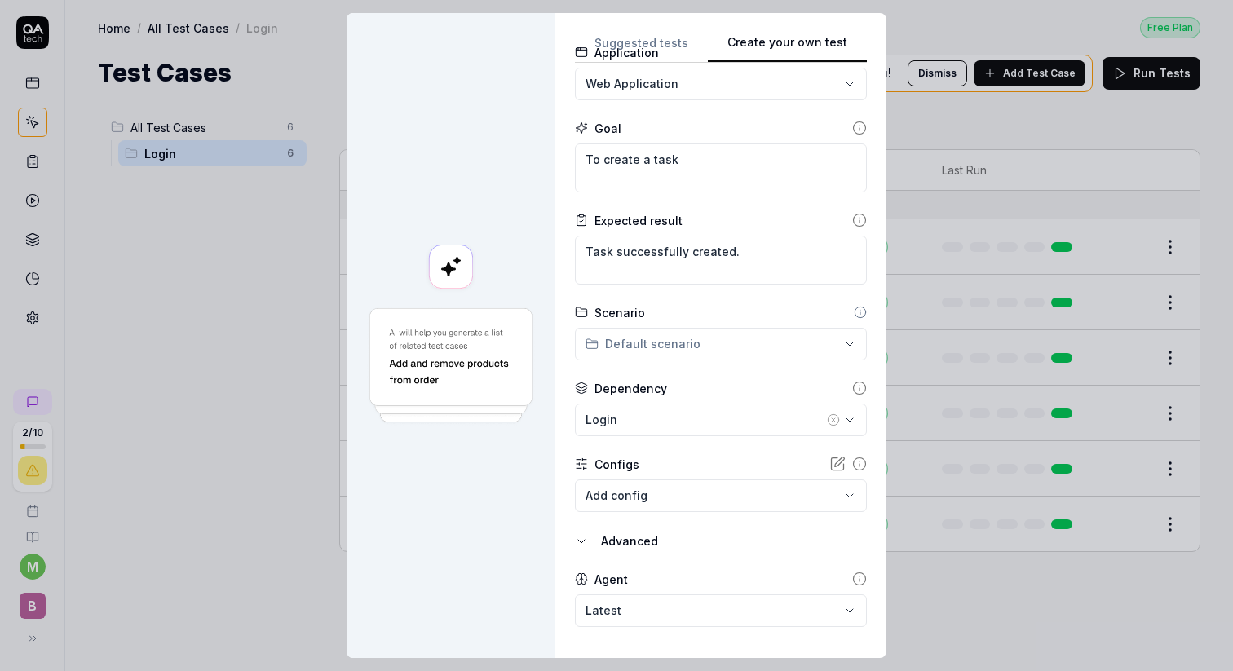
scroll to position [154, 0]
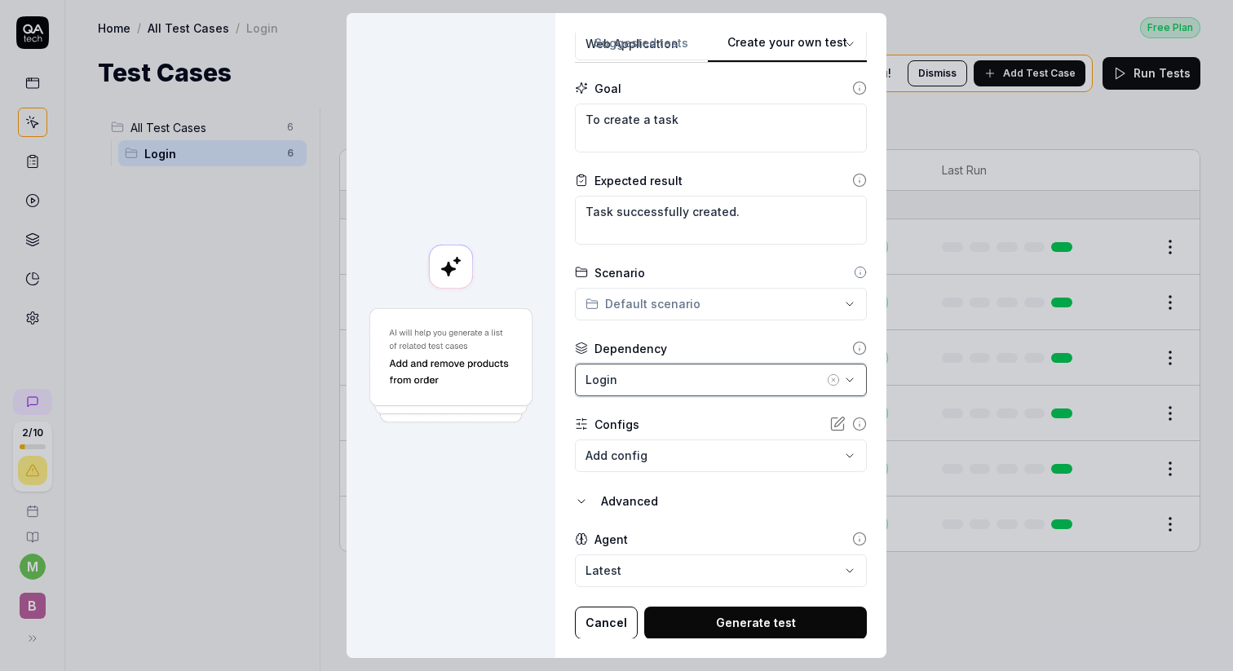
click at [845, 377] on icon "button" at bounding box center [849, 379] width 13 height 13
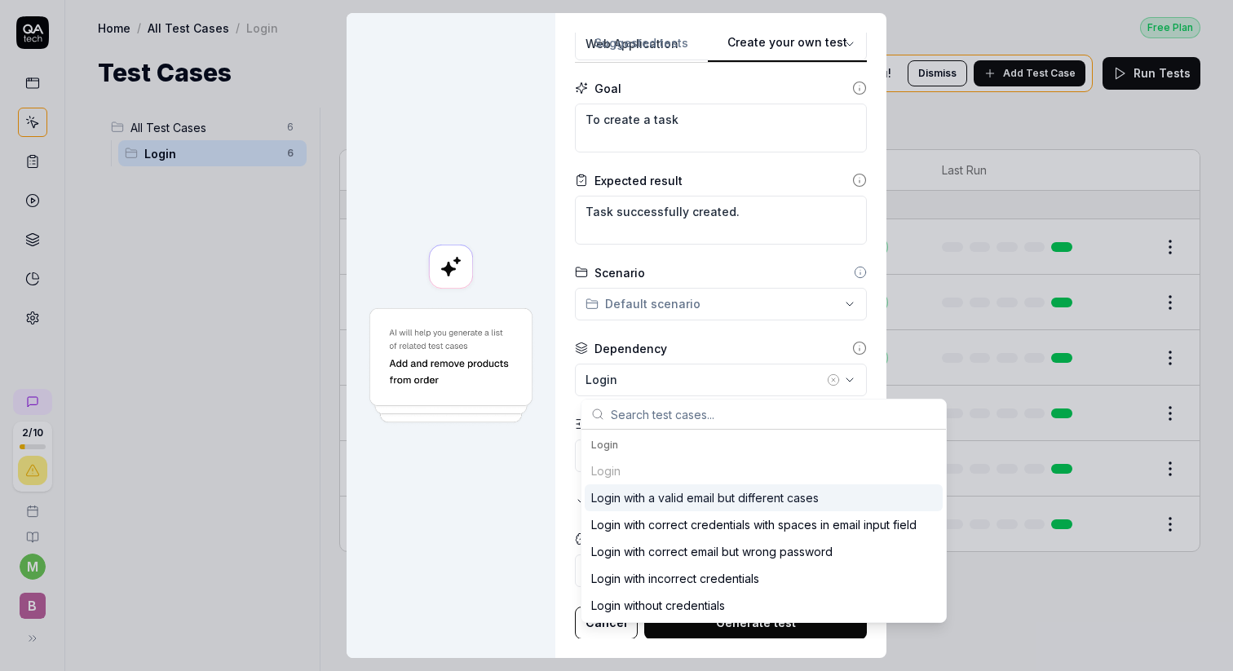
click at [616, 479] on div "Login Login with a valid email but different cases Login with correct credentia…" at bounding box center [764, 537] width 358 height 161
click at [659, 350] on div "Dependency" at bounding box center [630, 348] width 73 height 17
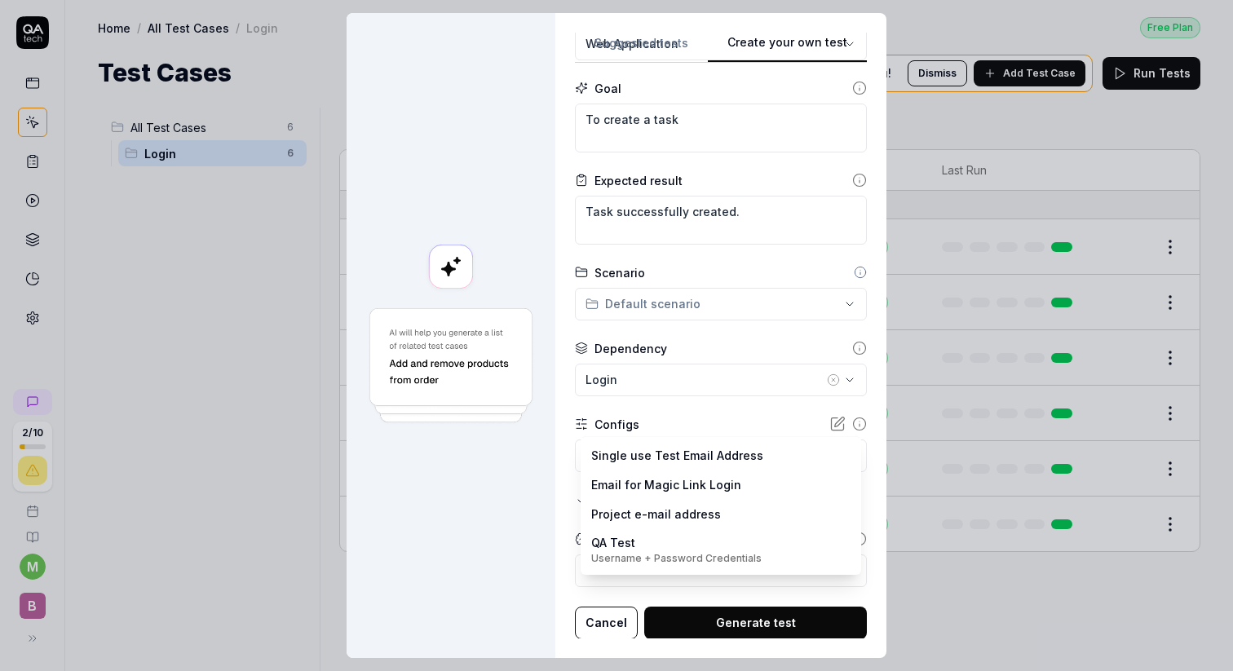
click at [660, 458] on body "**********" at bounding box center [616, 335] width 1233 height 671
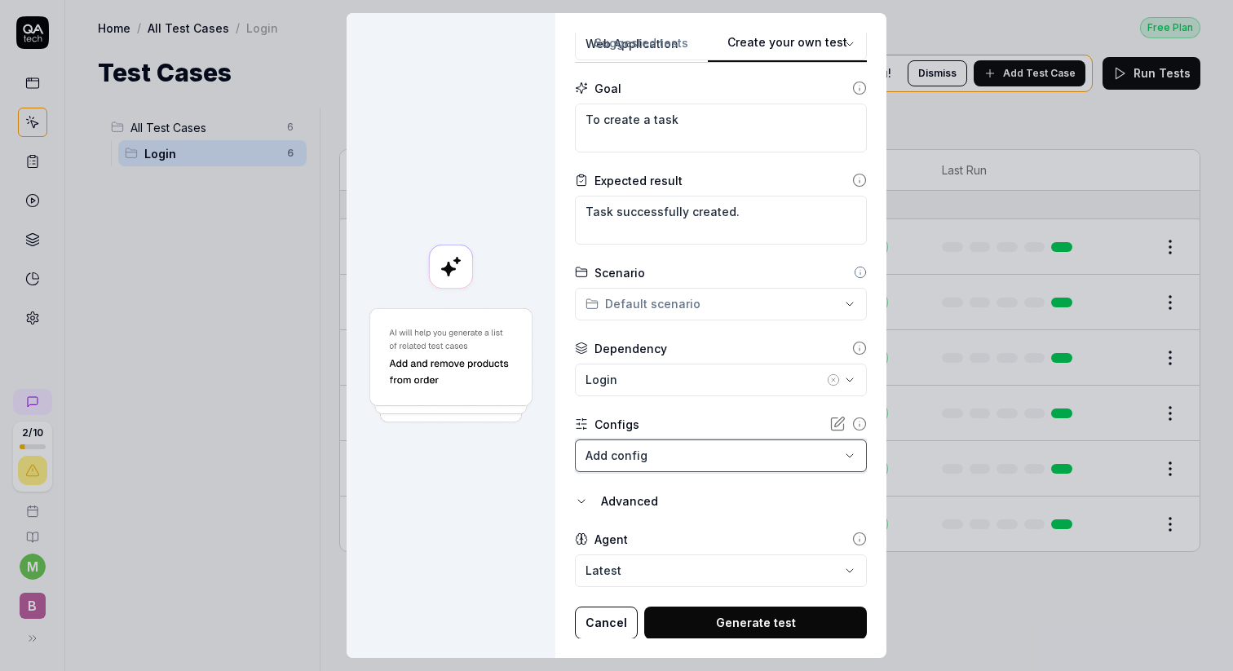
click at [621, 419] on div "**********" at bounding box center [616, 335] width 1233 height 671
click at [588, 502] on icon "button" at bounding box center [581, 501] width 13 height 13
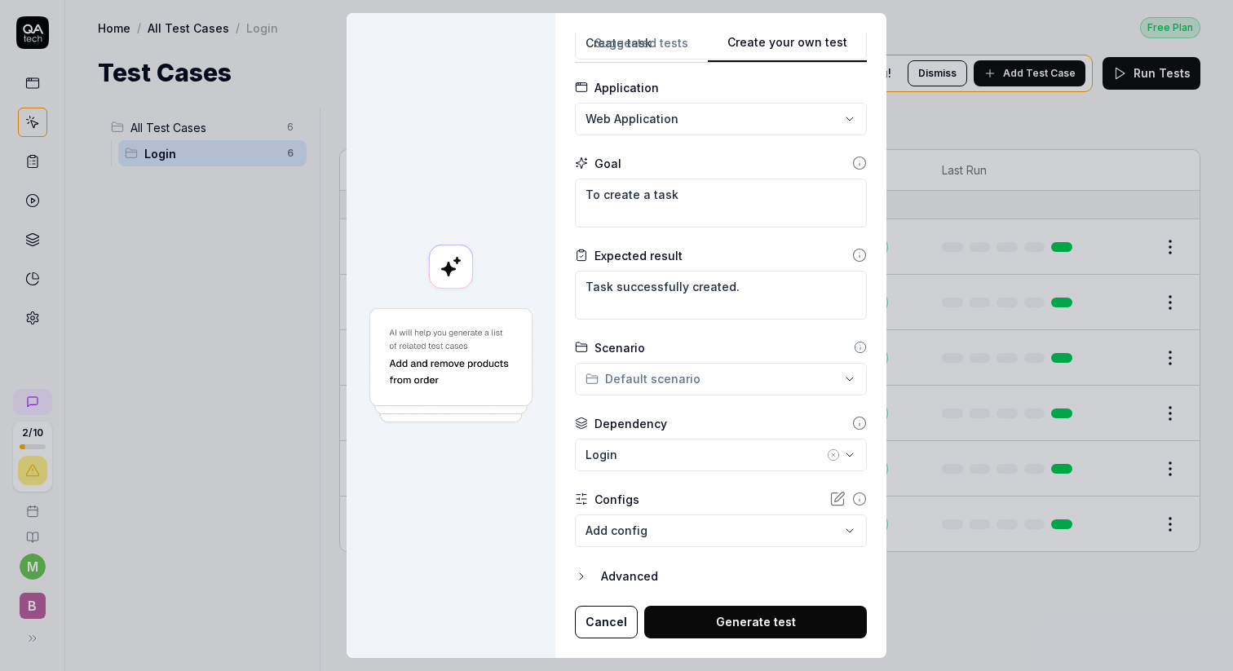
scroll to position [78, 0]
click at [588, 571] on icon "button" at bounding box center [581, 577] width 13 height 13
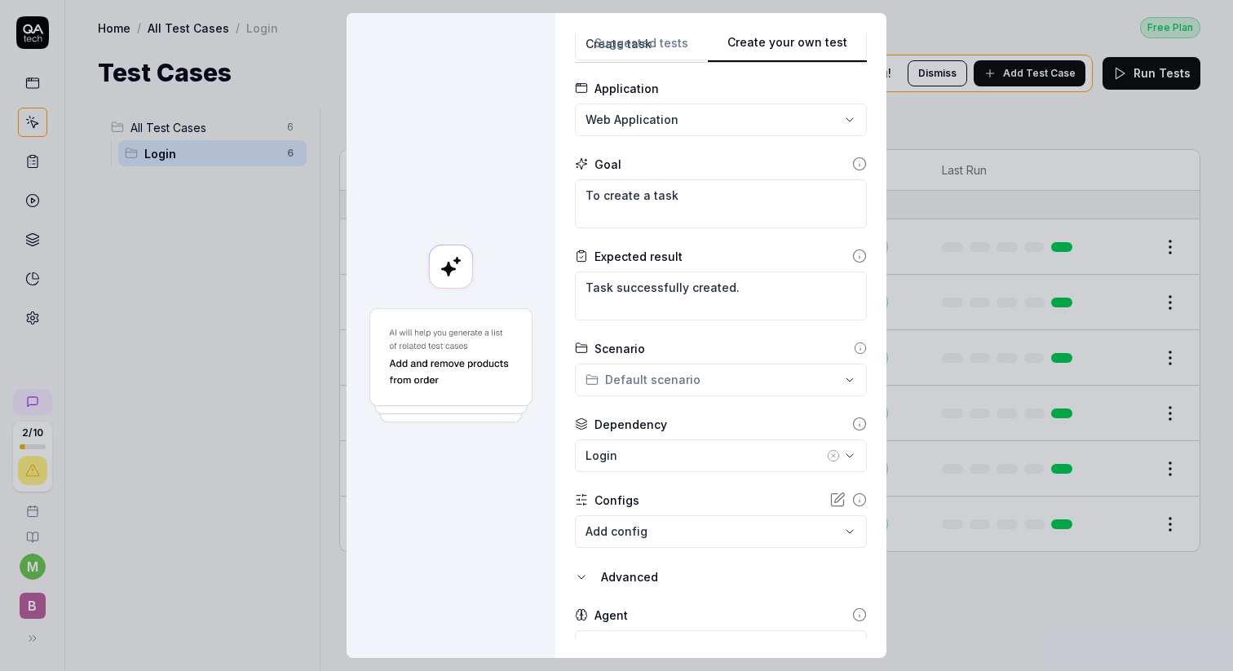
scroll to position [154, 0]
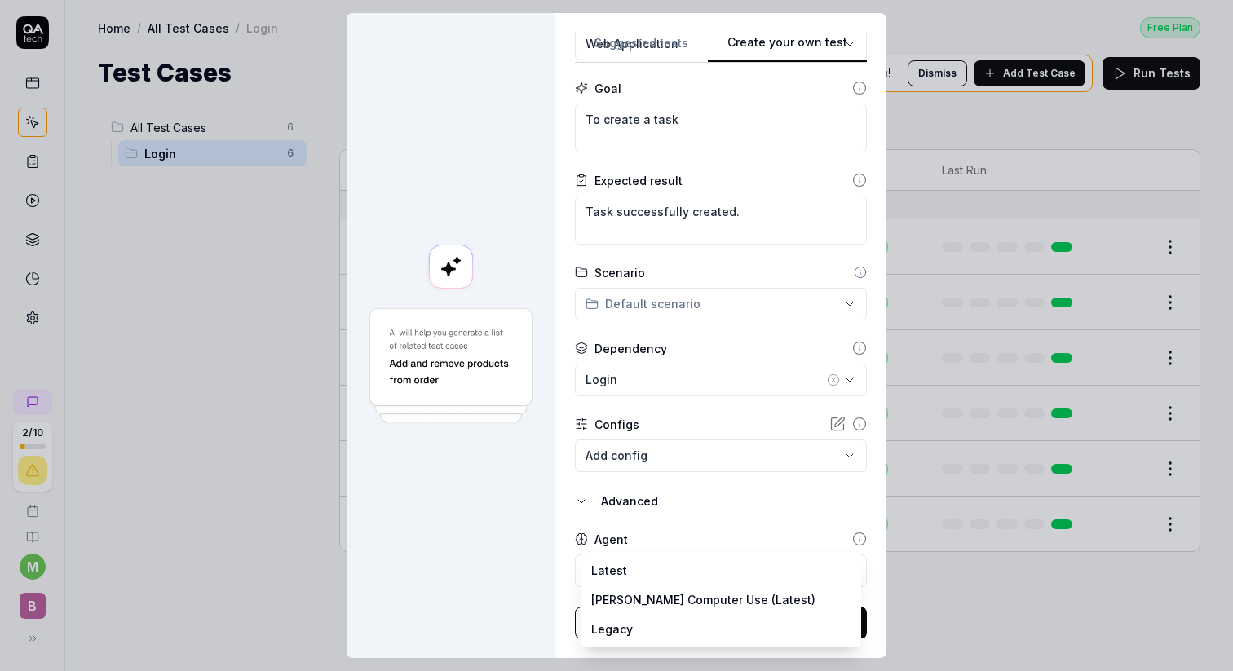
click at [638, 571] on body "**********" at bounding box center [616, 335] width 1233 height 671
click at [666, 525] on div "**********" at bounding box center [616, 335] width 1233 height 671
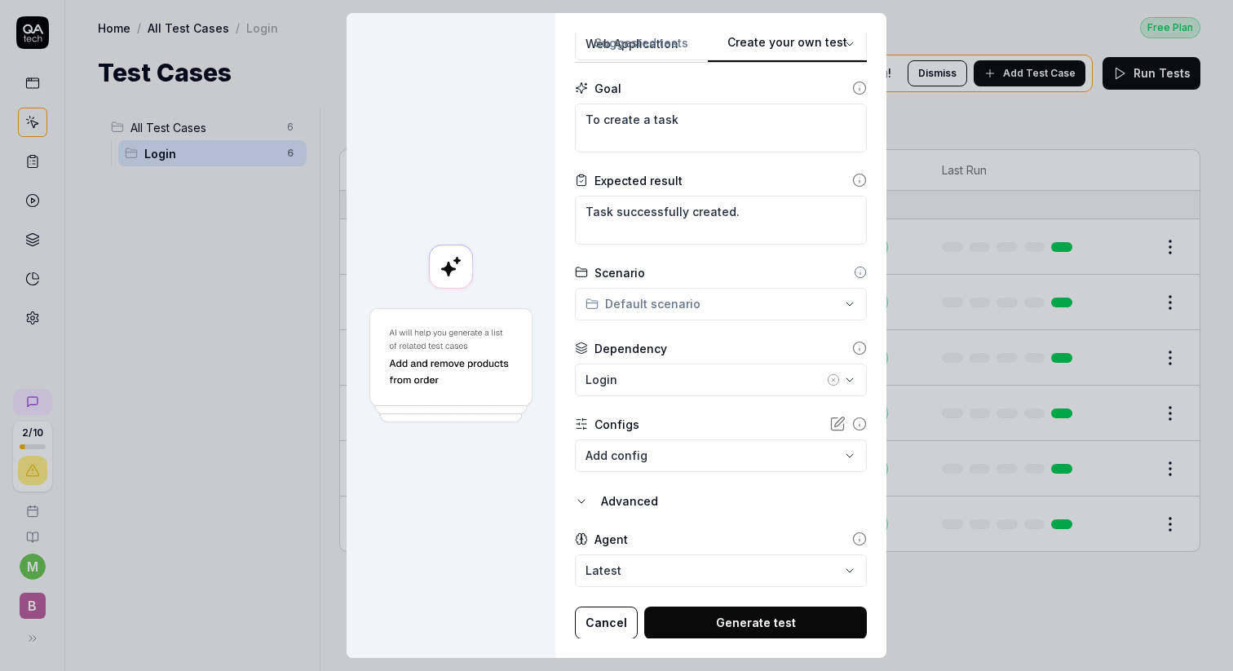
click at [691, 612] on button "Generate test" at bounding box center [755, 623] width 223 height 33
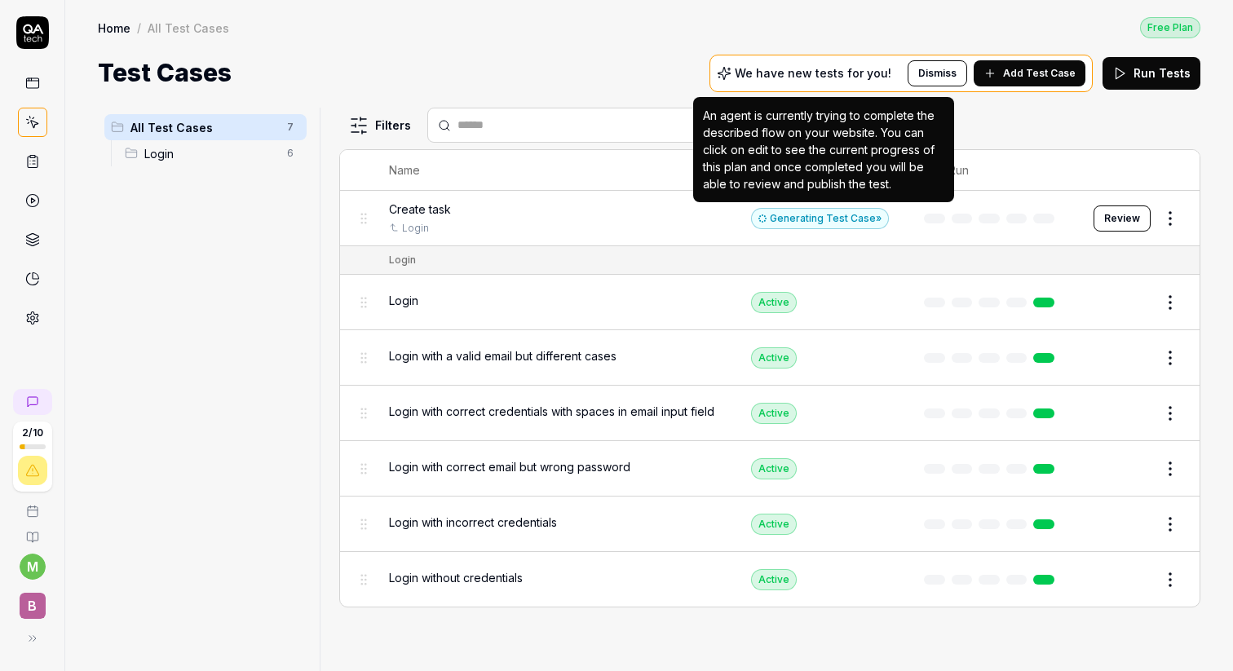
click at [849, 218] on div "Generating Test Case »" at bounding box center [820, 218] width 138 height 21
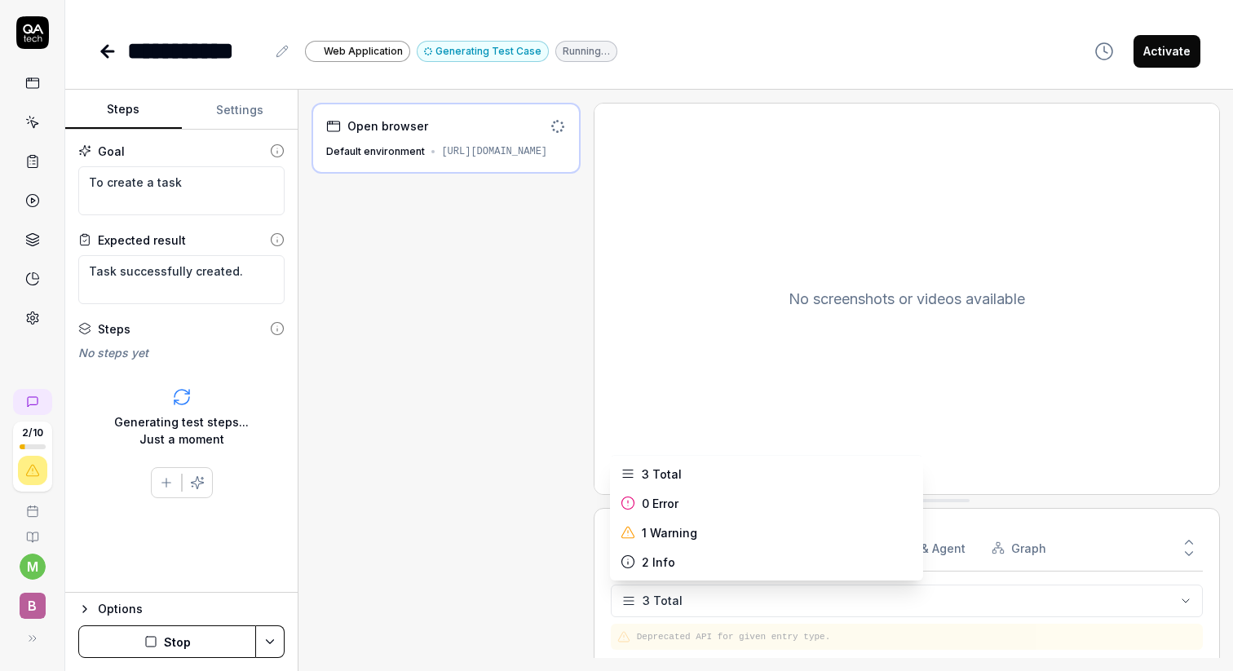
click at [721, 594] on html "**********" at bounding box center [616, 335] width 1233 height 671
click at [690, 598] on html "**********" at bounding box center [616, 335] width 1233 height 671
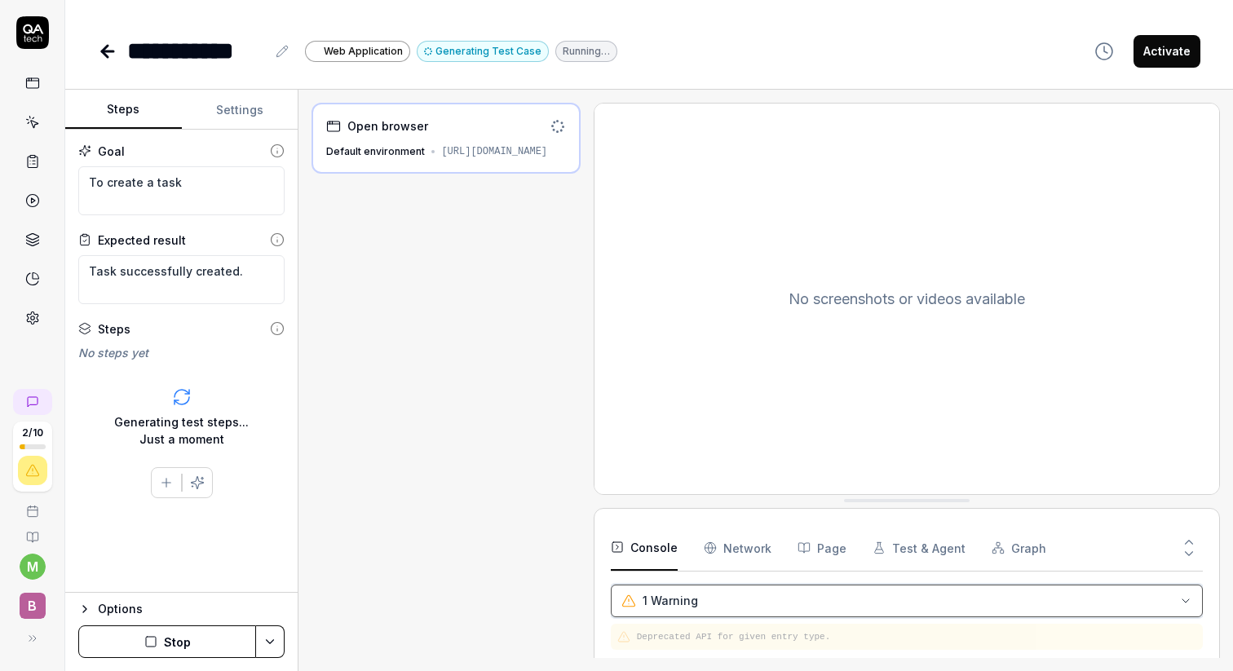
click at [511, 448] on html "**********" at bounding box center [616, 335] width 1233 height 671
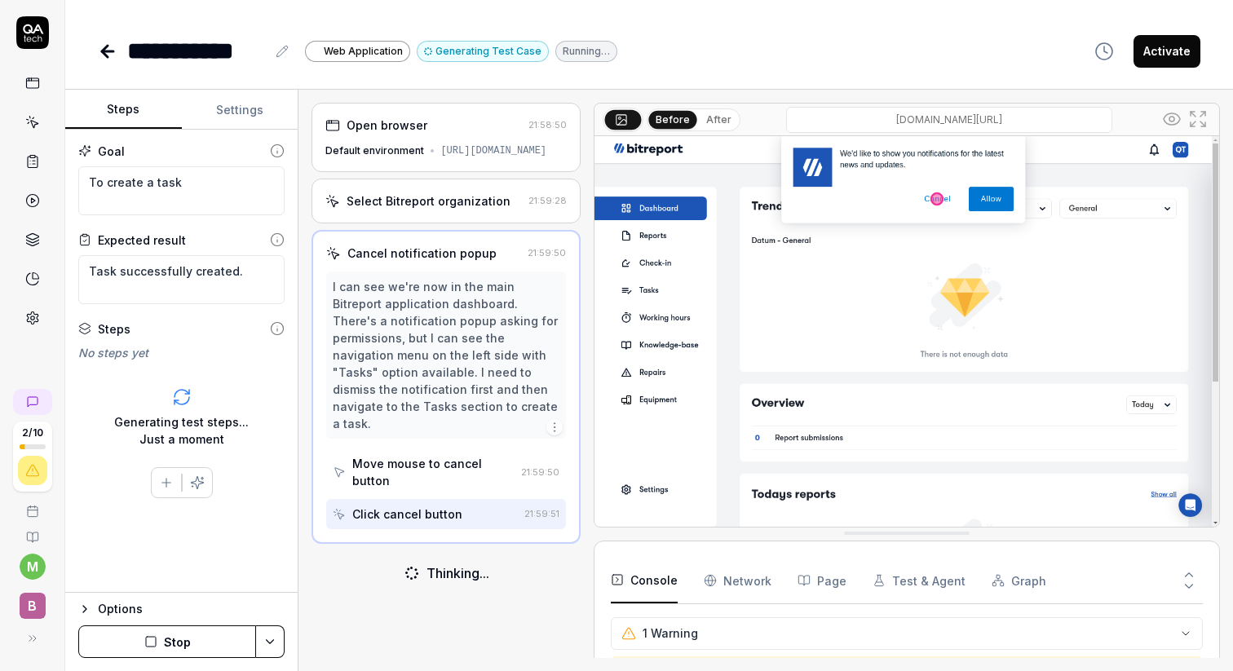
click at [493, 223] on div "Select Bitreport organization 21:59:28" at bounding box center [445, 201] width 268 height 45
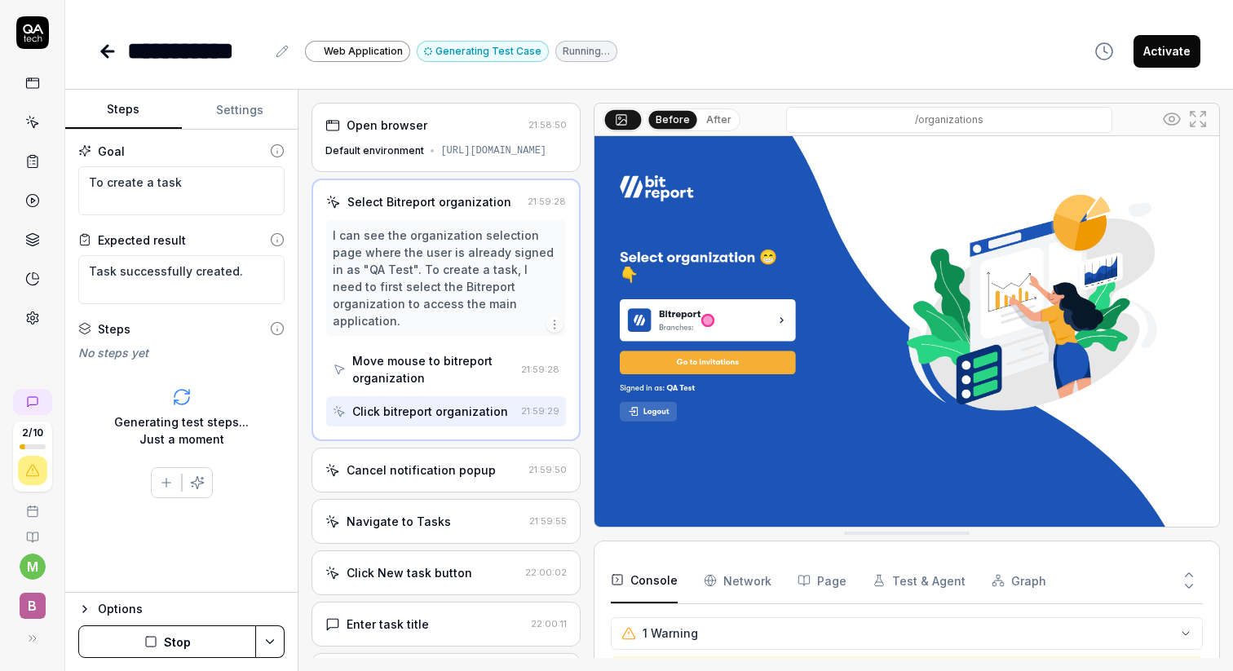
click at [443, 472] on div "Cancel notification popup" at bounding box center [420, 469] width 149 height 17
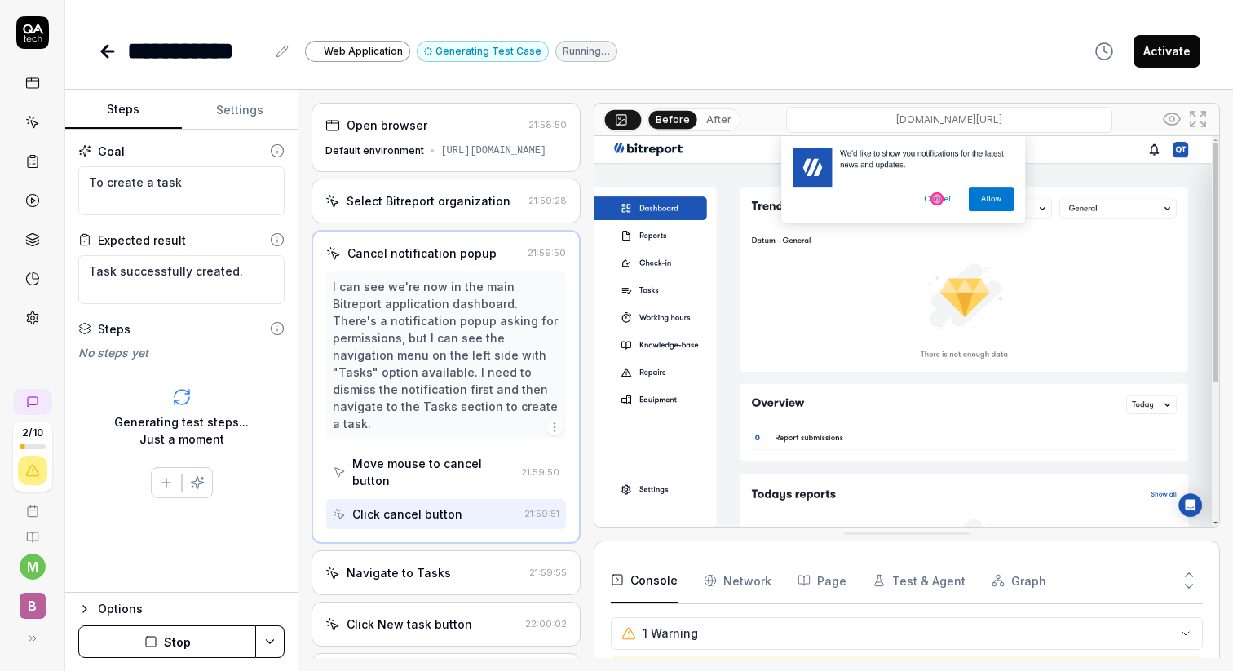
click at [440, 550] on div "Navigate to Tasks 21:59:55" at bounding box center [445, 572] width 268 height 45
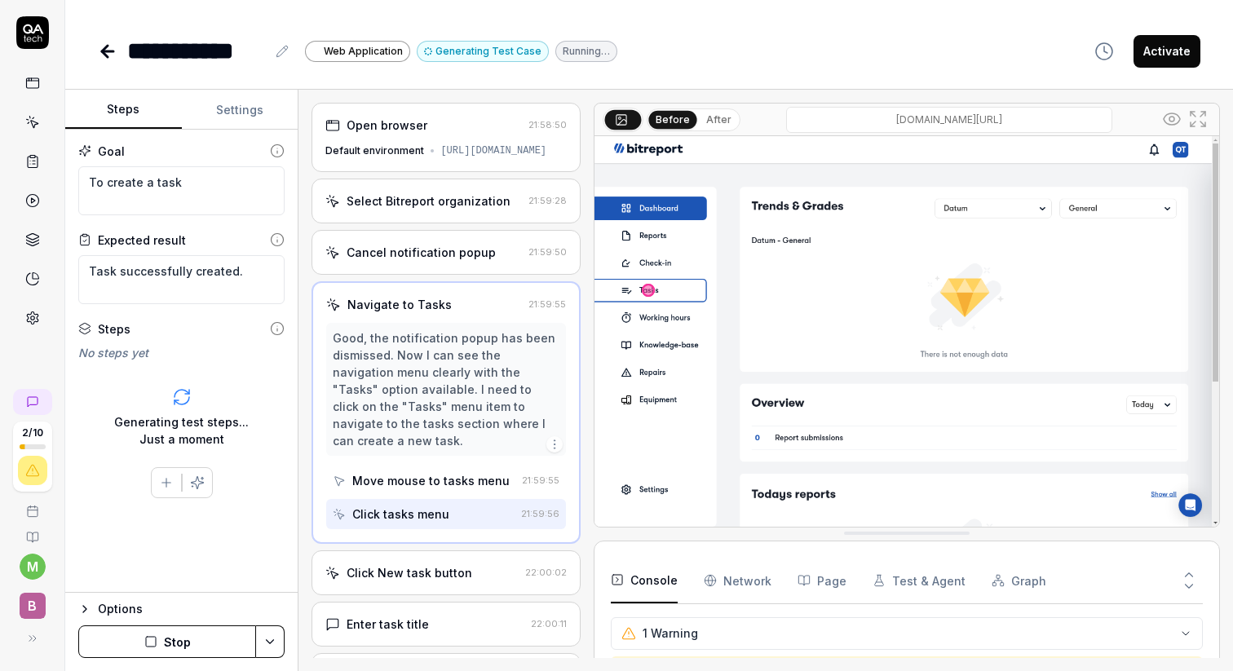
click at [466, 575] on div "Click New task button" at bounding box center [421, 572] width 192 height 17
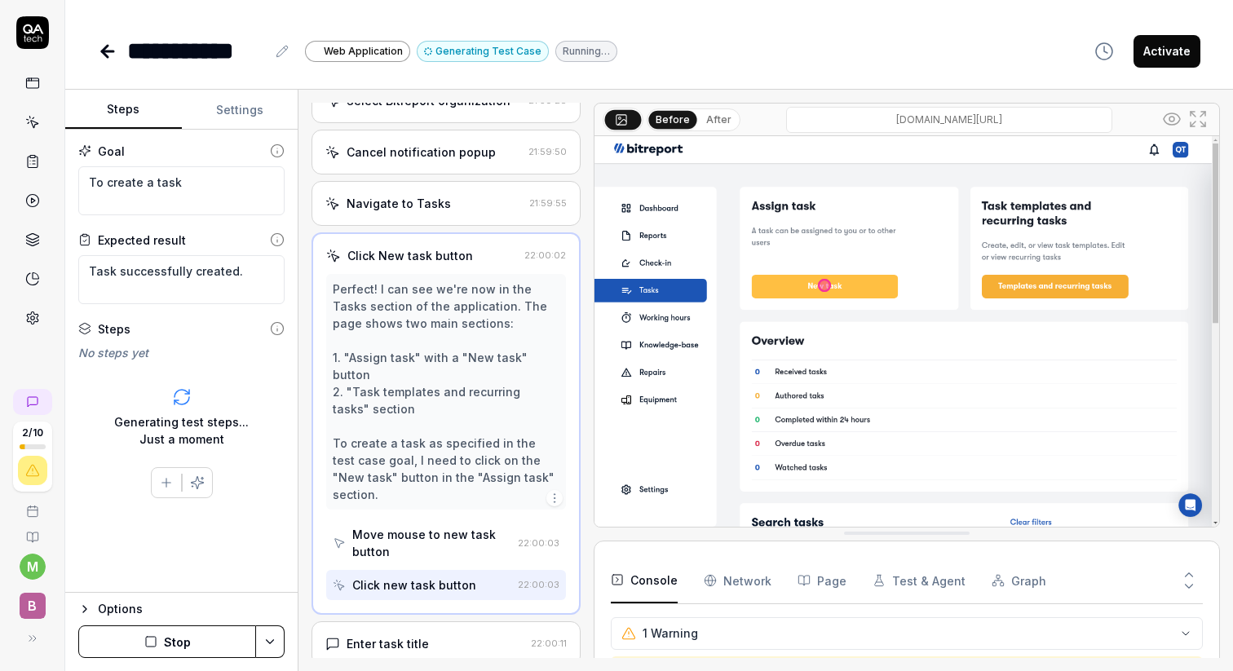
scroll to position [99, 0]
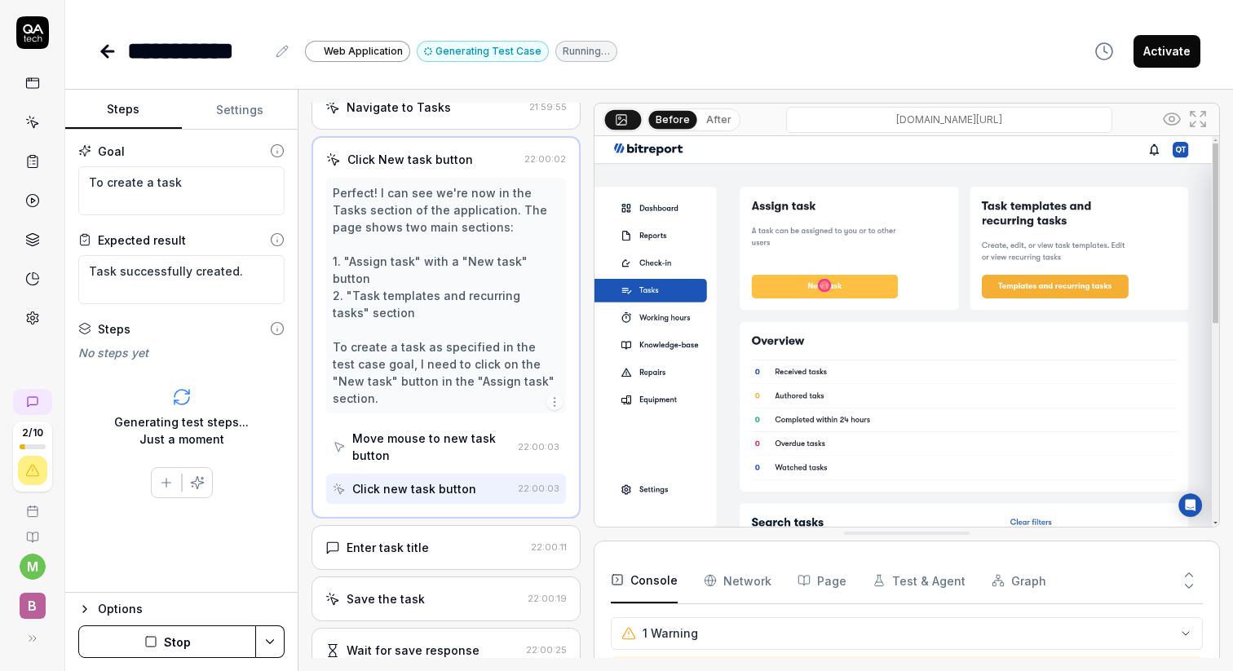
click at [457, 539] on div "Enter task title 22:00:11" at bounding box center [445, 547] width 268 height 45
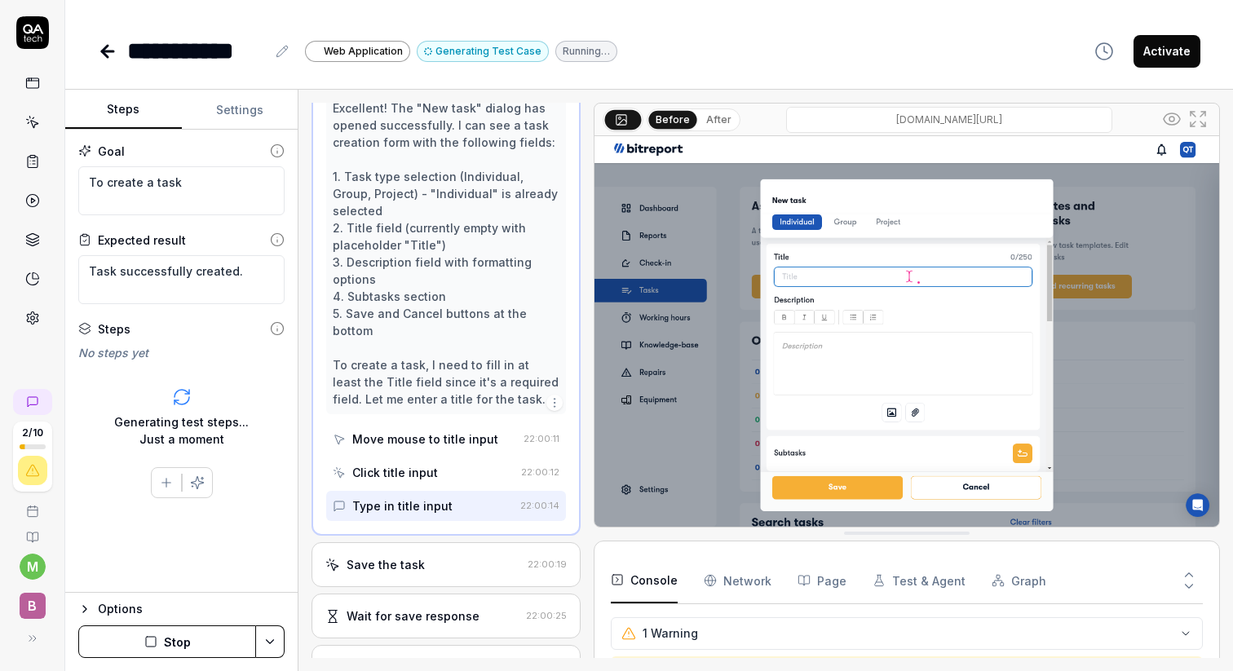
scroll to position [333, 0]
click at [451, 555] on div "Save the task" at bounding box center [422, 563] width 195 height 17
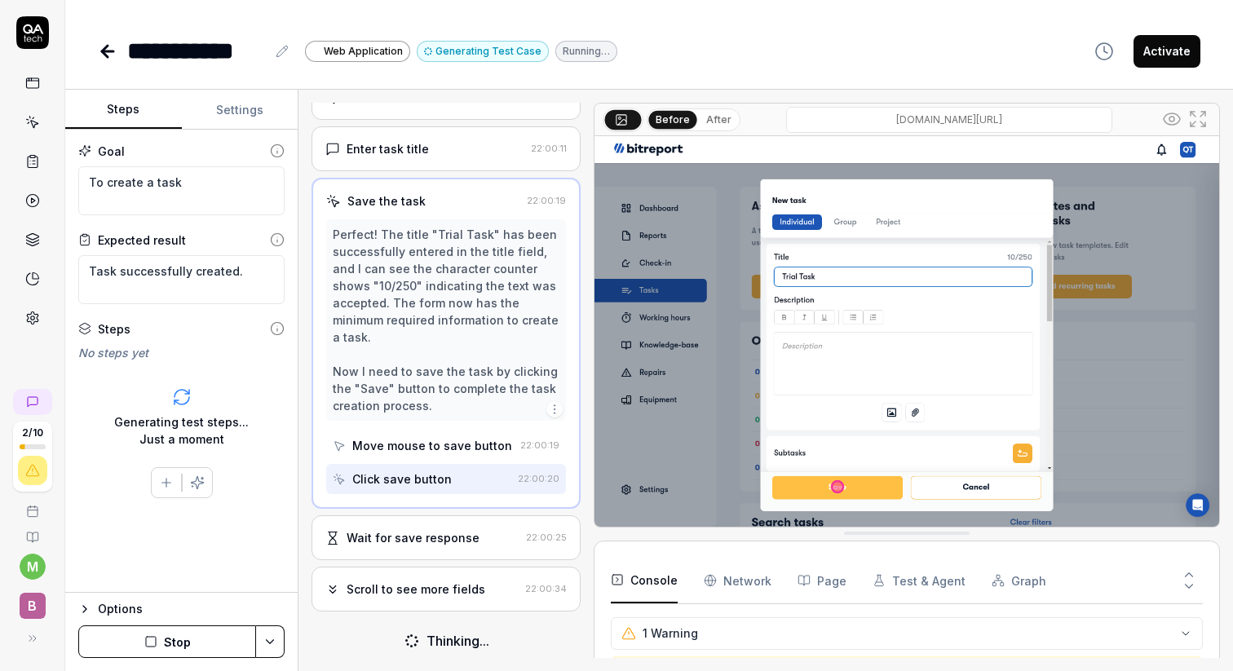
scroll to position [267, 0]
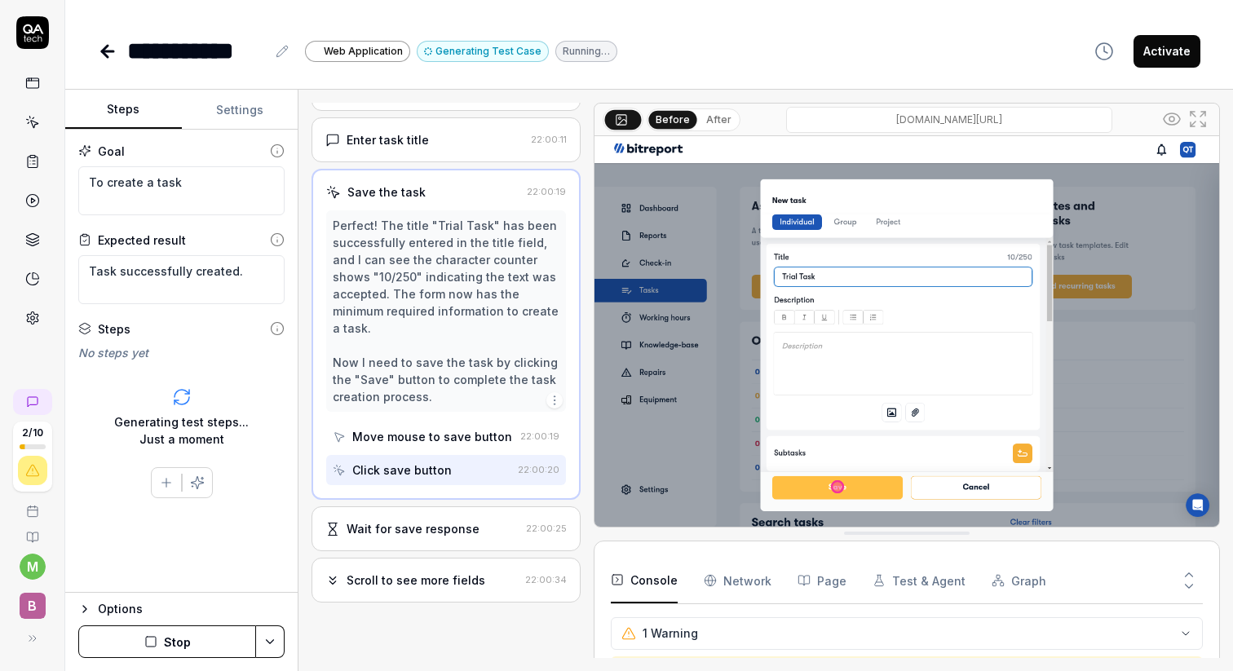
click at [451, 537] on div "Wait for save response" at bounding box center [412, 528] width 133 height 17
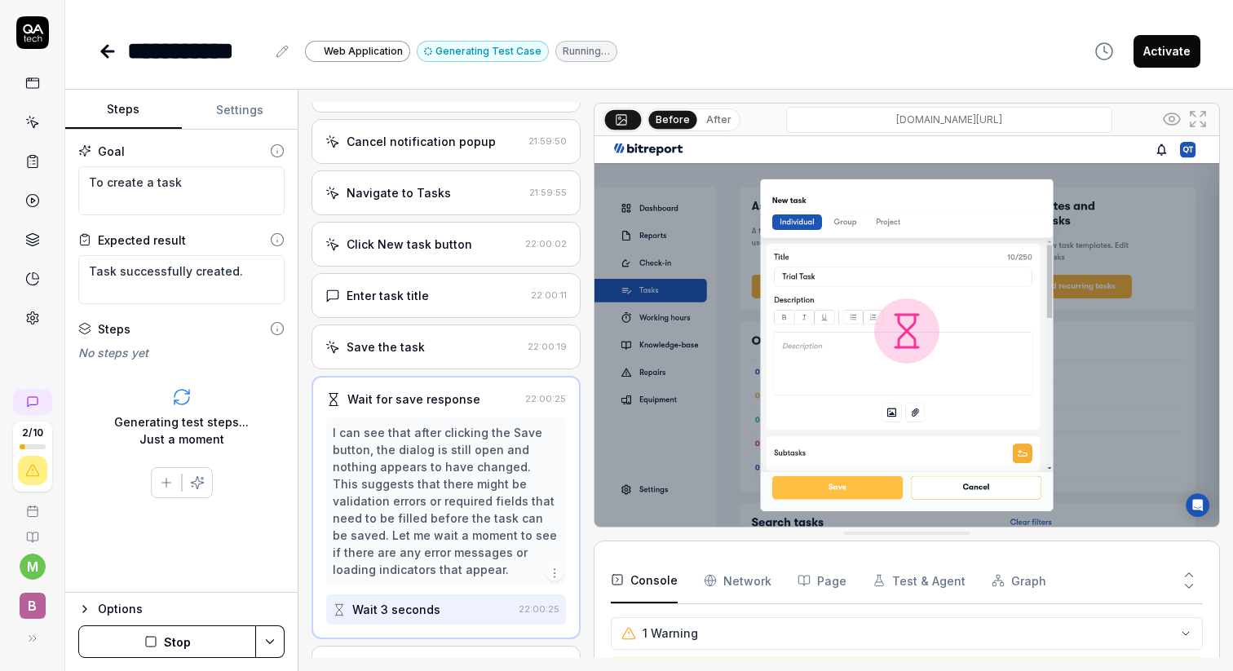
scroll to position [107, 0]
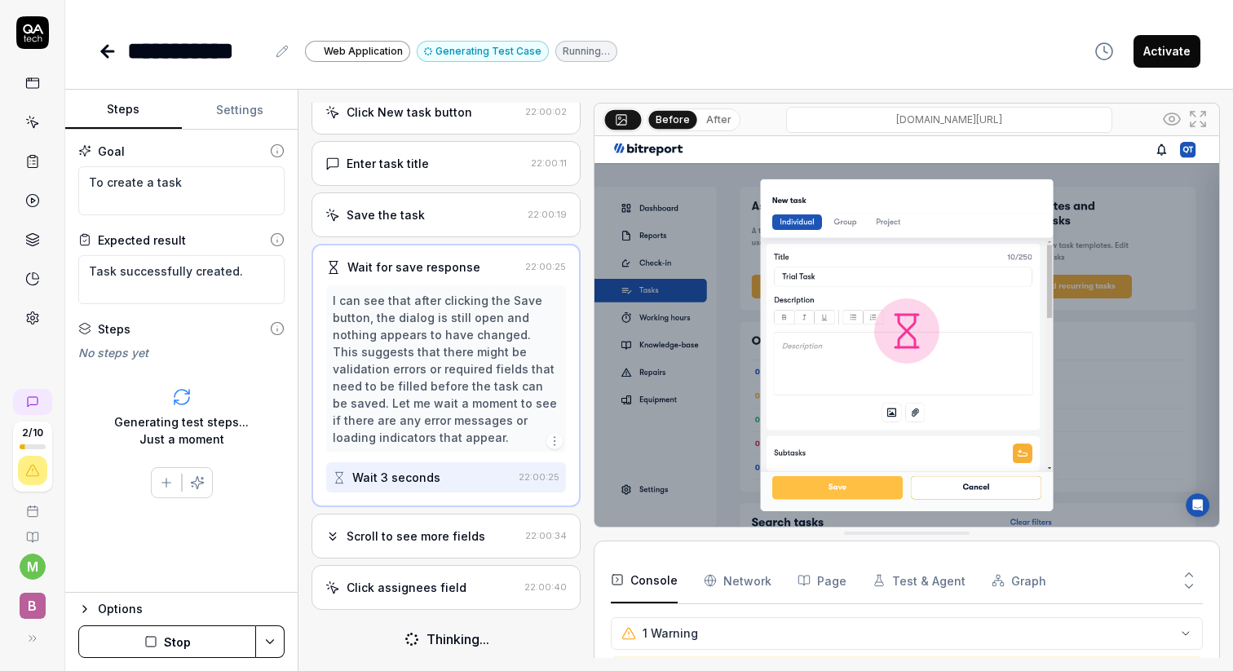
click at [453, 545] on div "Scroll to see more fields" at bounding box center [415, 535] width 139 height 17
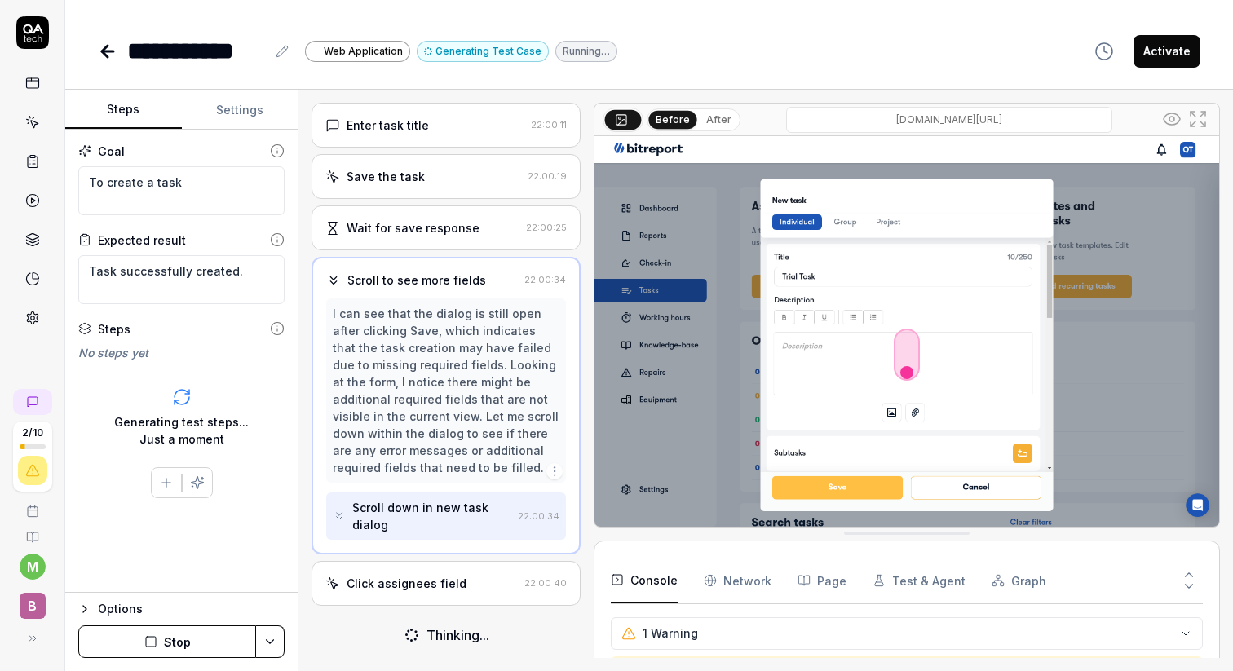
scroll to position [296, 0]
click at [442, 586] on div "Click assignees field" at bounding box center [406, 583] width 120 height 17
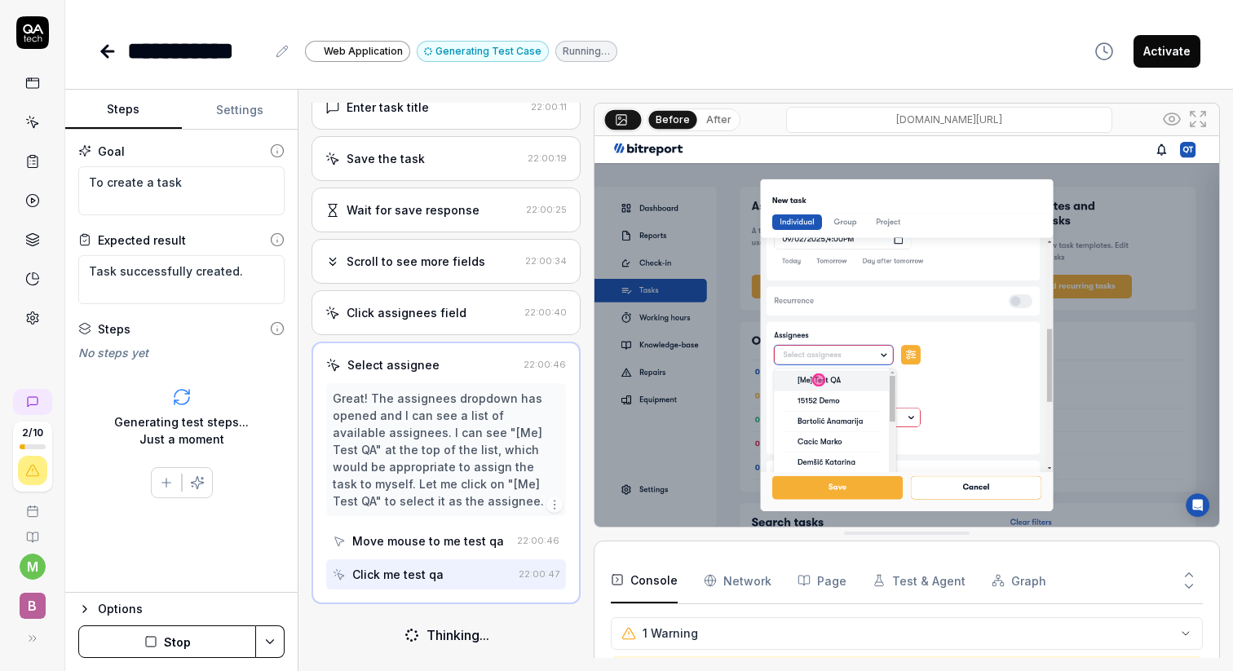
scroll to position [312, 0]
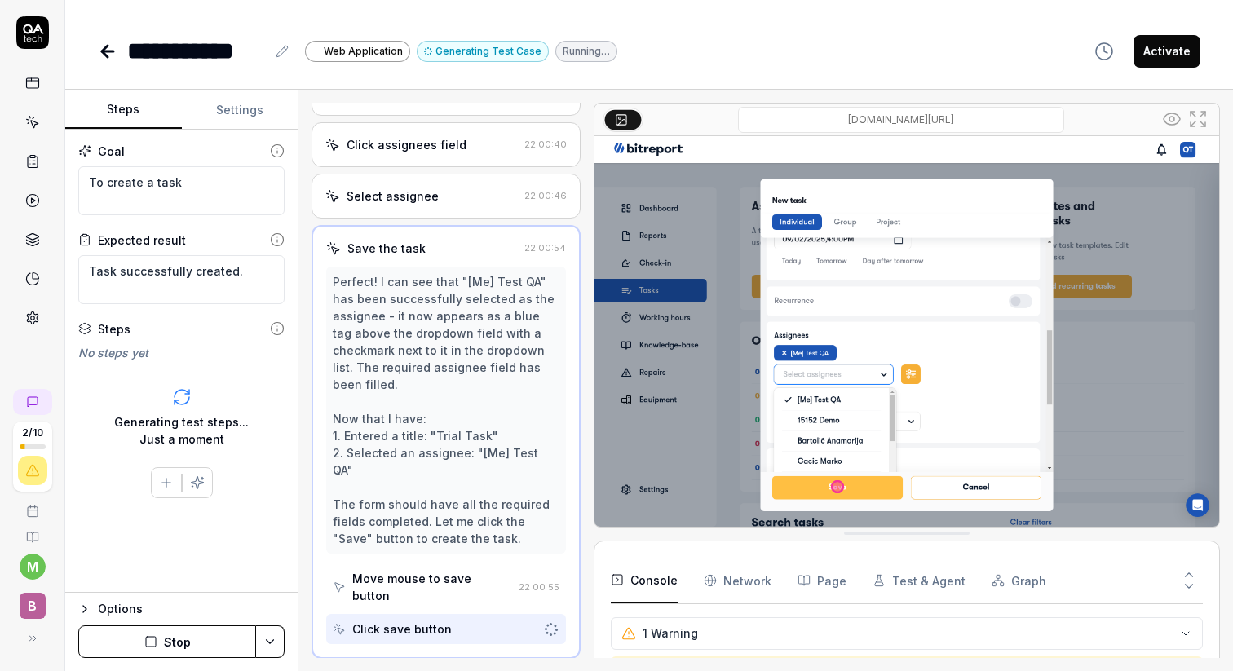
click at [450, 218] on div "Select assignee 22:00:46" at bounding box center [445, 196] width 268 height 45
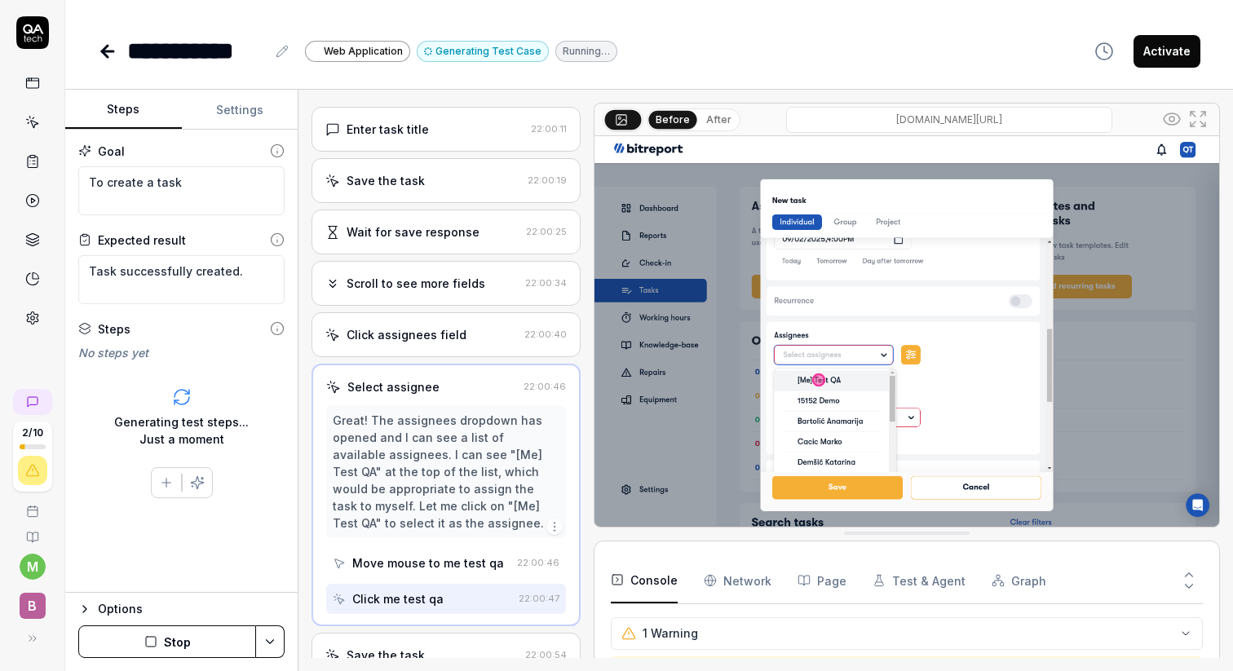
scroll to position [260, 0]
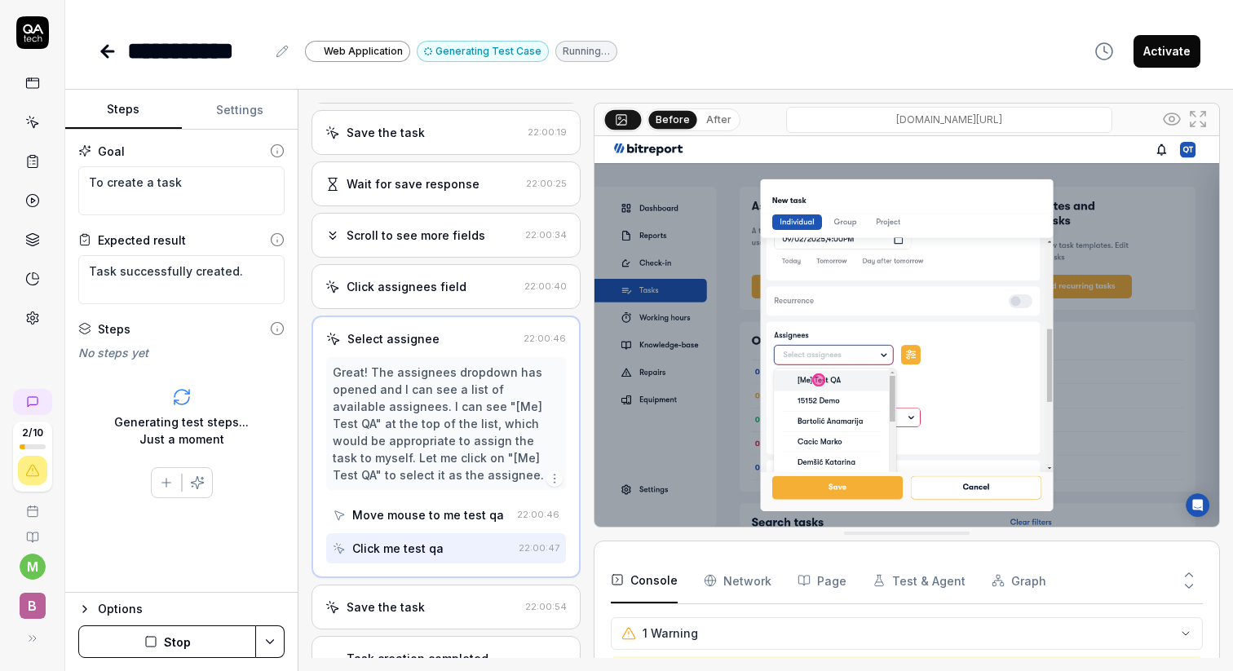
click at [460, 616] on div "Save the task" at bounding box center [421, 606] width 192 height 17
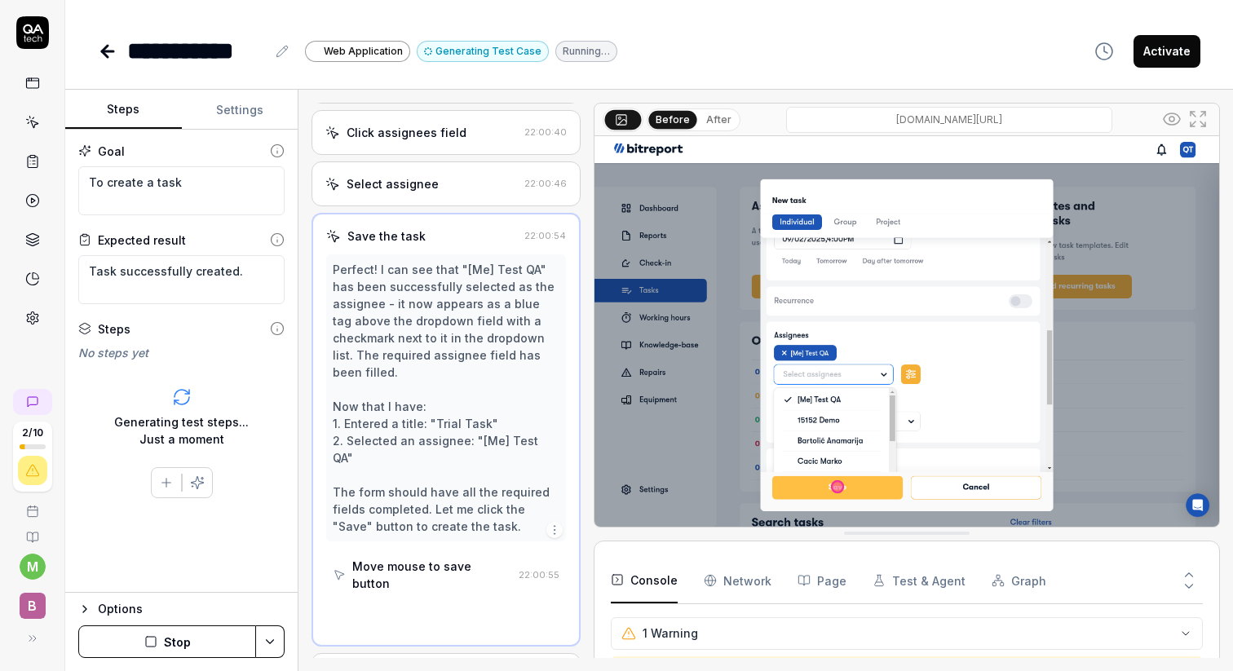
scroll to position [557, 0]
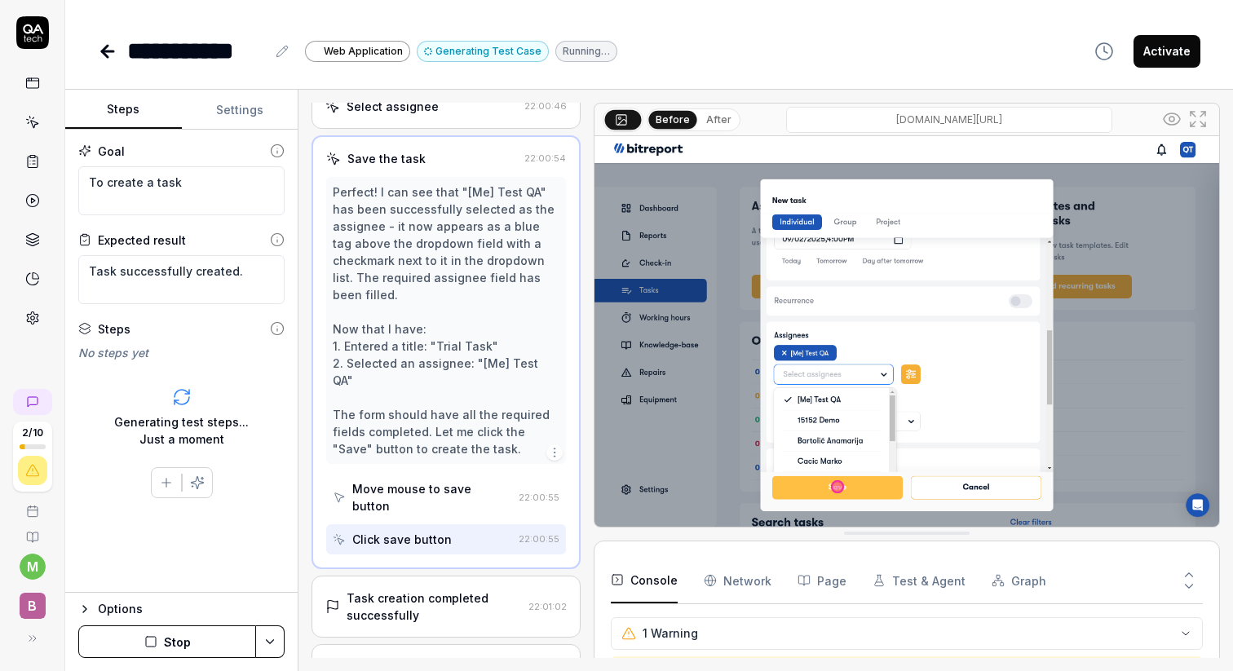
click at [458, 594] on div "Task creation completed successfully" at bounding box center [433, 606] width 174 height 34
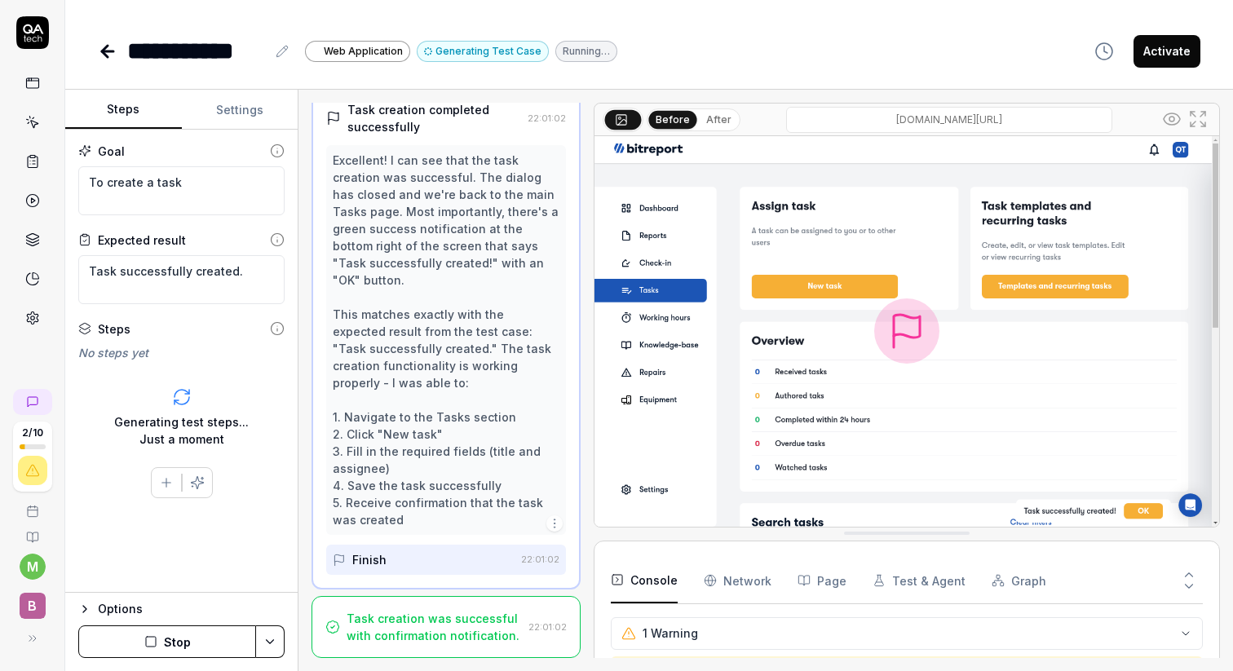
scroll to position [672, 0]
click at [459, 629] on div "Task creation was successful with confirmation notification." at bounding box center [433, 627] width 174 height 34
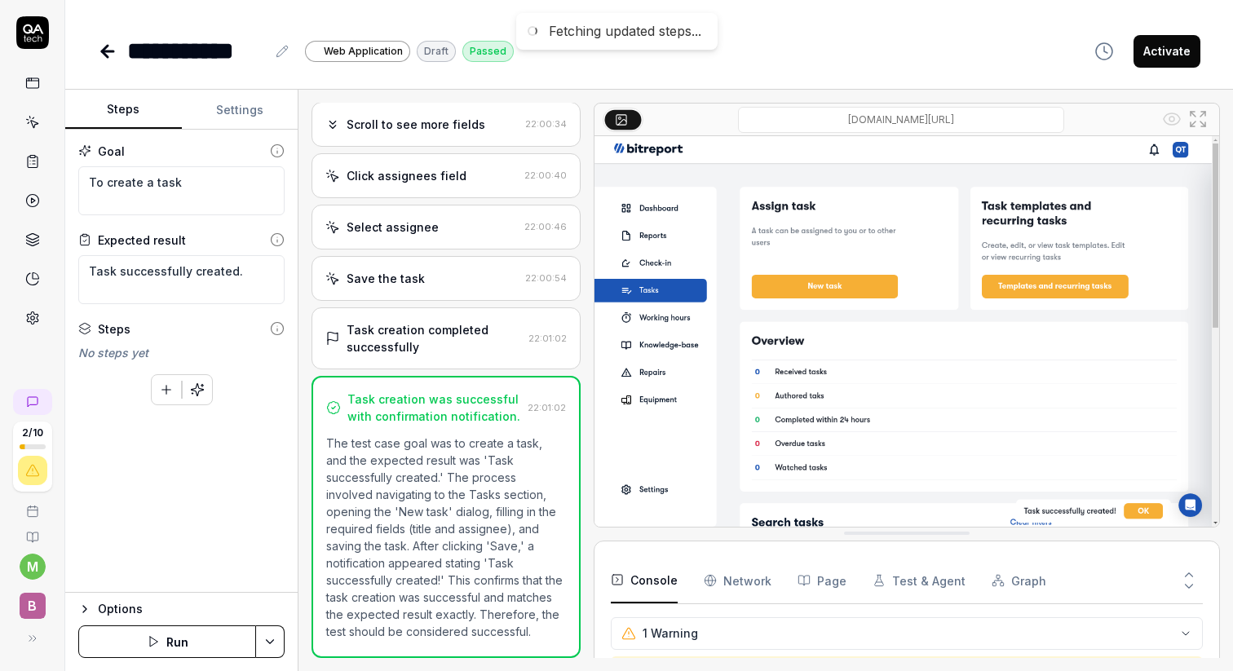
type textarea "*"
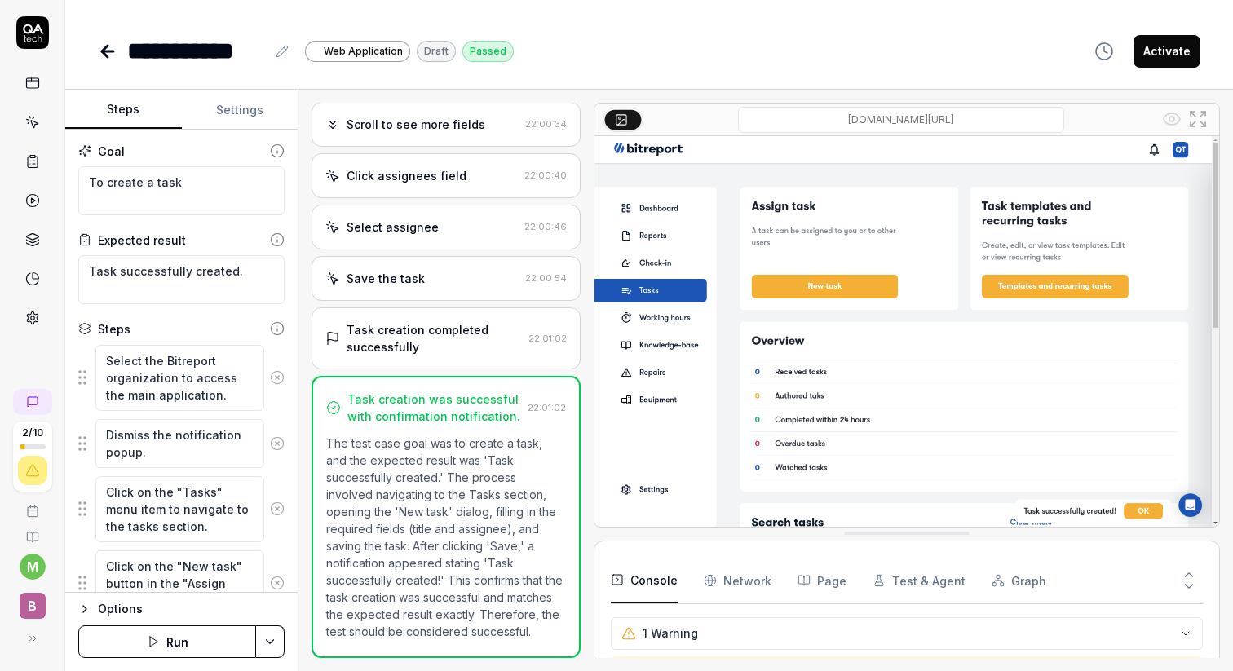
click at [28, 160] on icon at bounding box center [32, 161] width 15 height 15
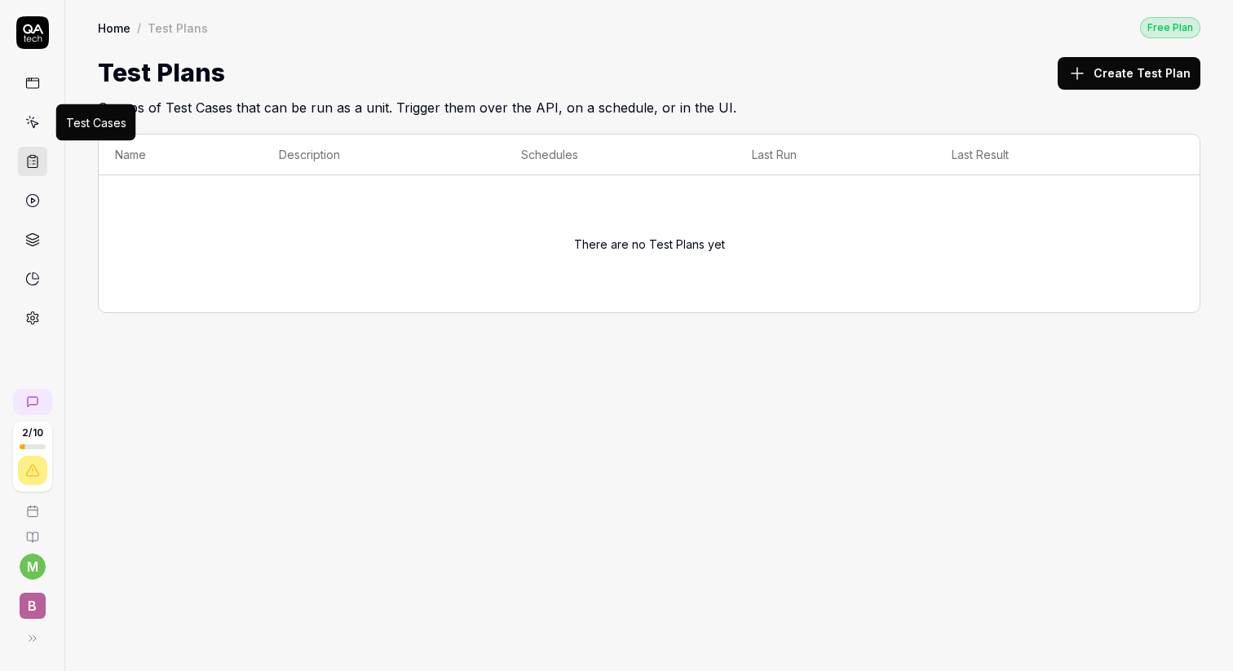
click at [32, 127] on icon at bounding box center [32, 122] width 15 height 15
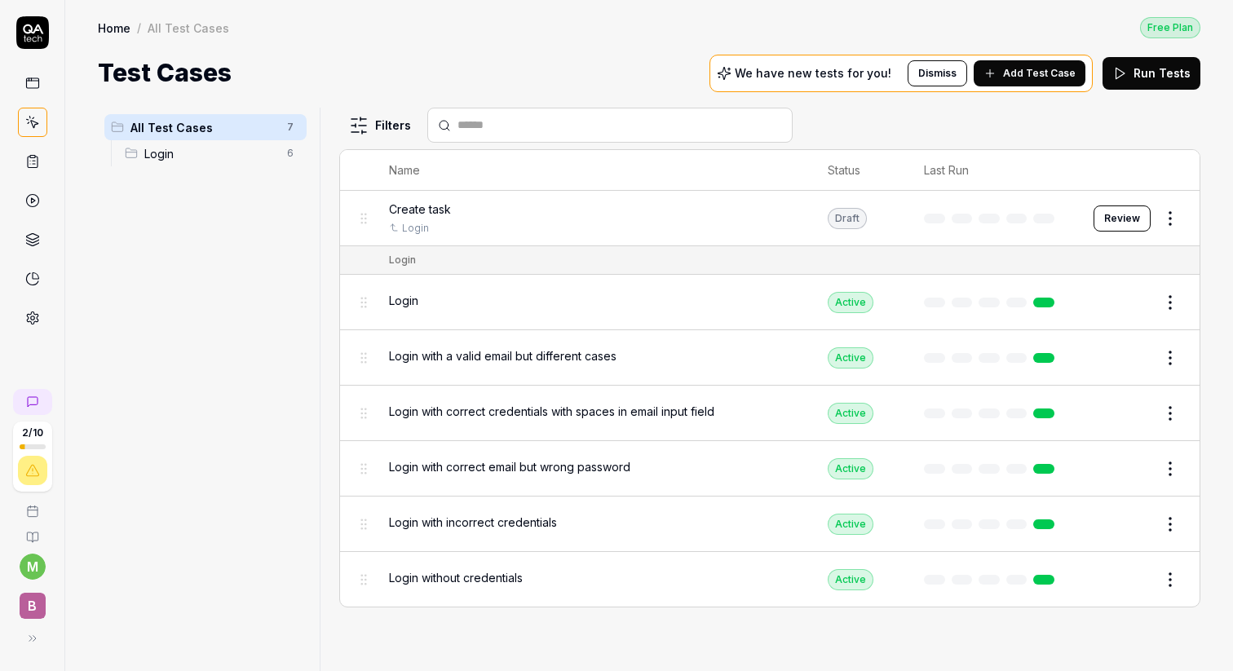
click at [33, 90] on icon at bounding box center [32, 83] width 15 height 15
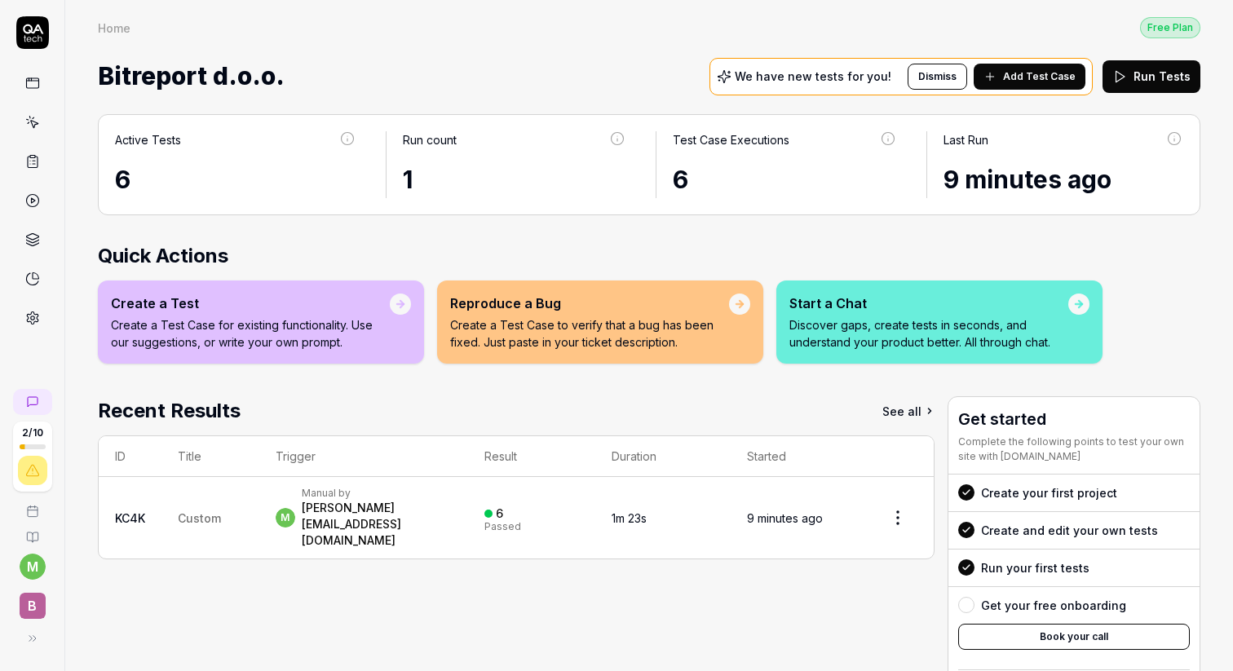
click at [38, 135] on link at bounding box center [32, 122] width 29 height 29
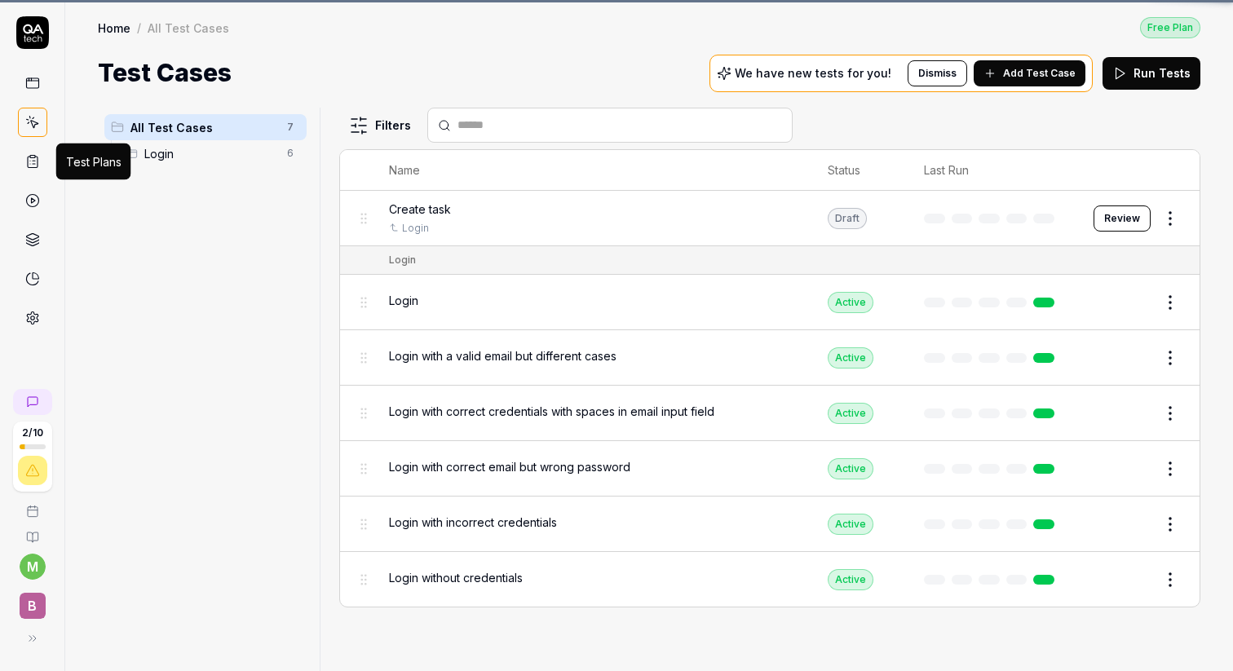
click at [36, 160] on icon at bounding box center [32, 161] width 15 height 15
